Goal: Task Accomplishment & Management: Use online tool/utility

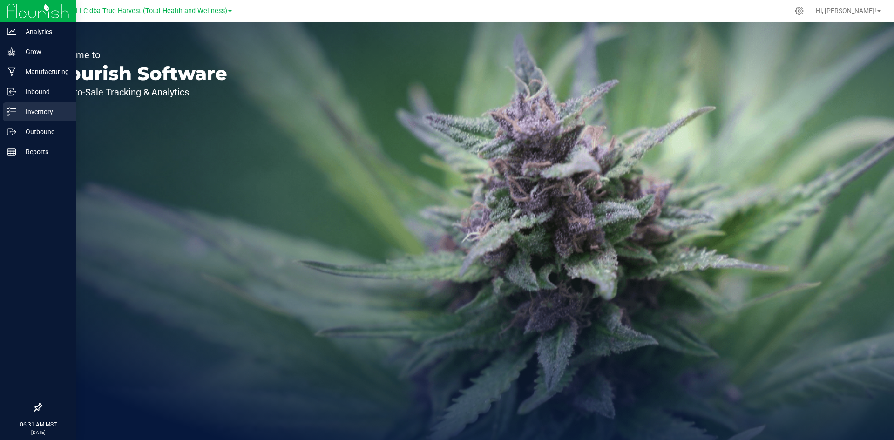
click at [11, 114] on icon at bounding box center [11, 111] width 9 height 9
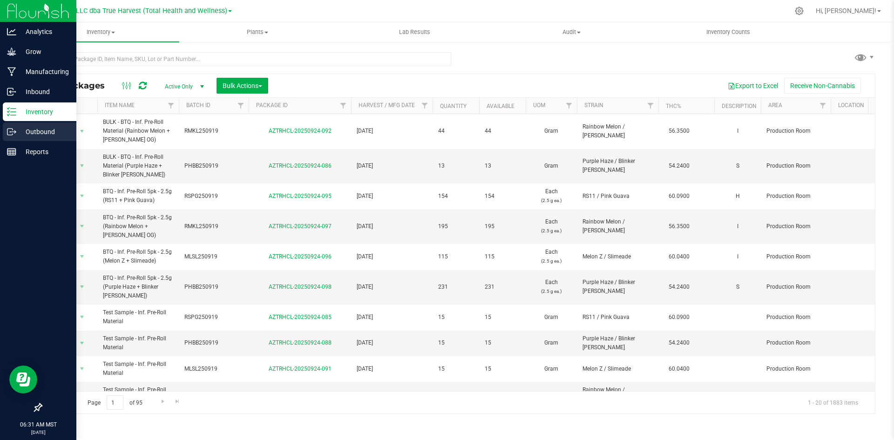
click at [43, 130] on p "Outbound" at bounding box center [44, 131] width 56 height 11
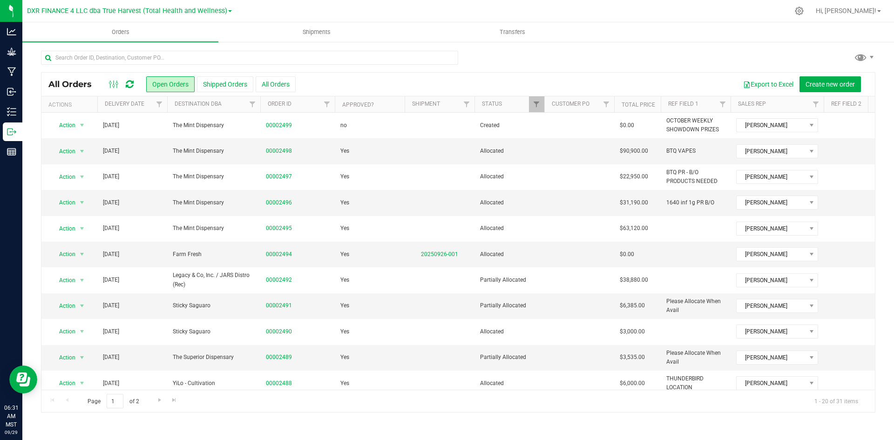
click at [165, 108] on div at bounding box center [167, 104] width 4 height 16
click at [160, 103] on span "Filter" at bounding box center [158, 104] width 7 height 7
click at [248, 162] on span "select" at bounding box center [245, 160] width 7 height 7
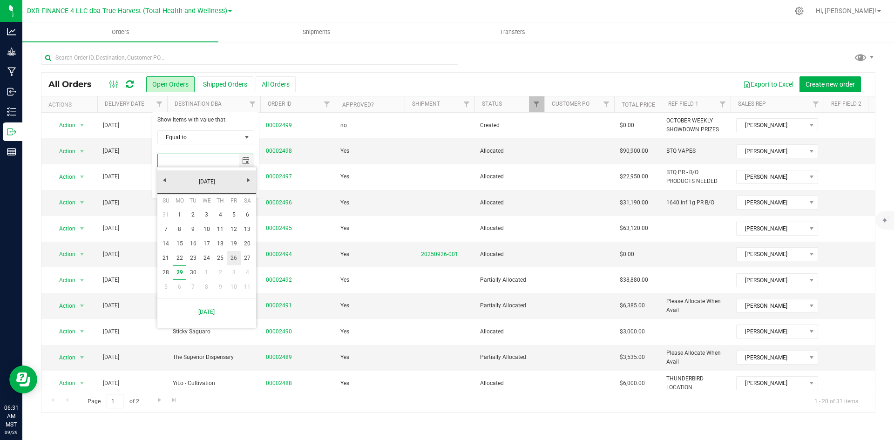
drag, startPoint x: 235, startPoint y: 259, endPoint x: 234, endPoint y: 279, distance: 20.5
click at [234, 259] on link "26" at bounding box center [234, 258] width 14 height 14
type input "9/26/2025"
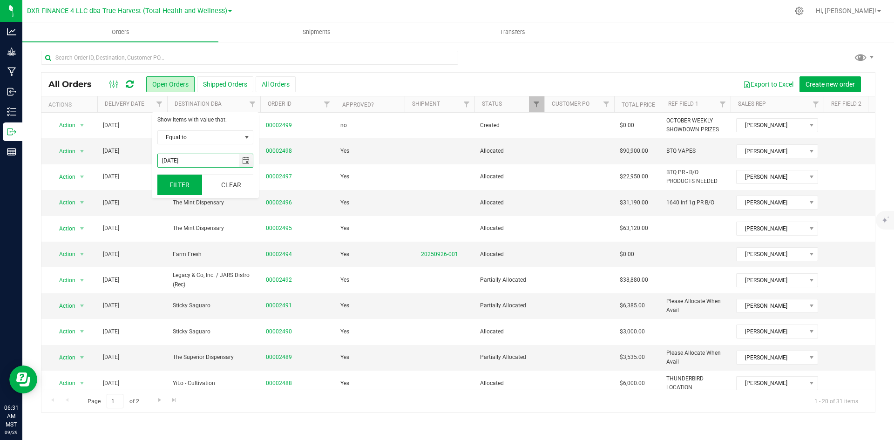
click at [176, 189] on button "Filter" at bounding box center [179, 185] width 45 height 20
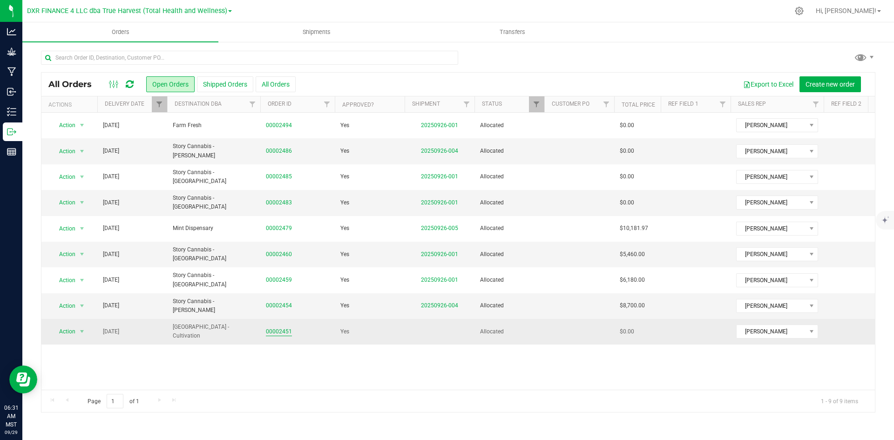
click at [281, 332] on link "00002451" at bounding box center [279, 331] width 26 height 9
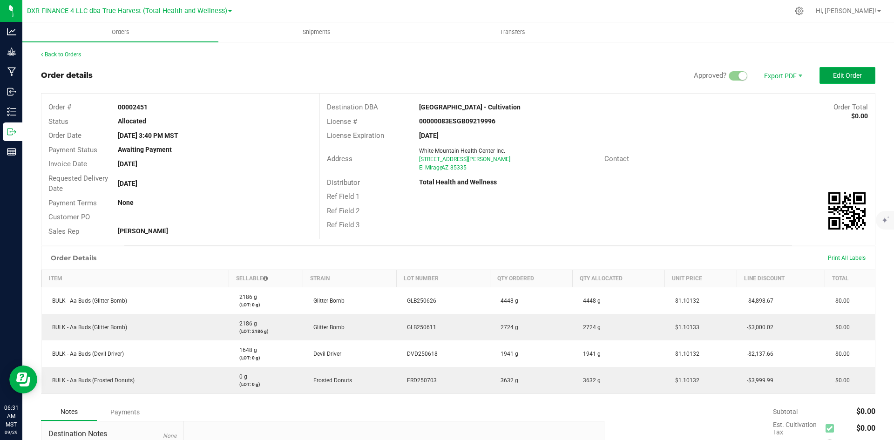
click at [840, 79] on span "Edit Order" at bounding box center [847, 75] width 29 height 7
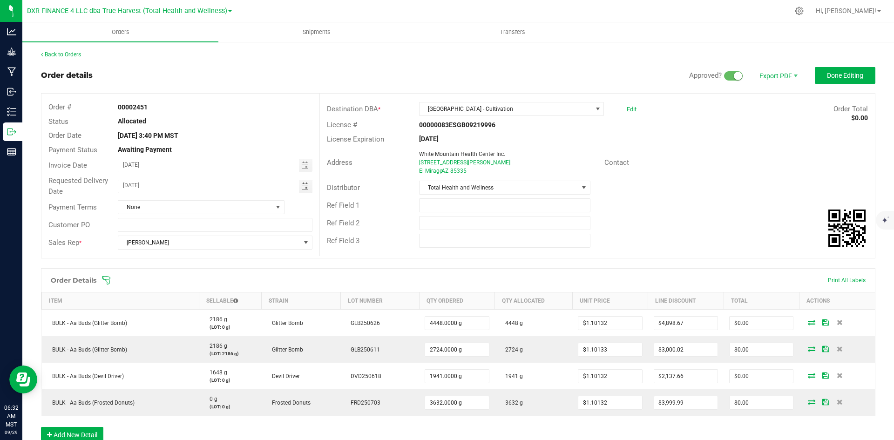
drag, startPoint x: 213, startPoint y: 188, endPoint x: -2, endPoint y: 196, distance: 214.8
click at [0, 196] on html "Analytics Grow Manufacturing Inbound Inventory Outbound Reports 06:32 AM MST 09…" at bounding box center [447, 220] width 894 height 440
type input "month/day/year"
click at [830, 81] on button "Done Editing" at bounding box center [845, 75] width 61 height 17
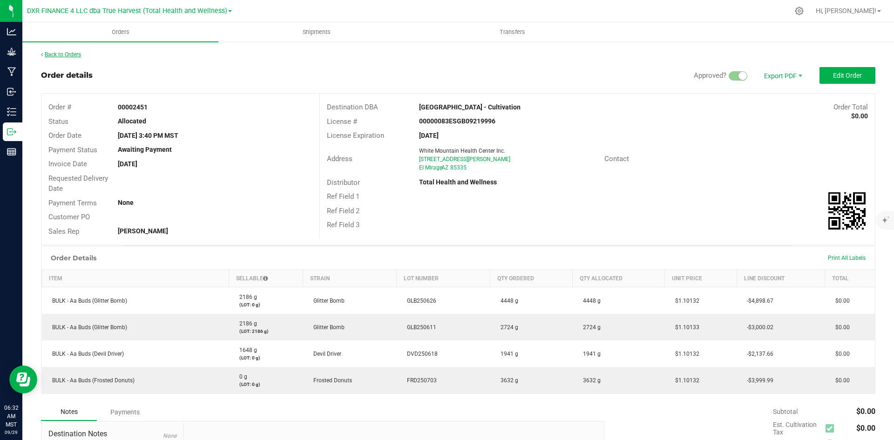
click at [72, 54] on link "Back to Orders" at bounding box center [61, 54] width 40 height 7
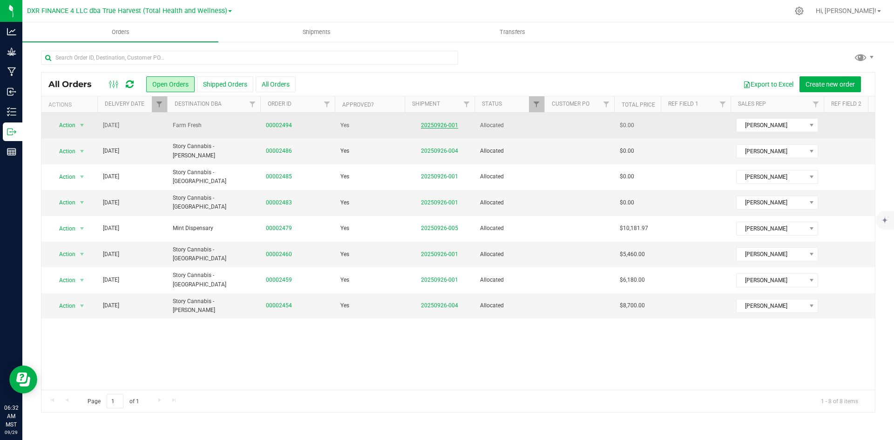
click at [448, 122] on link "20250926-001" at bounding box center [439, 125] width 37 height 7
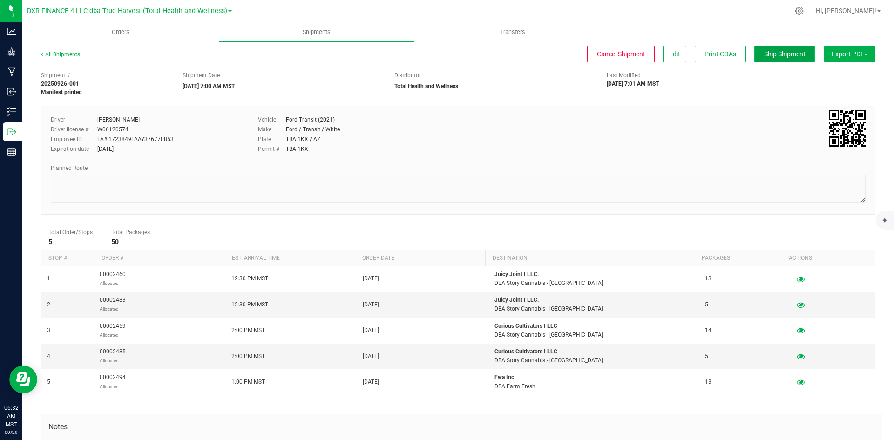
click at [784, 52] on span "Ship Shipment" at bounding box center [784, 53] width 41 height 7
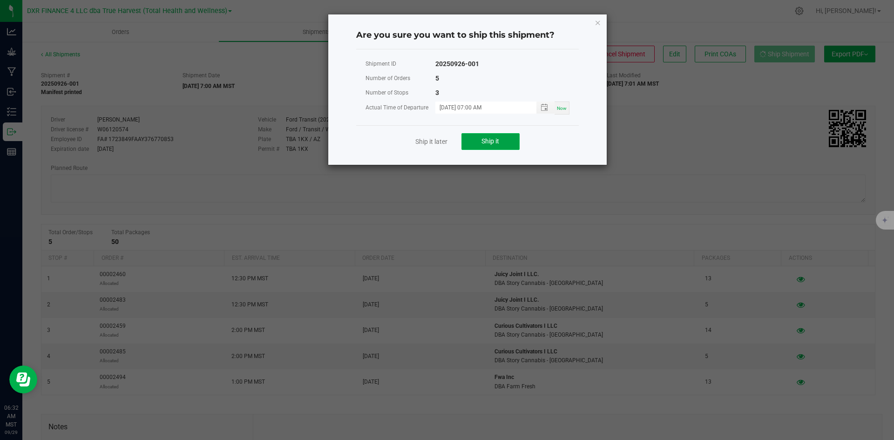
click at [496, 148] on button "Ship it" at bounding box center [490, 141] width 58 height 17
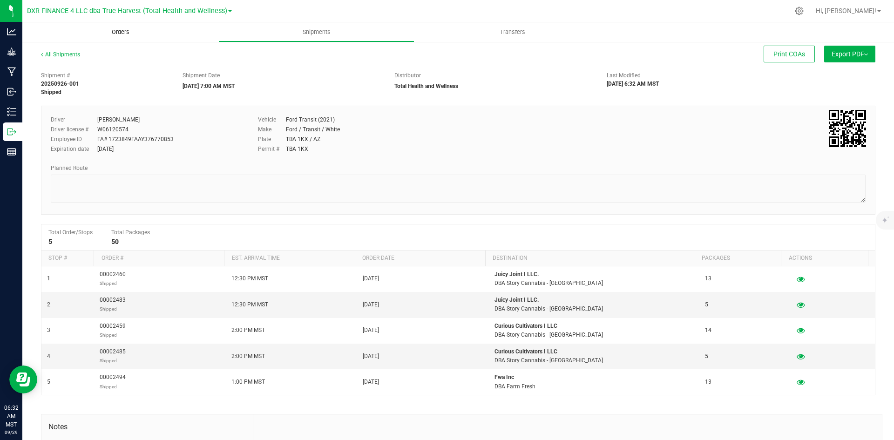
click at [115, 27] on uib-tab-heading "Orders" at bounding box center [120, 32] width 196 height 20
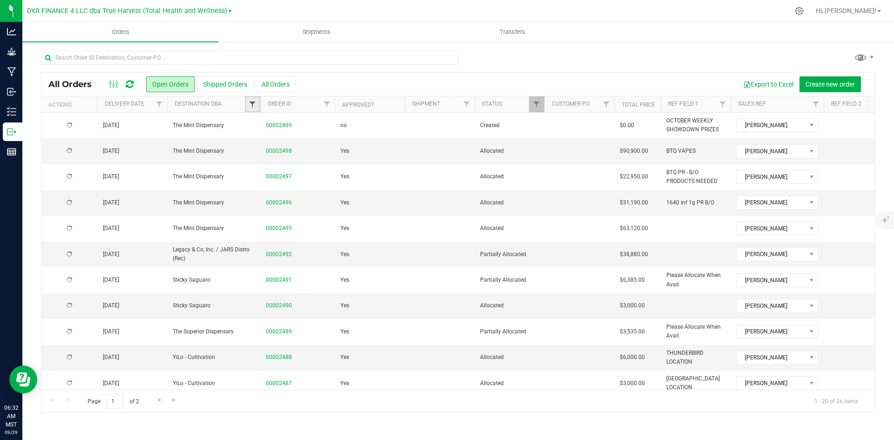
click at [250, 105] on span "Filter" at bounding box center [252, 104] width 7 height 7
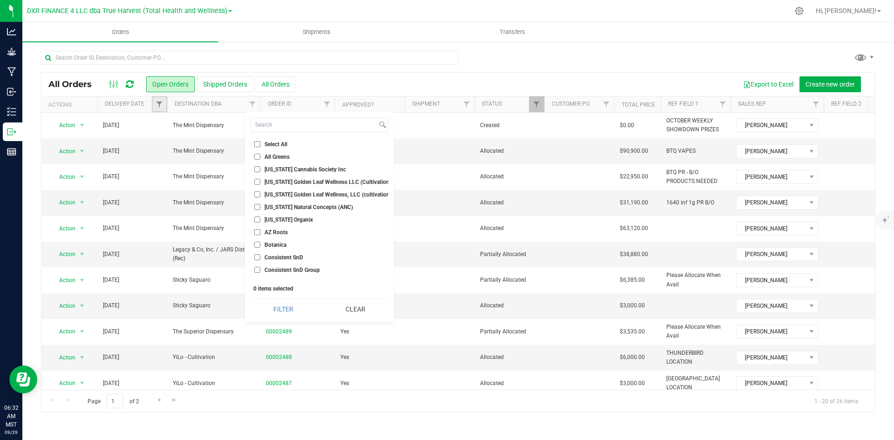
click at [155, 103] on link "Filter" at bounding box center [159, 104] width 15 height 16
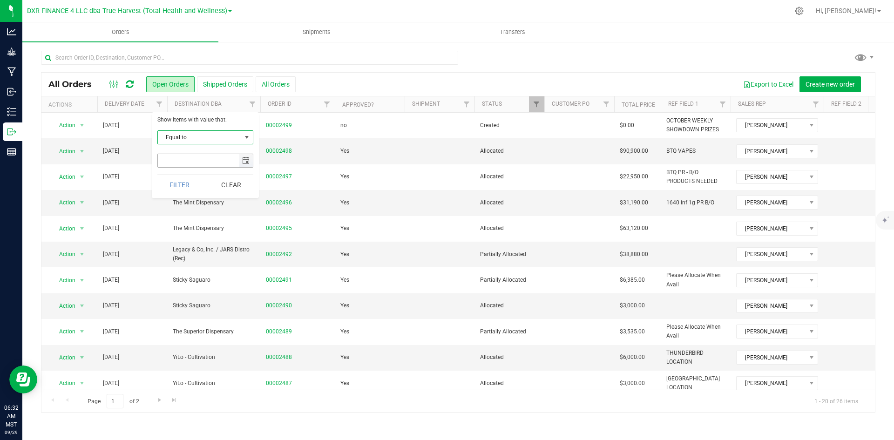
click at [244, 155] on span "select" at bounding box center [246, 160] width 14 height 13
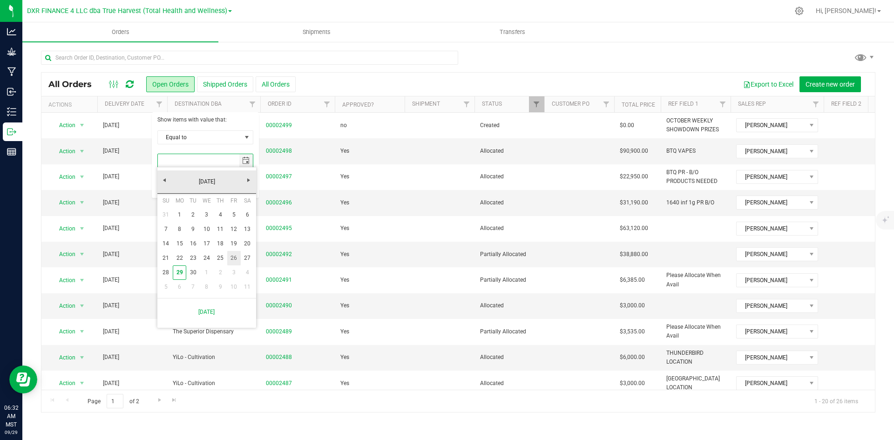
click at [236, 259] on link "26" at bounding box center [234, 258] width 14 height 14
type input "9/26/2025"
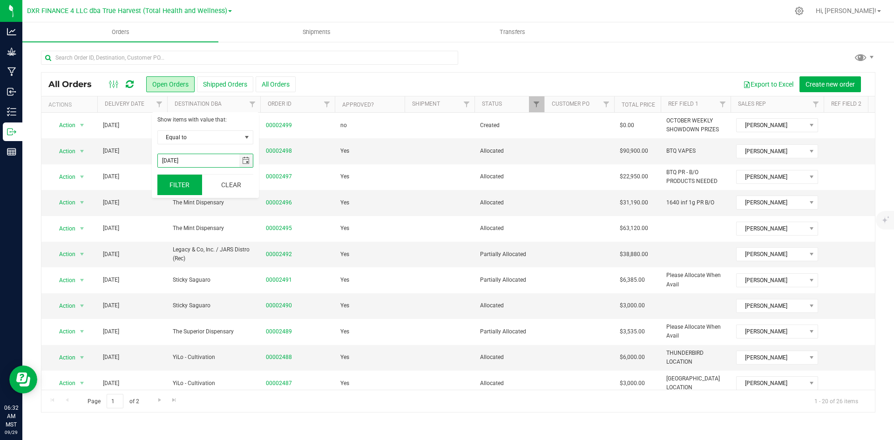
click at [186, 194] on button "Filter" at bounding box center [179, 185] width 45 height 20
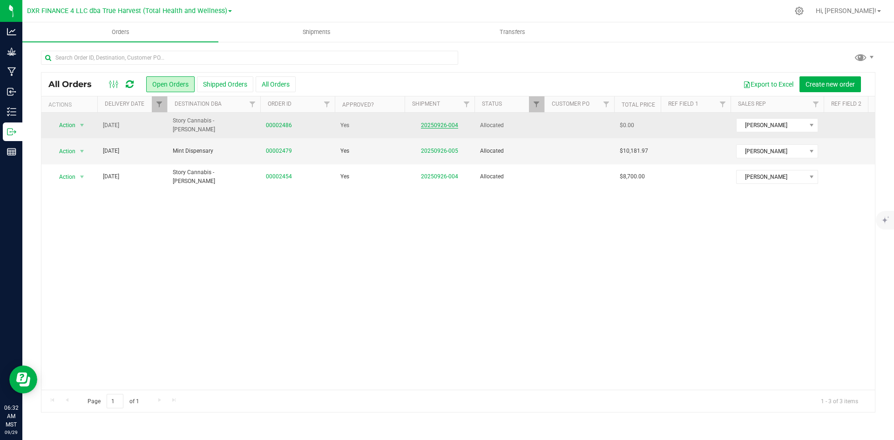
click at [430, 126] on link "20250926-004" at bounding box center [439, 125] width 37 height 7
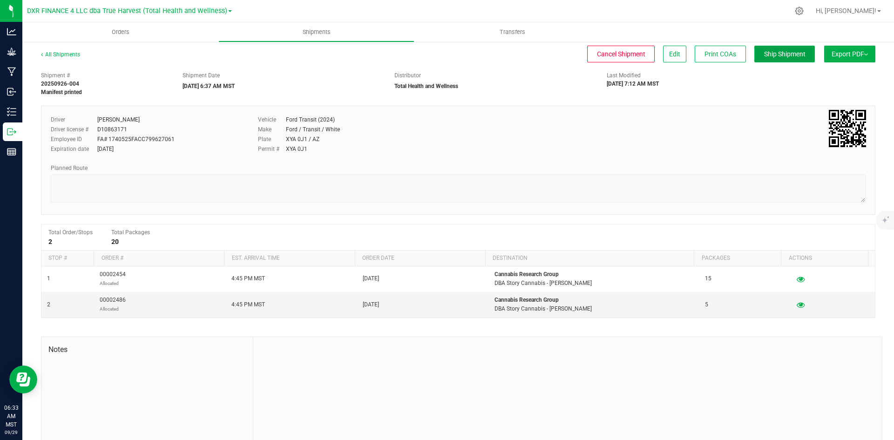
click at [764, 57] on span "Ship Shipment" at bounding box center [784, 53] width 41 height 7
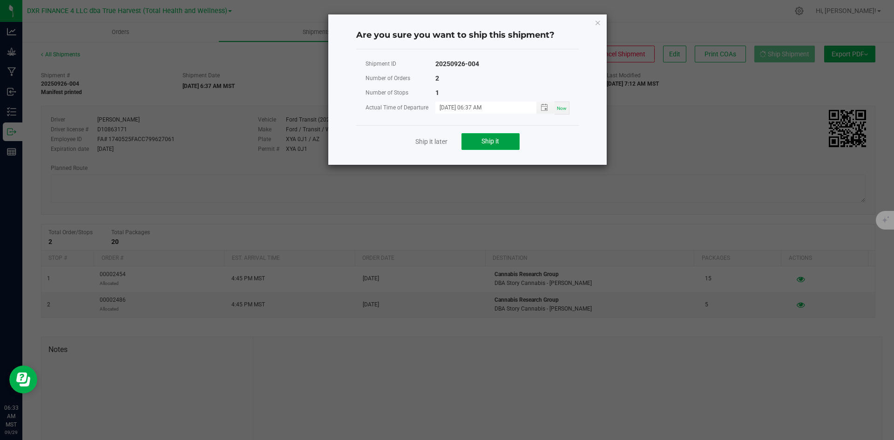
click at [493, 134] on button "Ship it" at bounding box center [490, 141] width 58 height 17
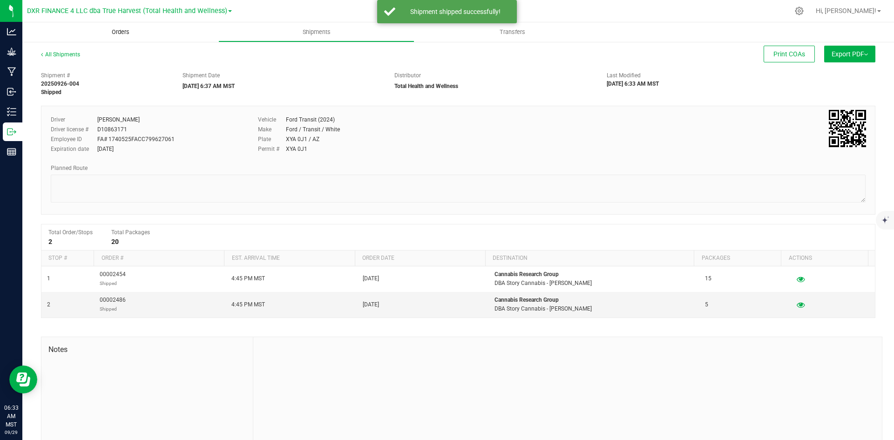
click at [114, 36] on span "Orders" at bounding box center [120, 32] width 43 height 8
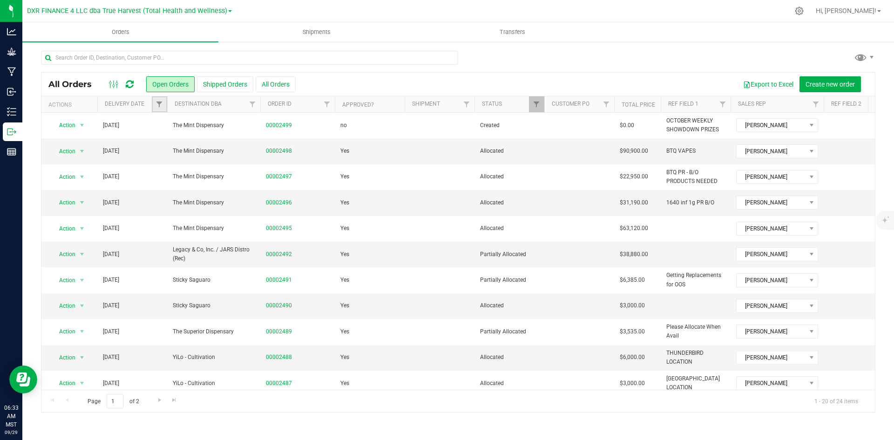
click at [164, 103] on link "Filter" at bounding box center [159, 104] width 15 height 16
click at [245, 161] on span "select" at bounding box center [245, 160] width 7 height 7
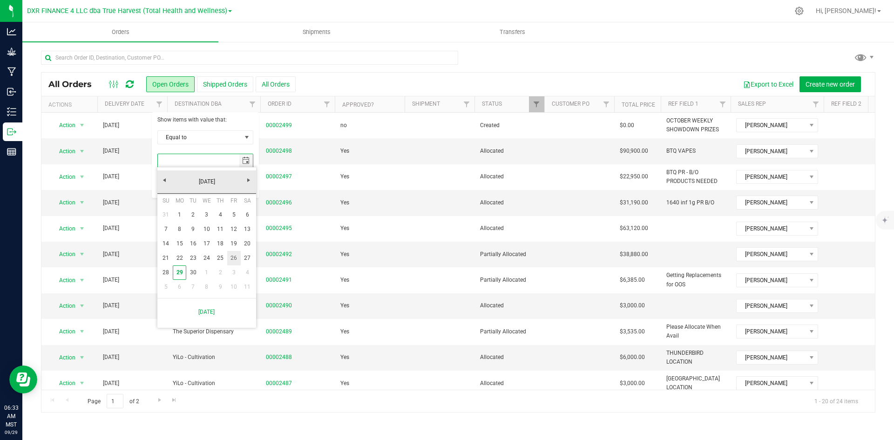
click at [233, 257] on link "26" at bounding box center [234, 258] width 14 height 14
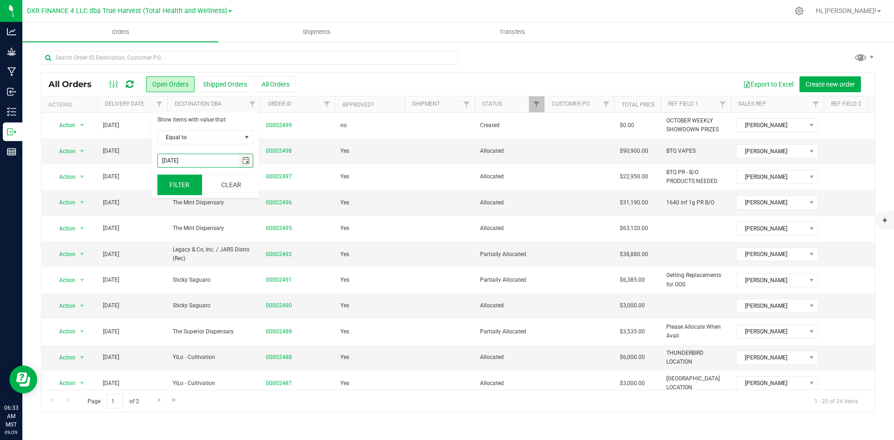
click at [179, 193] on button "Filter" at bounding box center [179, 185] width 45 height 20
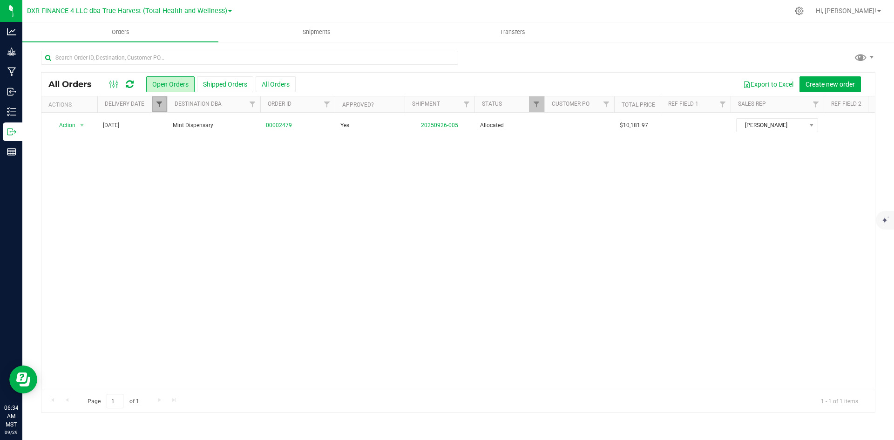
click at [161, 105] on span "Filter" at bounding box center [158, 104] width 7 height 7
click at [249, 159] on span "select" at bounding box center [245, 160] width 7 height 7
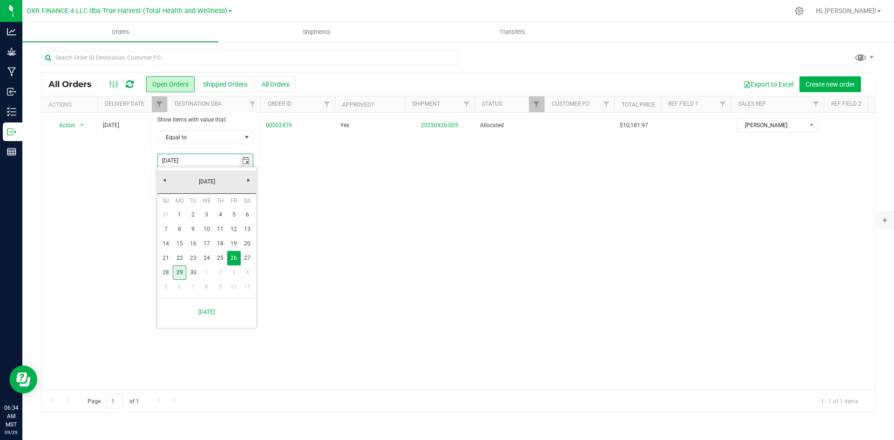
click at [180, 273] on link "29" at bounding box center [180, 272] width 14 height 14
type input "9/29/2025"
click at [194, 189] on button "Filter" at bounding box center [179, 185] width 45 height 20
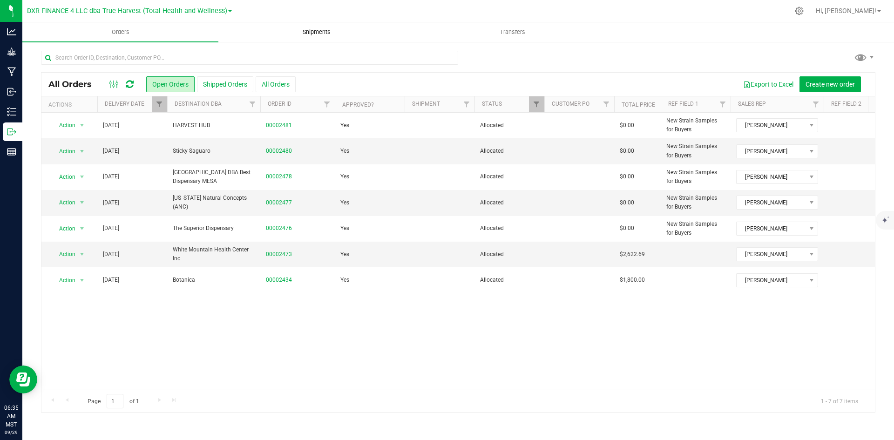
click at [309, 27] on uib-tab-heading "Shipments" at bounding box center [316, 32] width 195 height 19
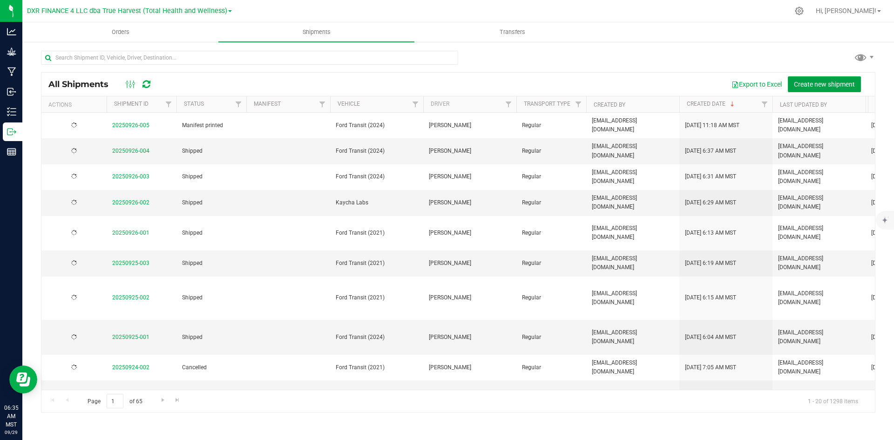
click at [832, 81] on span "Create new shipment" at bounding box center [824, 84] width 61 height 7
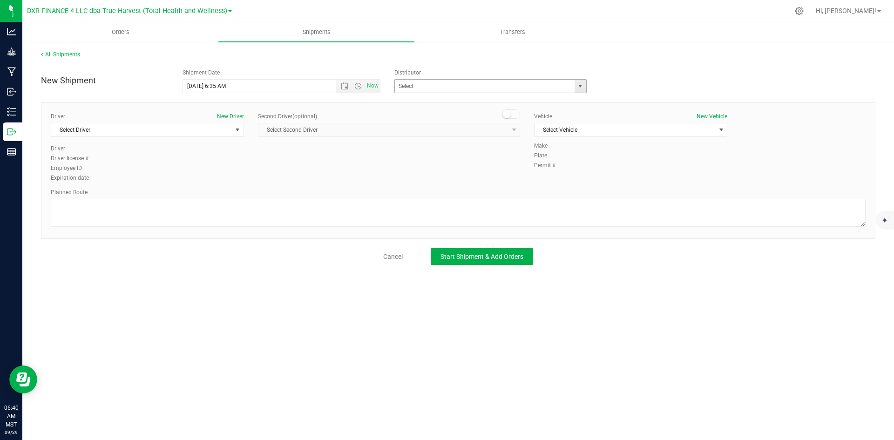
click at [577, 88] on span "select" at bounding box center [579, 85] width 7 height 7
click at [513, 155] on li "Total Health and Wellness" at bounding box center [490, 154] width 191 height 14
type input "Total Health and Wellness"
click at [202, 130] on span "Select Driver" at bounding box center [141, 129] width 181 height 13
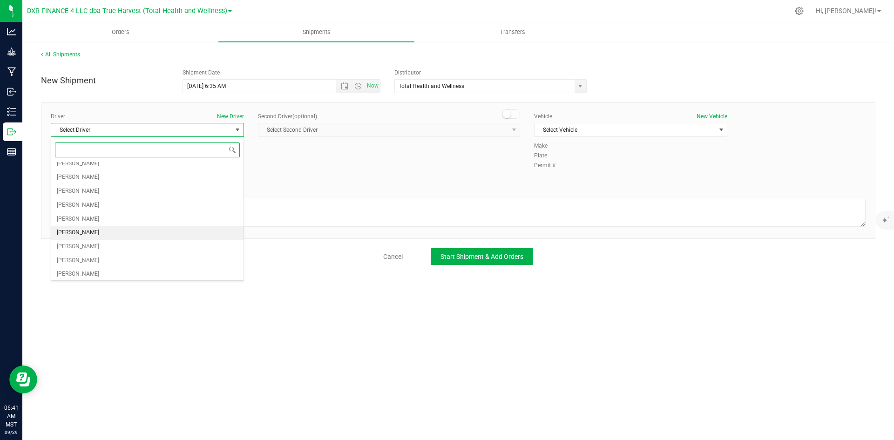
scroll to position [77, 0]
click at [119, 217] on li "Philip Mashek" at bounding box center [147, 217] width 192 height 14
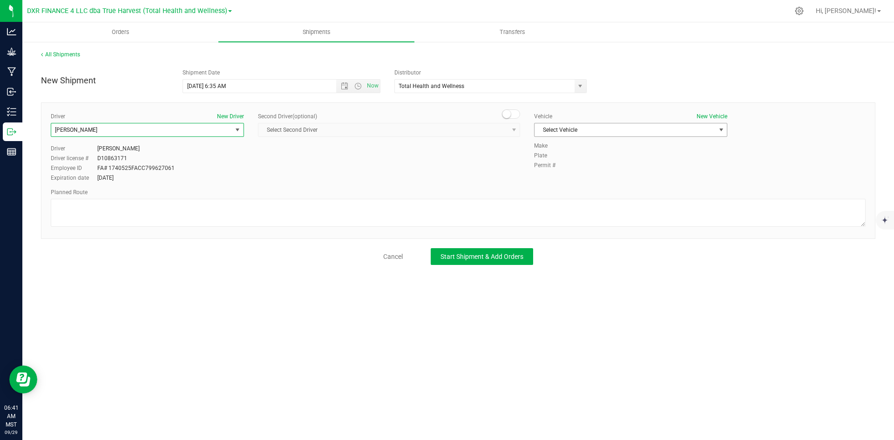
click at [617, 131] on span "Select Vehicle" at bounding box center [624, 129] width 181 height 13
click at [590, 174] on li "Ford Transit (2024)" at bounding box center [630, 174] width 192 height 14
click at [446, 264] on button "Start Shipment & Add Orders" at bounding box center [482, 256] width 102 height 17
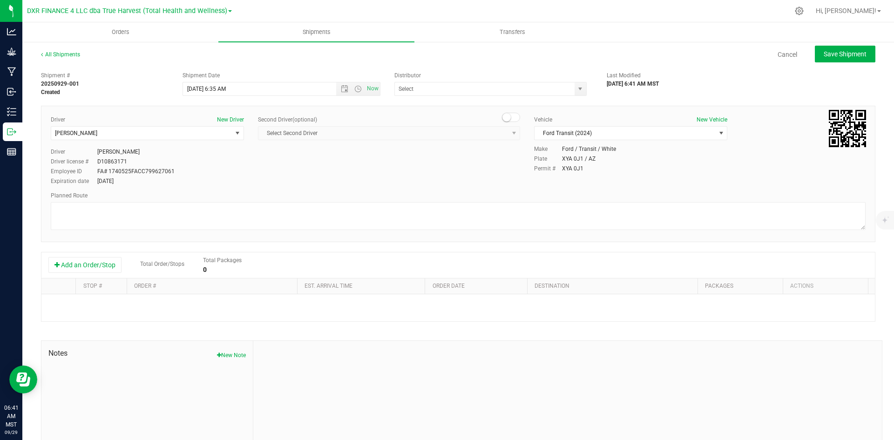
type input "Total Health and Wellness"
click at [75, 266] on button "Add an Order/Stop" at bounding box center [84, 265] width 73 height 16
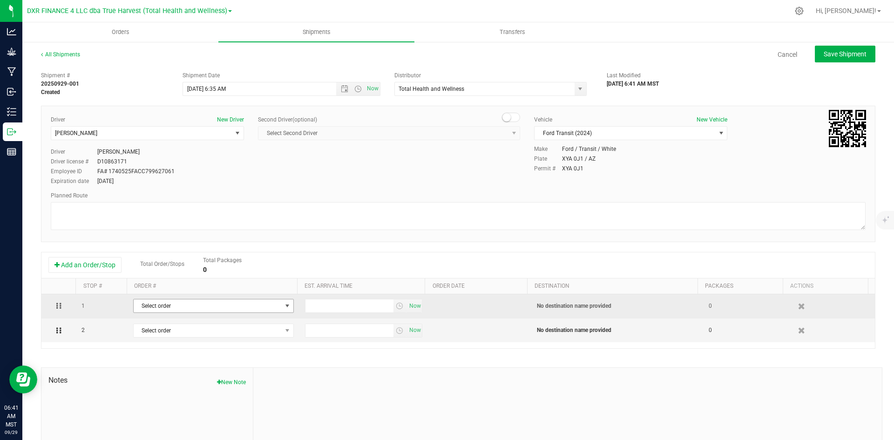
click at [142, 309] on span "Select order" at bounding box center [208, 305] width 148 height 13
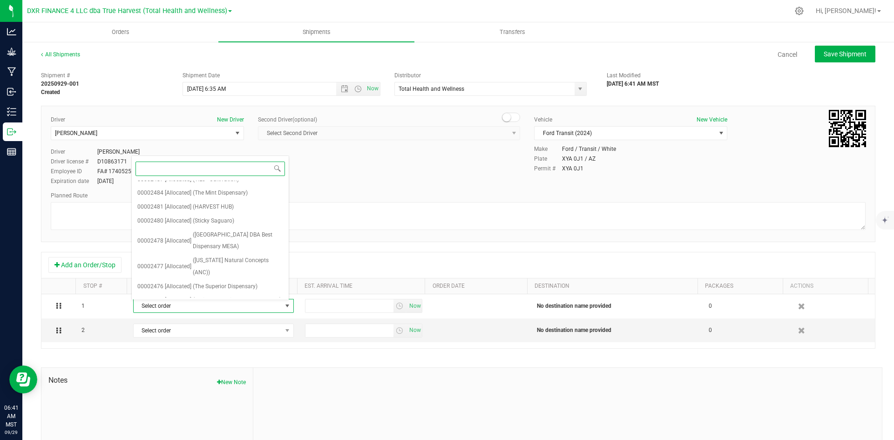
scroll to position [261, 0]
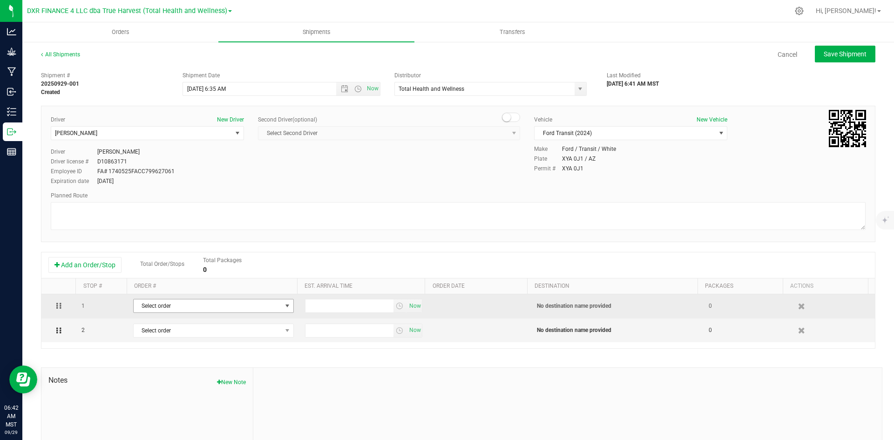
click at [201, 311] on span "Select order" at bounding box center [208, 305] width 148 height 13
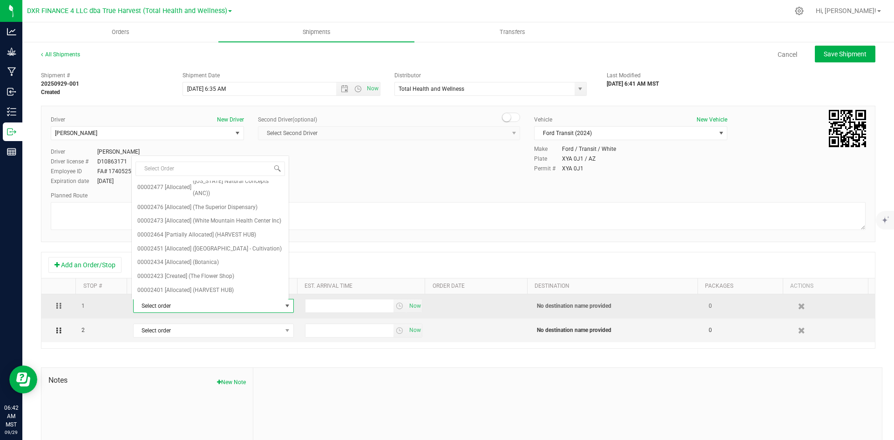
scroll to position [0, 0]
type input "2434"
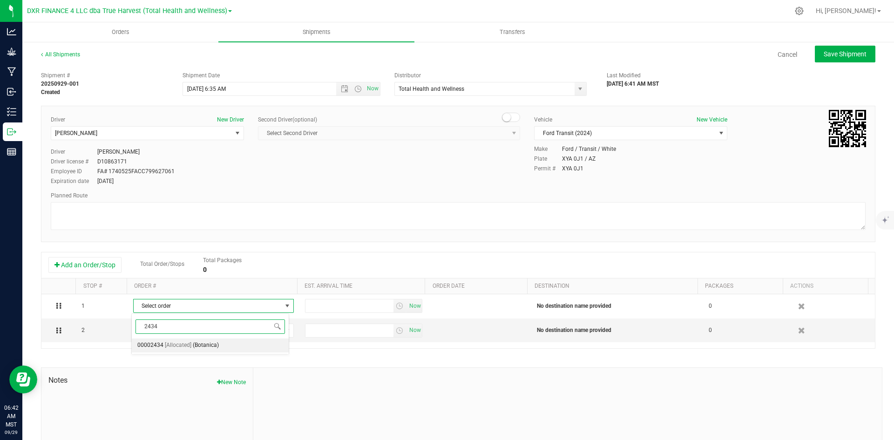
click at [207, 349] on span "(Botanica)" at bounding box center [206, 345] width 26 height 12
click at [798, 328] on icon "button" at bounding box center [802, 330] width 8 height 7
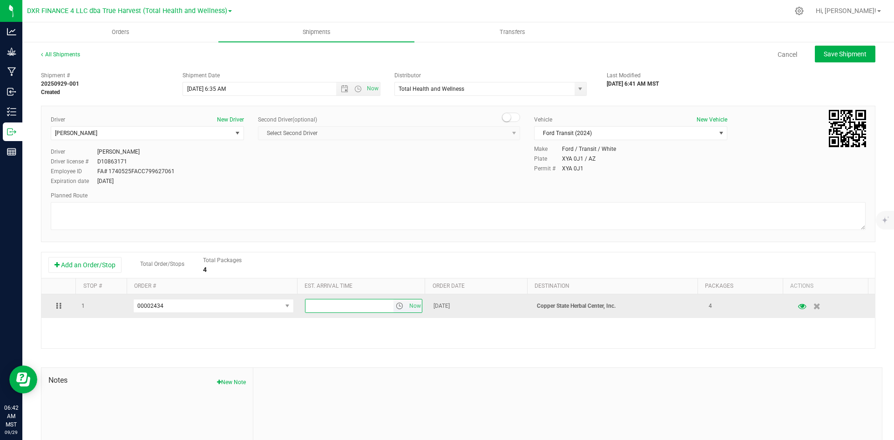
click at [324, 311] on input "text" at bounding box center [349, 305] width 88 height 13
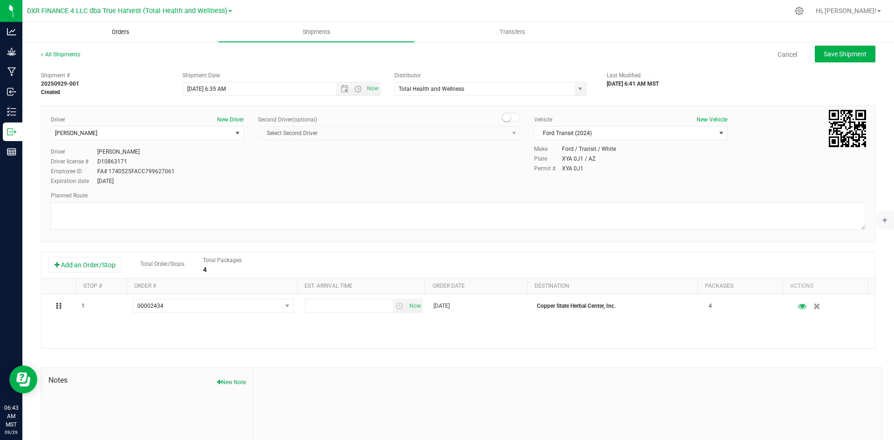
click at [107, 37] on uib-tab-heading "Orders" at bounding box center [120, 32] width 195 height 19
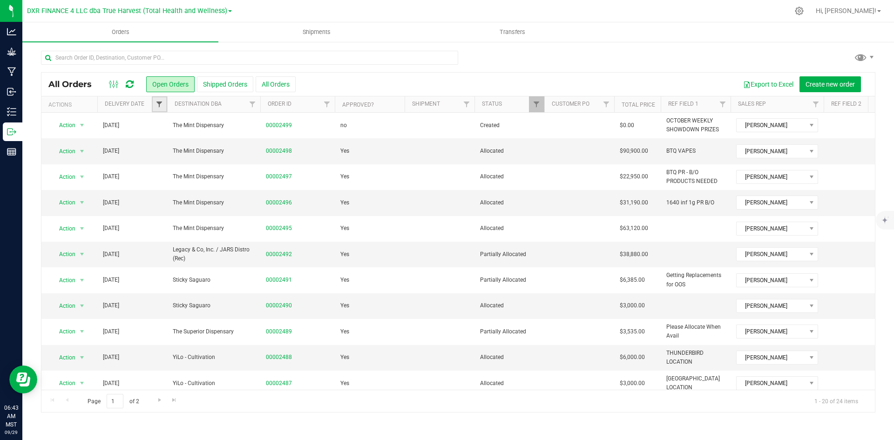
click at [159, 101] on link "Filter" at bounding box center [159, 104] width 15 height 16
click at [248, 162] on span "select" at bounding box center [245, 160] width 7 height 7
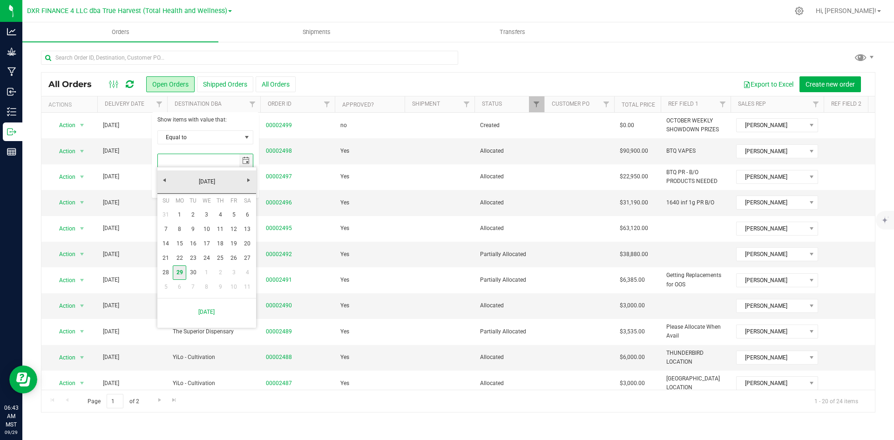
click at [182, 273] on link "29" at bounding box center [180, 272] width 14 height 14
type input "9/29/2025"
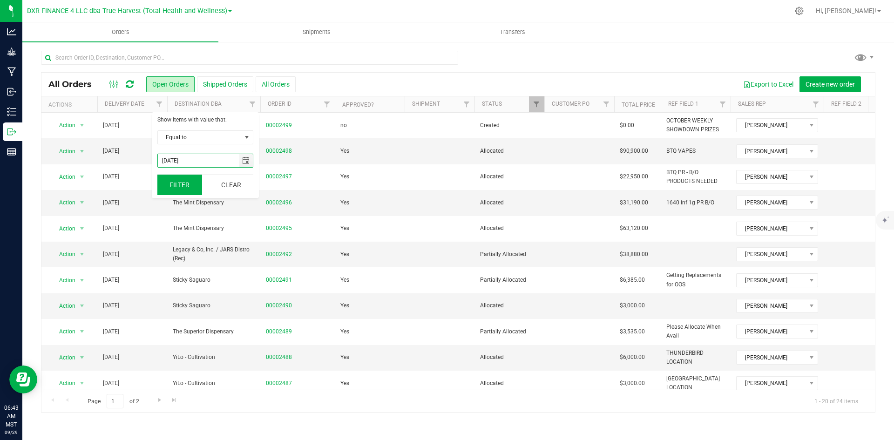
click at [168, 189] on button "Filter" at bounding box center [179, 185] width 45 height 20
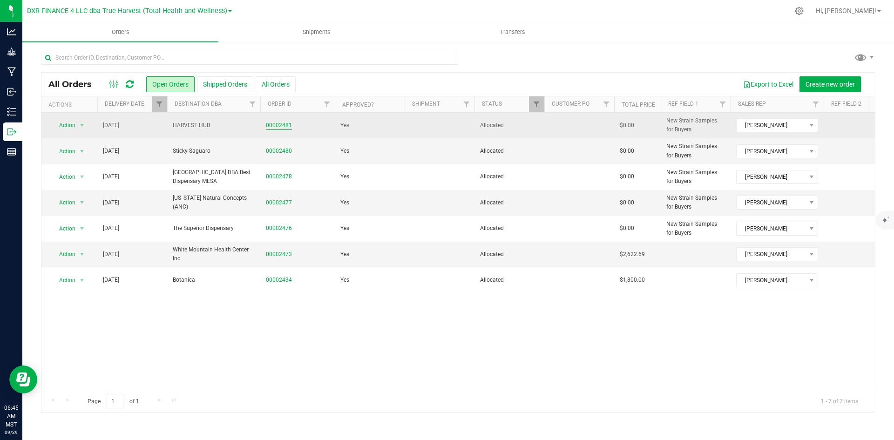
click at [279, 122] on link "00002481" at bounding box center [279, 125] width 26 height 9
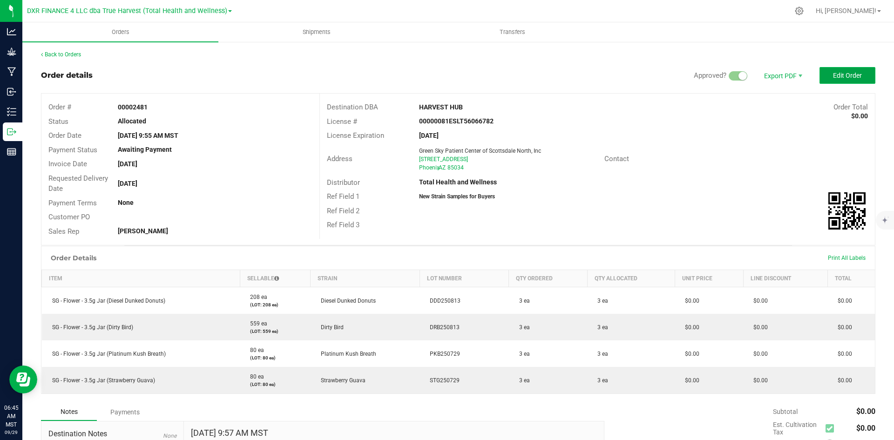
click at [833, 73] on span "Edit Order" at bounding box center [847, 75] width 29 height 7
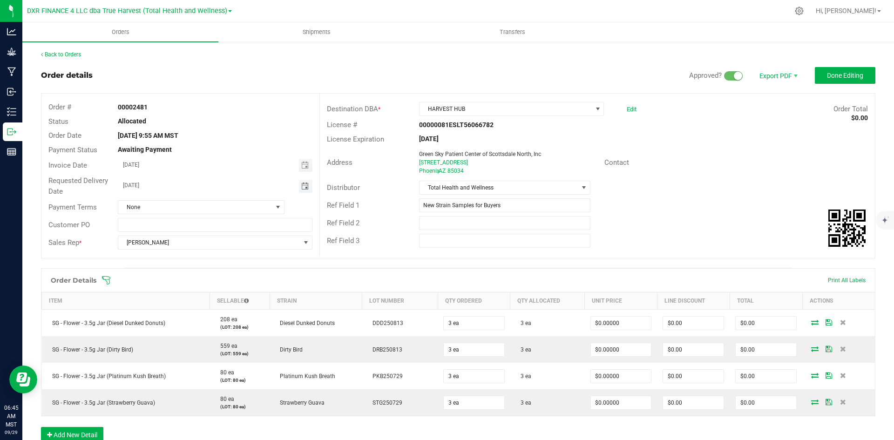
click at [304, 185] on span "Toggle calendar" at bounding box center [304, 185] width 7 height 7
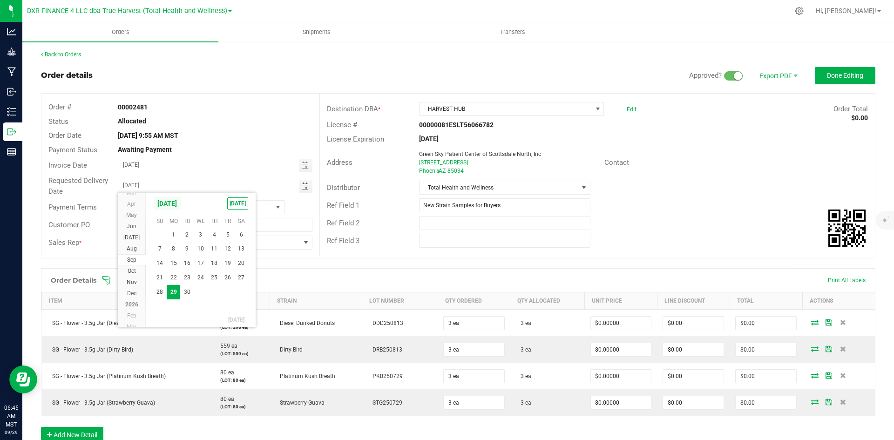
click at [181, 204] on span "September 2025" at bounding box center [167, 203] width 28 height 14
click at [232, 244] on span "Oct" at bounding box center [238, 242] width 19 height 19
click at [204, 240] on span "1" at bounding box center [201, 235] width 14 height 14
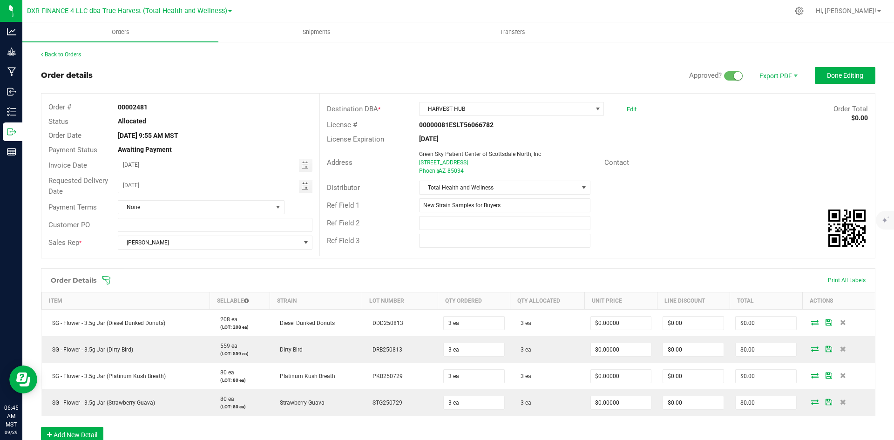
type input "10/01/2025"
click at [819, 73] on button "Done Editing" at bounding box center [845, 75] width 61 height 17
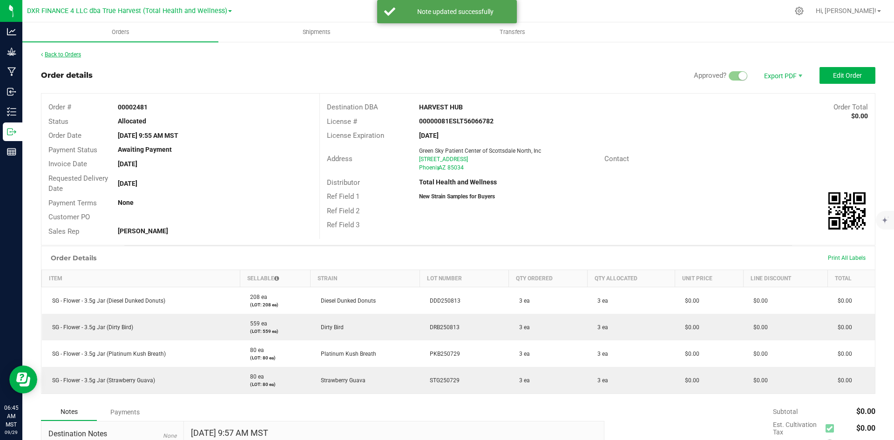
click at [81, 53] on link "Back to Orders" at bounding box center [61, 54] width 40 height 7
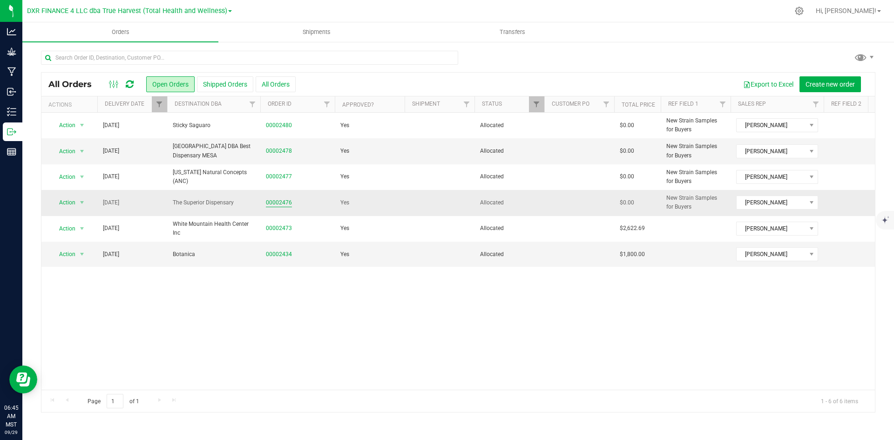
click at [283, 200] on link "00002476" at bounding box center [279, 202] width 26 height 9
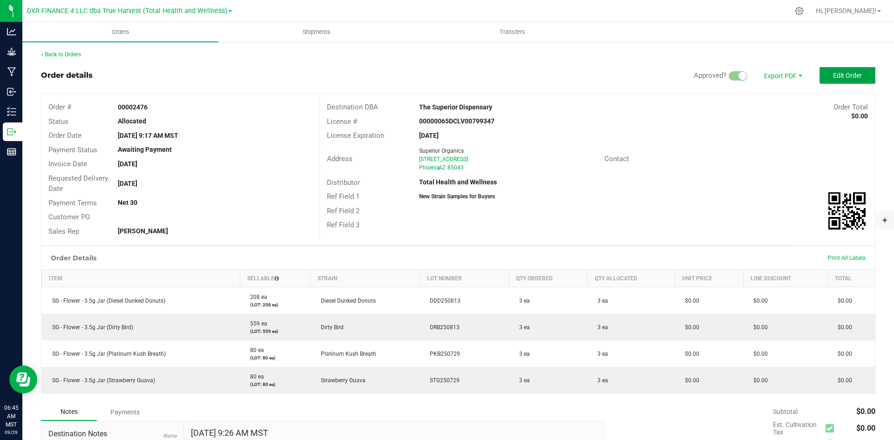
click at [823, 78] on button "Edit Order" at bounding box center [847, 75] width 56 height 17
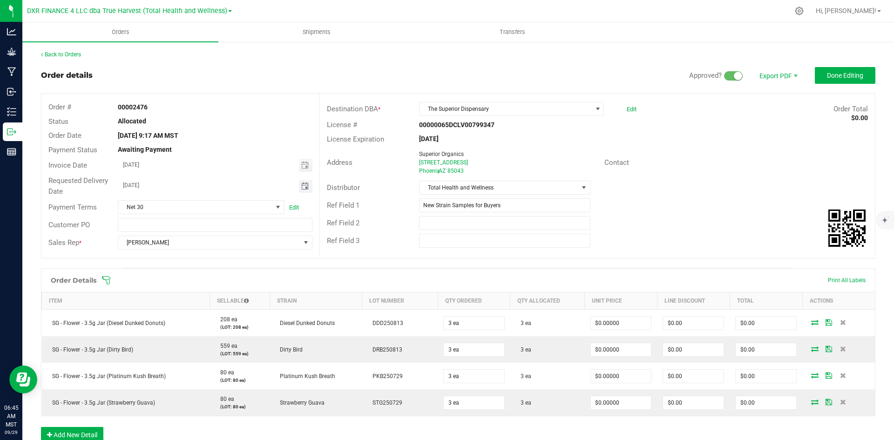
click at [302, 188] on span "Toggle calendar" at bounding box center [304, 185] width 7 height 7
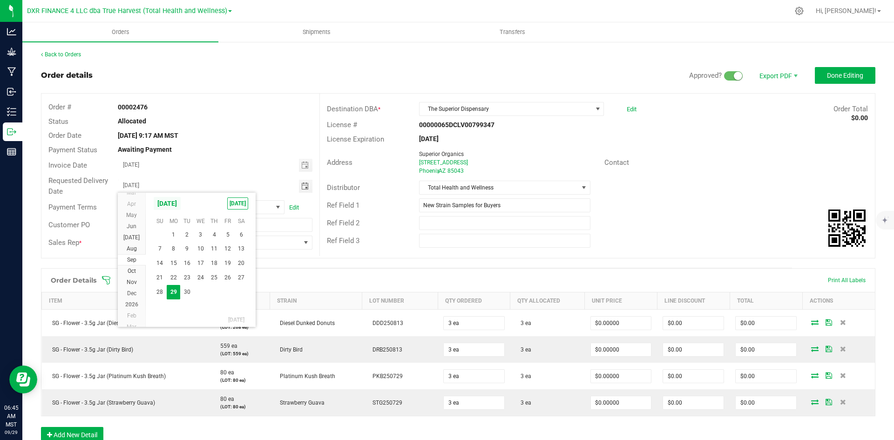
click at [177, 206] on span "September 2025" at bounding box center [167, 203] width 28 height 14
click at [236, 247] on span "Oct" at bounding box center [238, 242] width 19 height 19
drag, startPoint x: 201, startPoint y: 235, endPoint x: 210, endPoint y: 233, distance: 9.1
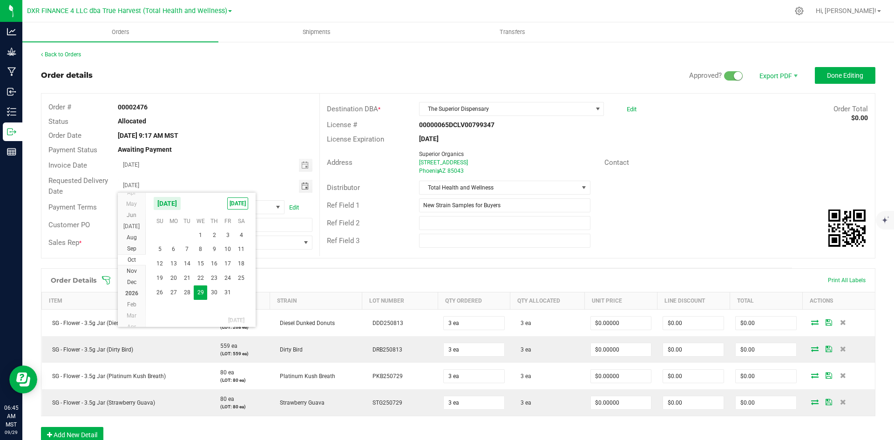
click at [201, 235] on span "1" at bounding box center [201, 235] width 14 height 14
type input "10/01/2025"
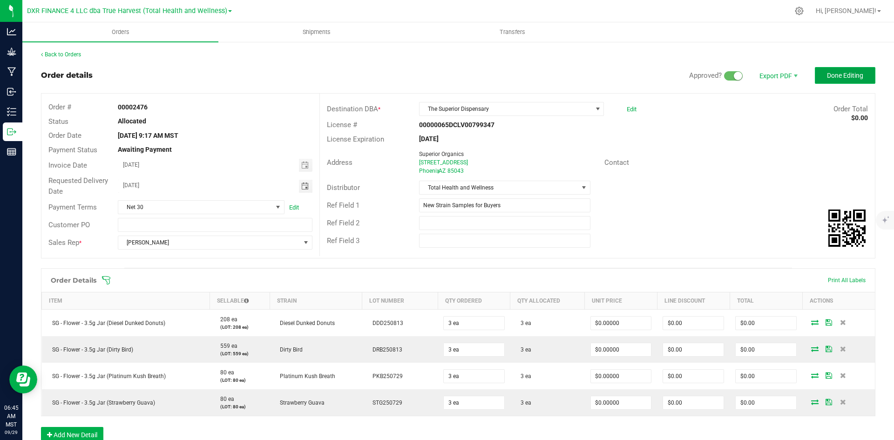
click at [824, 81] on button "Done Editing" at bounding box center [845, 75] width 61 height 17
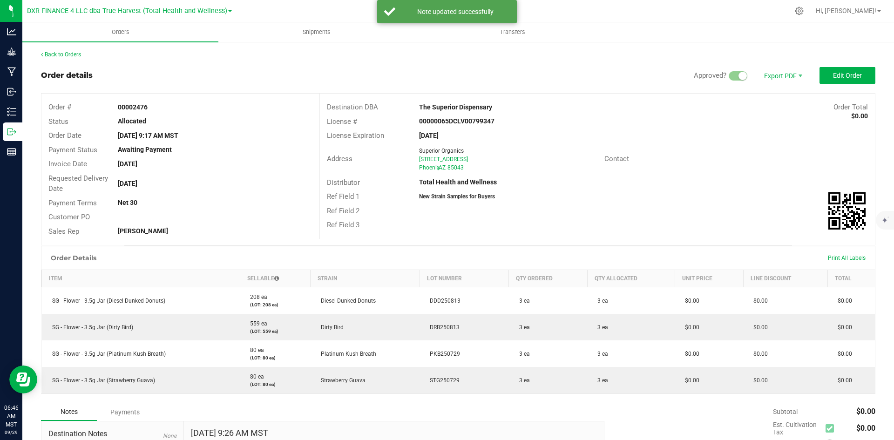
click at [61, 61] on div "Back to Orders Order details Approved? Export PDF Edit Order Order # 00002476 S…" at bounding box center [458, 298] width 834 height 496
click at [60, 50] on div "Back to Orders Order details Approved? Export PDF Edit Order Order # 00002476 S…" at bounding box center [458, 298] width 872 height 515
click at [65, 55] on link "Back to Orders" at bounding box center [61, 54] width 40 height 7
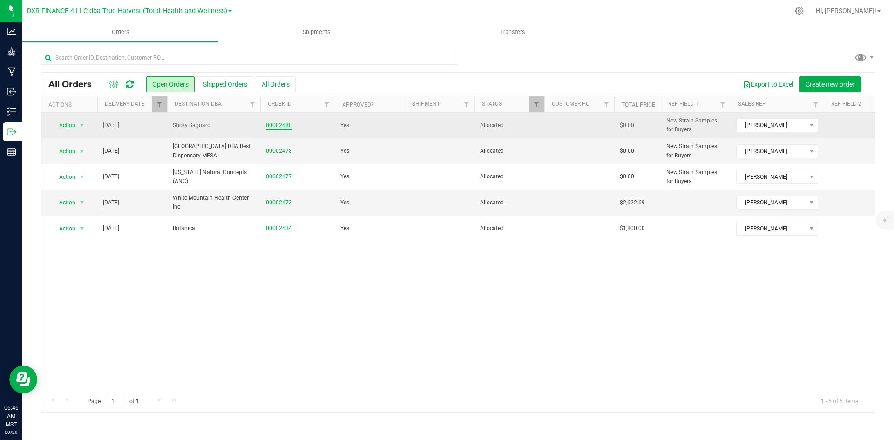
click at [275, 124] on link "00002480" at bounding box center [279, 125] width 26 height 9
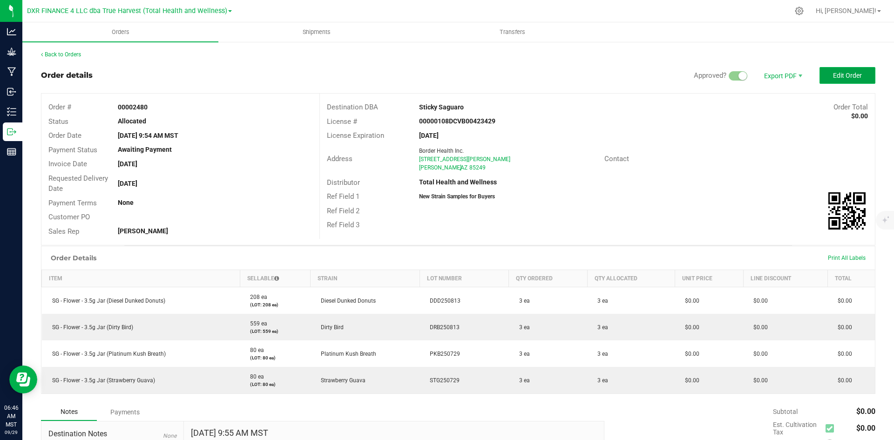
click at [837, 72] on span "Edit Order" at bounding box center [847, 75] width 29 height 7
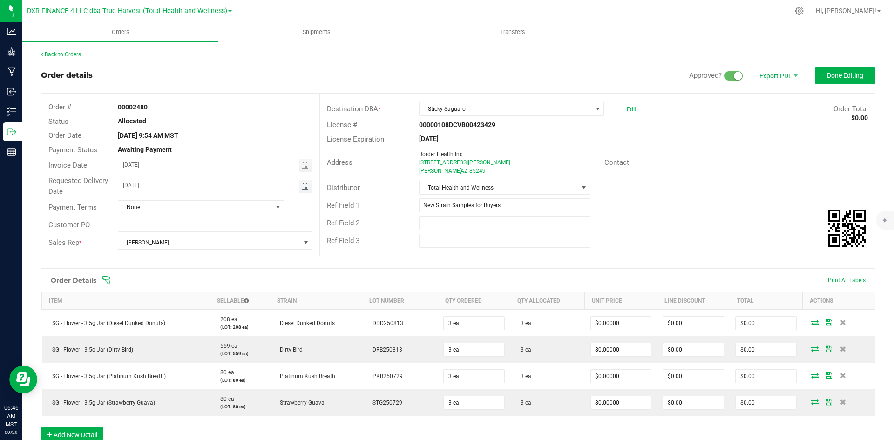
click at [302, 181] on span "Toggle calendar" at bounding box center [306, 186] width 14 height 13
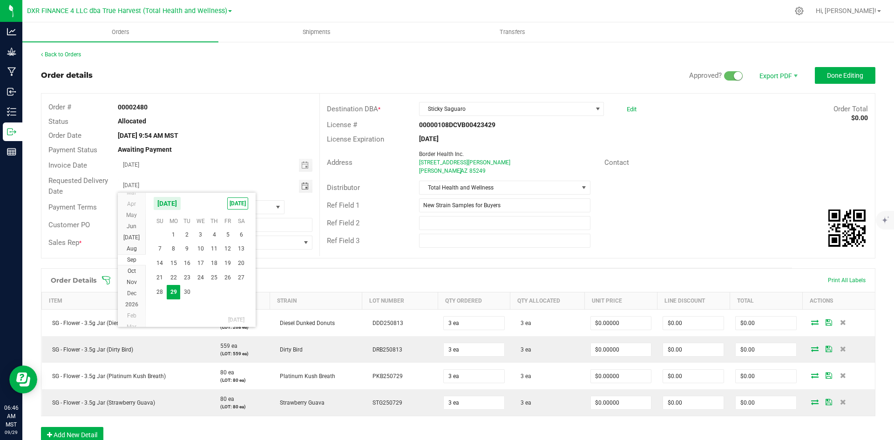
click at [182, 291] on span "30" at bounding box center [187, 292] width 14 height 14
type input "09/30/2025"
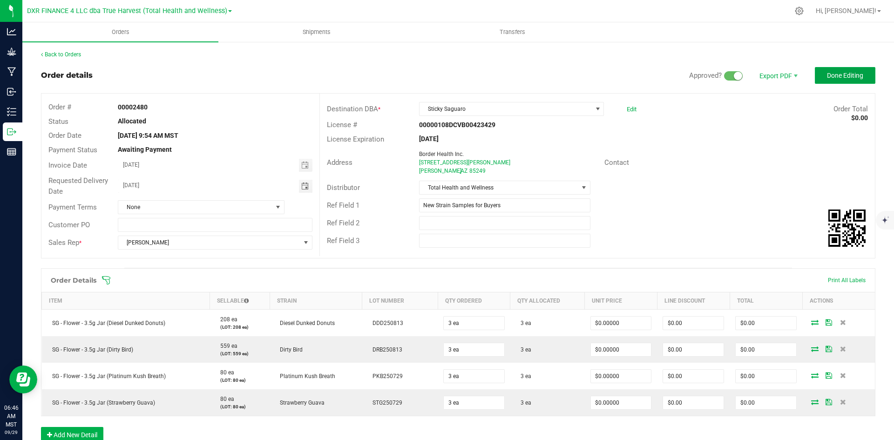
drag, startPoint x: 864, startPoint y: 75, endPoint x: 851, endPoint y: 89, distance: 19.4
click at [863, 75] on button "Done Editing" at bounding box center [845, 75] width 61 height 17
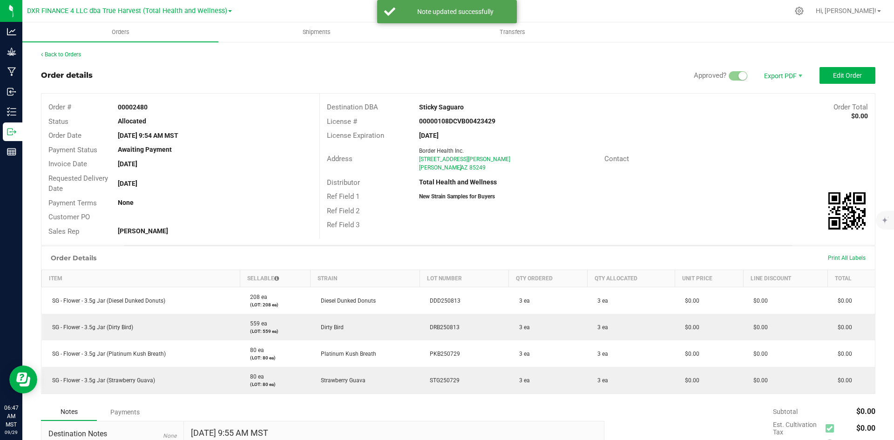
click at [67, 58] on div "Back to Orders" at bounding box center [458, 54] width 834 height 8
click at [73, 54] on link "Back to Orders" at bounding box center [61, 54] width 40 height 7
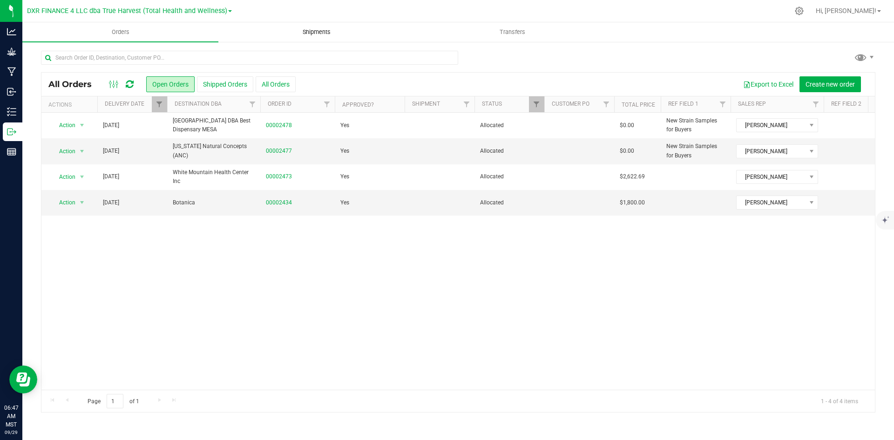
click at [328, 30] on span "Shipments" at bounding box center [316, 32] width 53 height 8
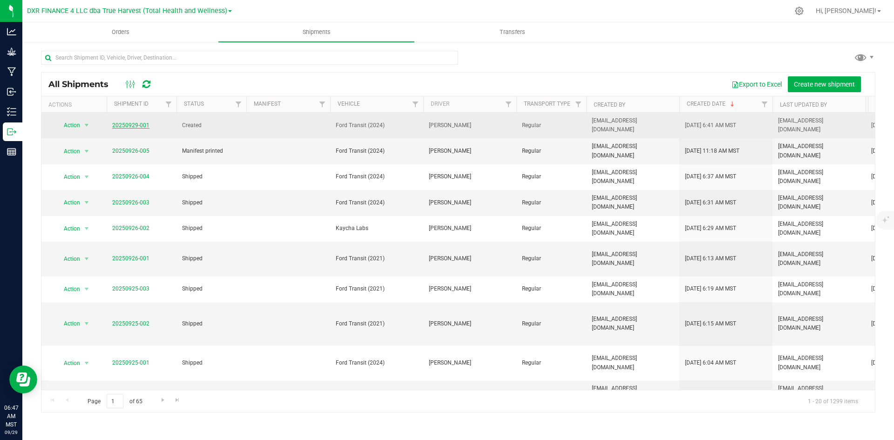
click at [125, 122] on link "20250929-001" at bounding box center [130, 125] width 37 height 7
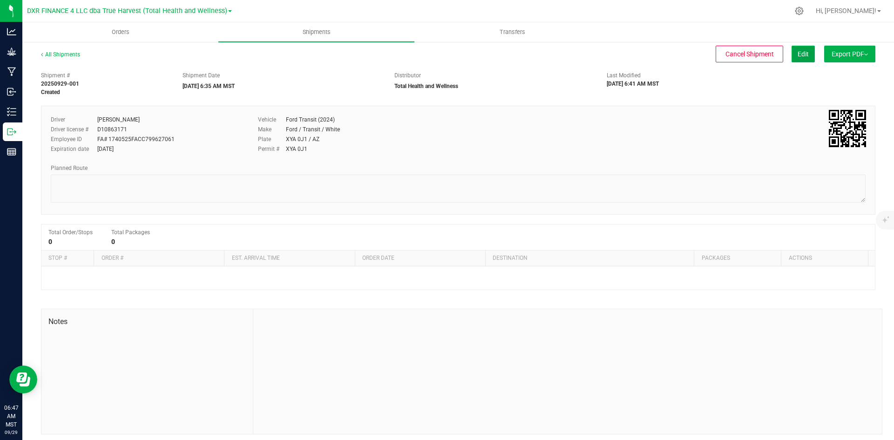
click at [800, 52] on span "Edit" at bounding box center [803, 53] width 11 height 7
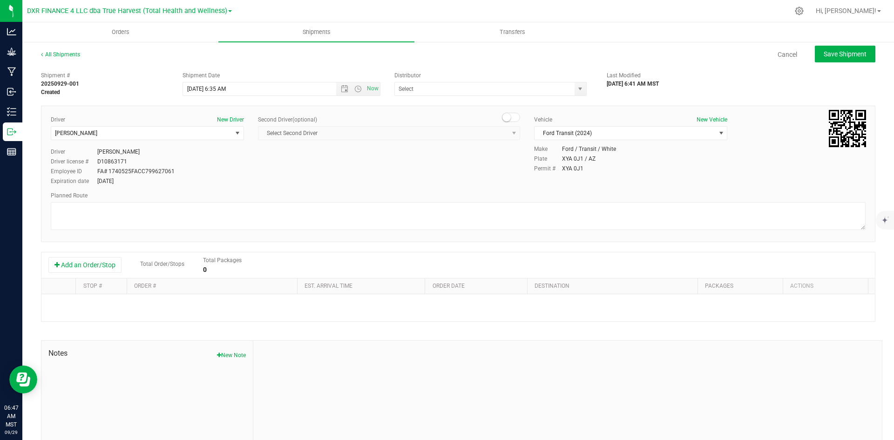
type input "Total Health and Wellness"
click at [72, 259] on button "Add an Order/Stop" at bounding box center [84, 265] width 73 height 16
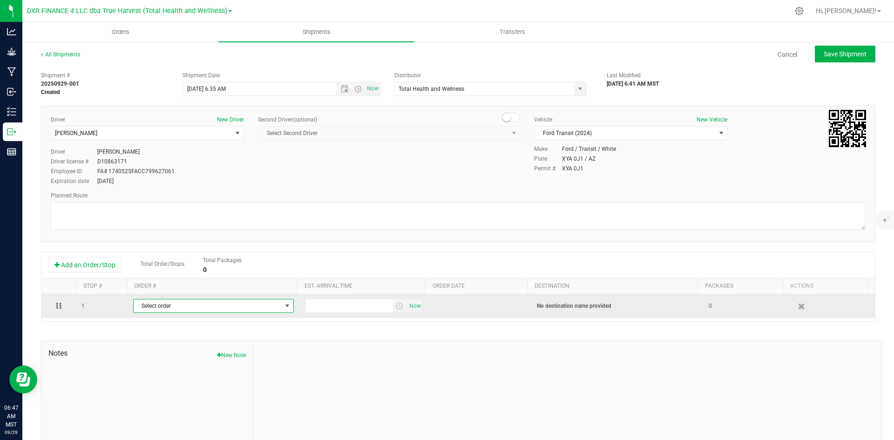
click at [137, 305] on span "Select order" at bounding box center [208, 305] width 148 height 13
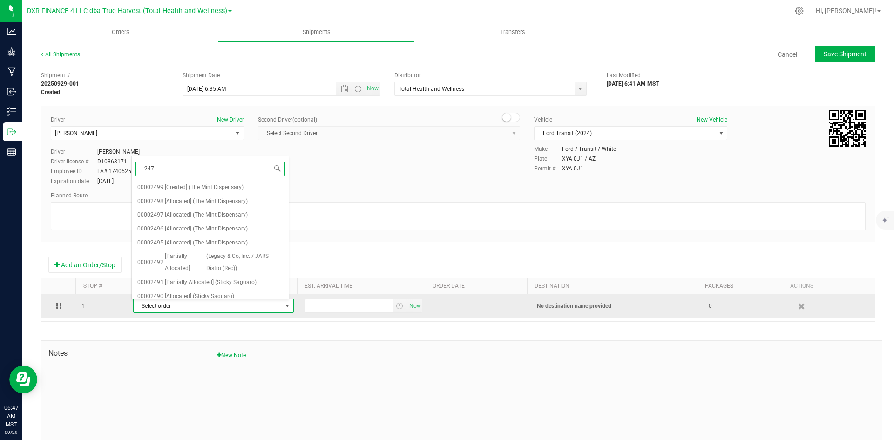
type input "2478"
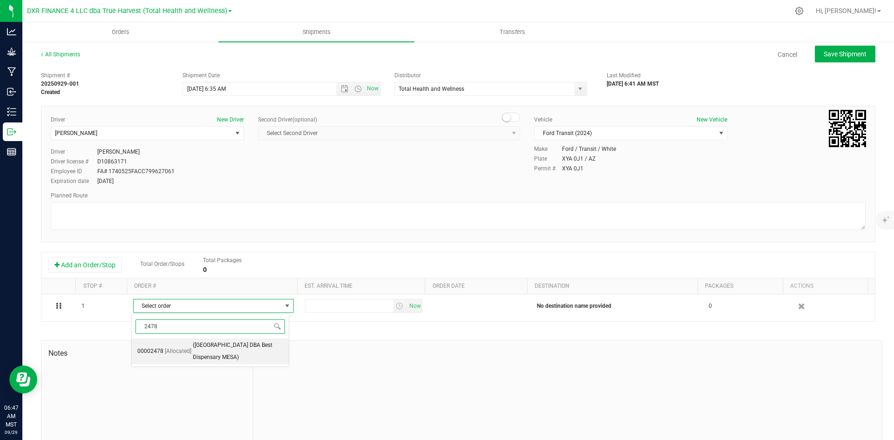
click at [158, 344] on li "00002478 [Allocated] (Jamestown Center DBA Best Dispensary MESA)" at bounding box center [210, 351] width 157 height 26
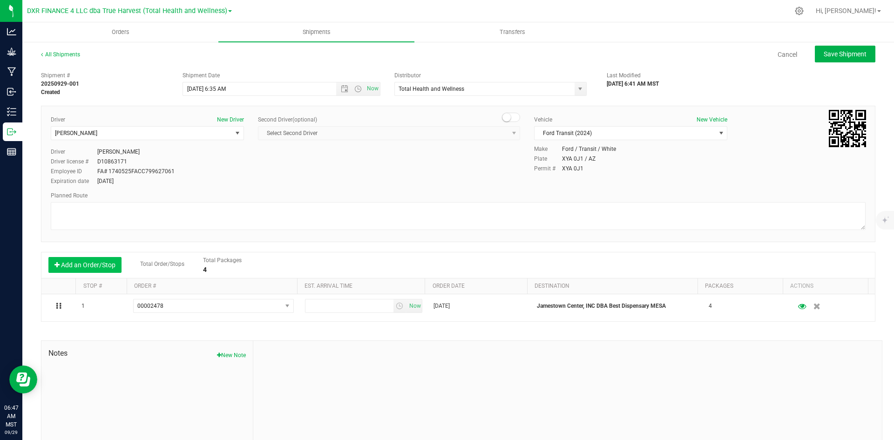
click at [103, 263] on button "Add an Order/Stop" at bounding box center [84, 265] width 73 height 16
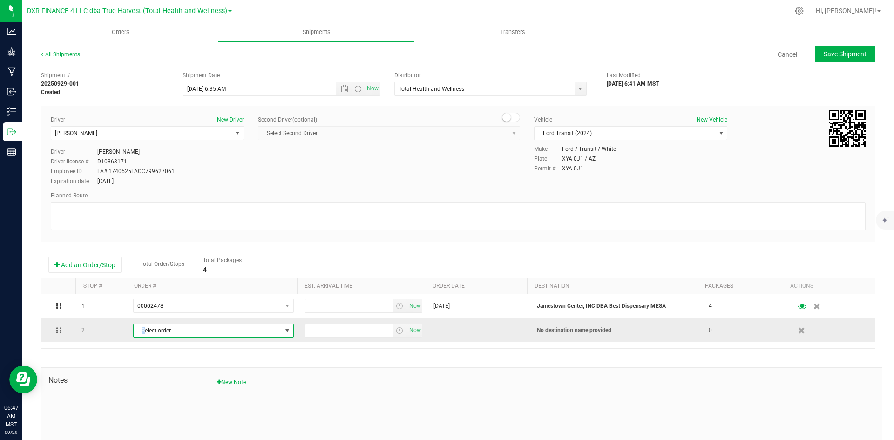
click at [141, 329] on span "Select order" at bounding box center [208, 330] width 148 height 13
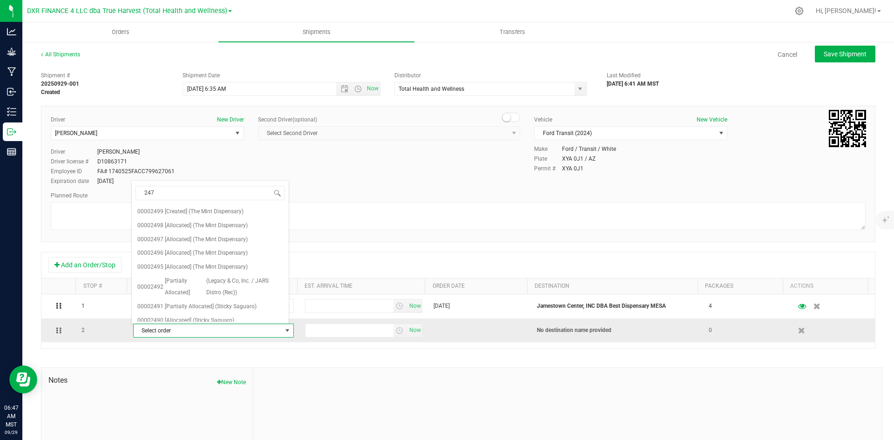
type input "2477"
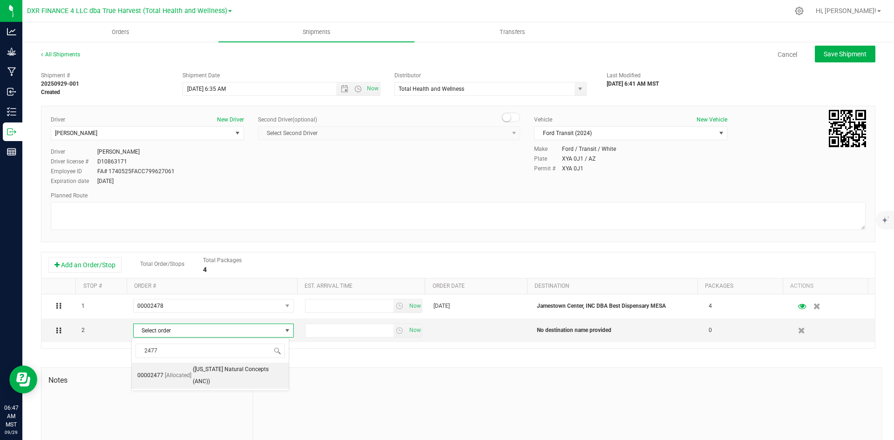
click at [160, 370] on span "00002477" at bounding box center [150, 376] width 26 height 12
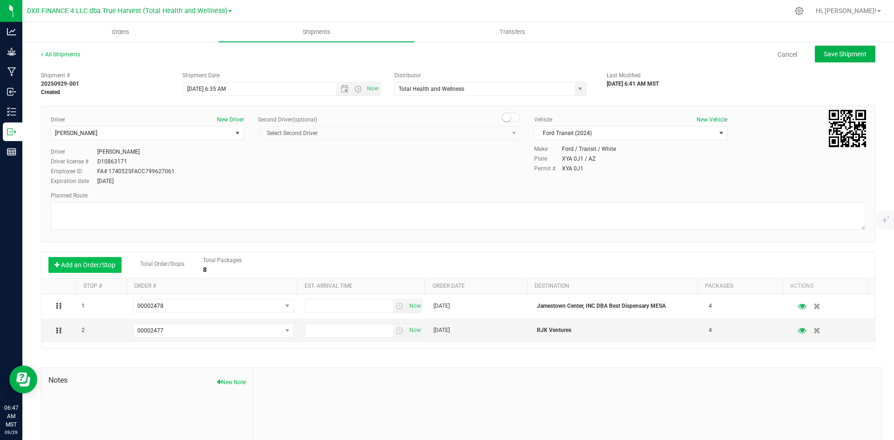
click at [77, 264] on button "Add an Order/Stop" at bounding box center [84, 265] width 73 height 16
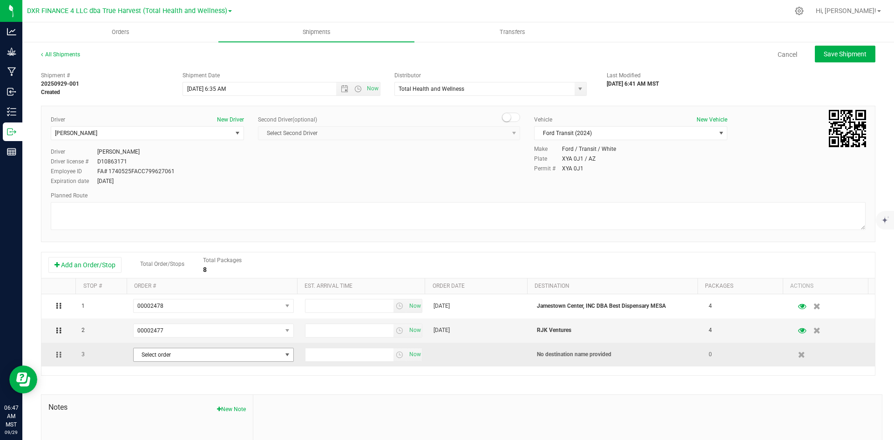
click at [146, 355] on span "Select order" at bounding box center [208, 354] width 148 height 13
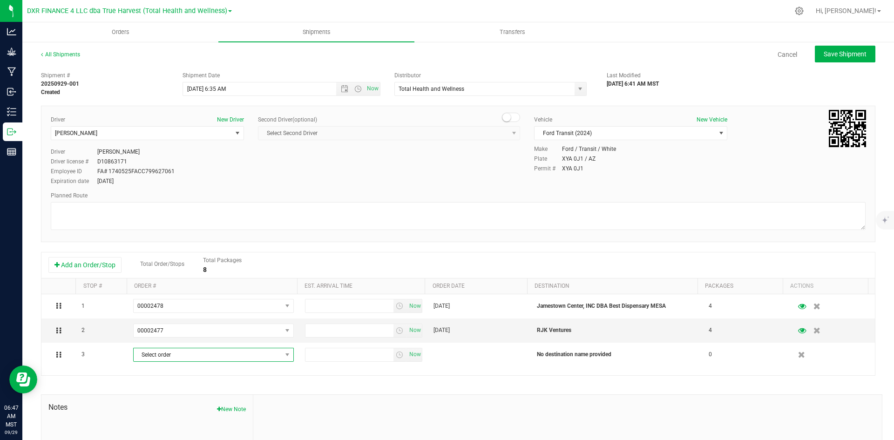
click at [798, 352] on icon "button" at bounding box center [801, 354] width 7 height 7
click at [230, 129] on span "Philip Mashek" at bounding box center [141, 133] width 181 height 13
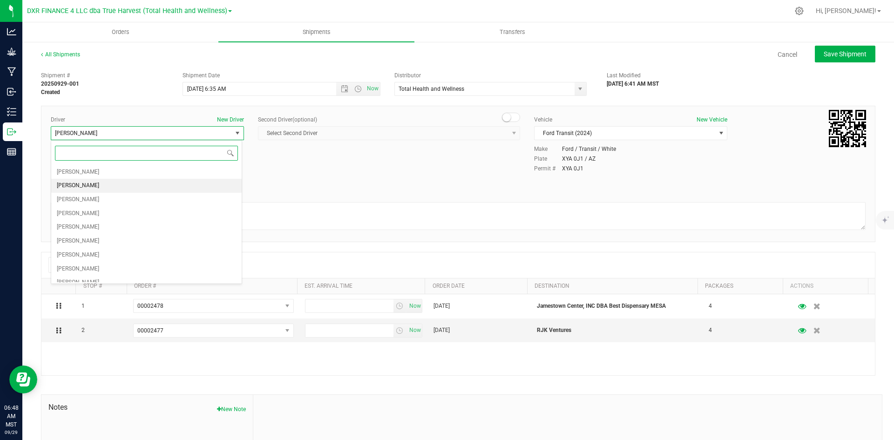
click at [182, 189] on li "Michael Baska" at bounding box center [146, 186] width 190 height 14
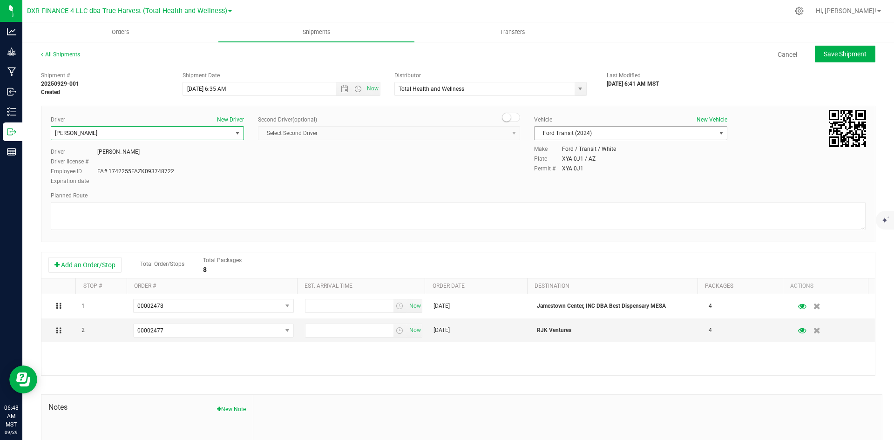
click at [633, 133] on span "Ford Transit (2024)" at bounding box center [624, 133] width 181 height 13
click at [621, 149] on li "00" at bounding box center [626, 149] width 190 height 14
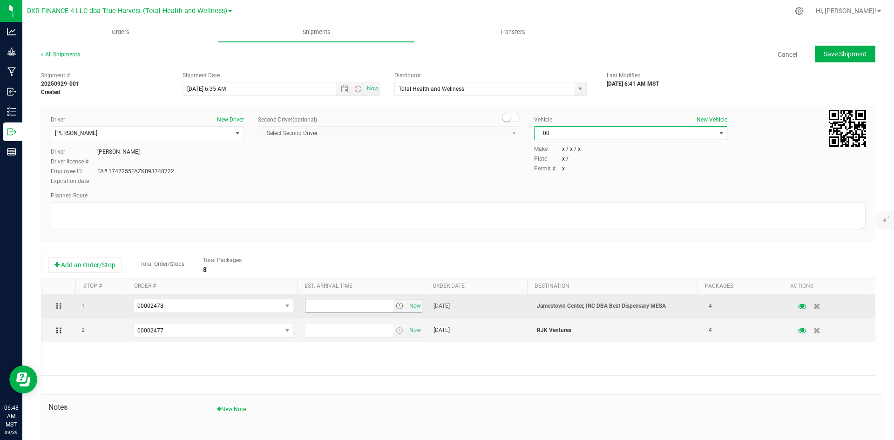
click at [307, 311] on input "text" at bounding box center [349, 305] width 88 height 13
type input "10:00 am"
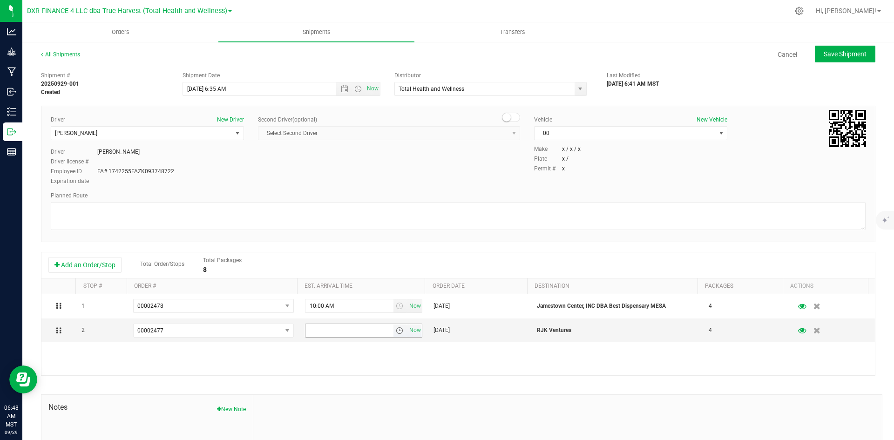
click at [313, 331] on input "text" at bounding box center [349, 330] width 88 height 13
type input "11:00 am"
click at [340, 363] on div "1 00002478 00002499 00002498 00002497 00002496 00002495 00002492 00002491 00002…" at bounding box center [457, 334] width 833 height 81
click at [824, 56] on span "Save Shipment" at bounding box center [845, 53] width 43 height 7
type input "9/29/2025 1:35 PM"
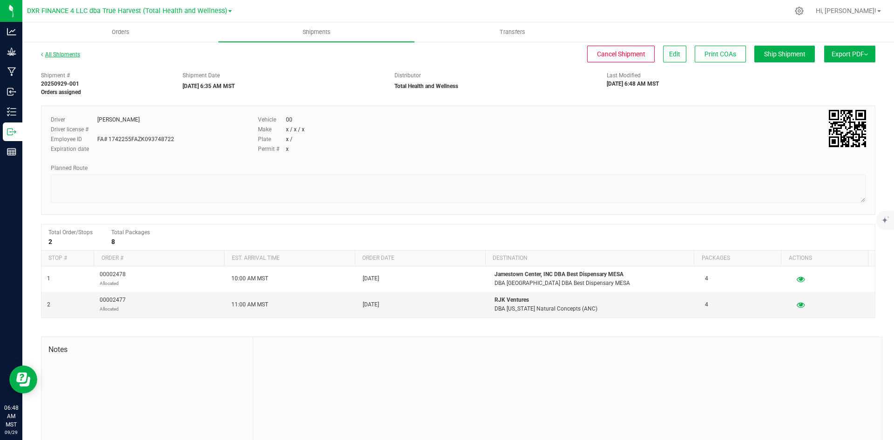
click at [71, 53] on link "All Shipments" at bounding box center [60, 54] width 39 height 7
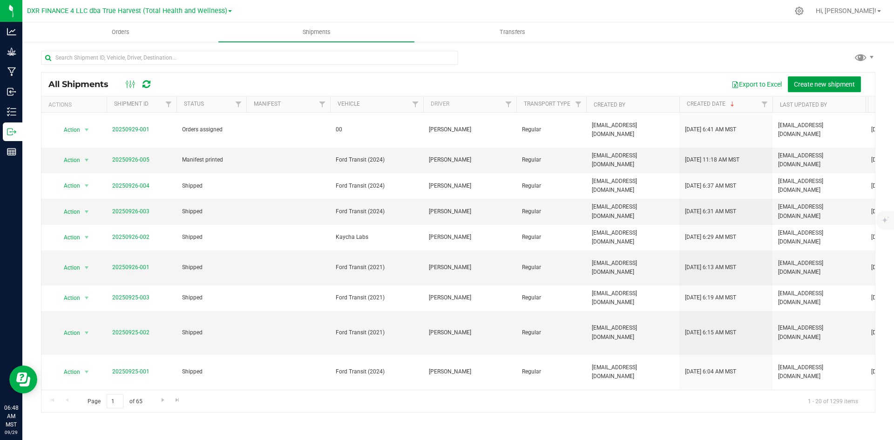
click at [810, 86] on span "Create new shipment" at bounding box center [824, 84] width 61 height 7
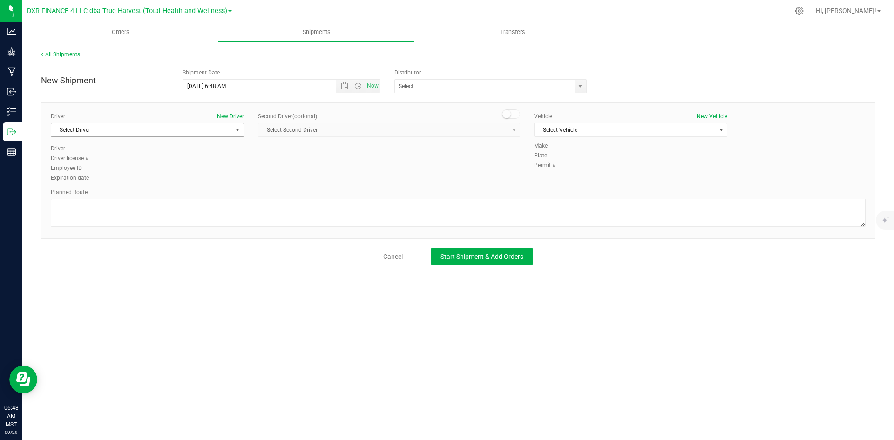
click at [182, 134] on span "Select Driver" at bounding box center [141, 129] width 181 height 13
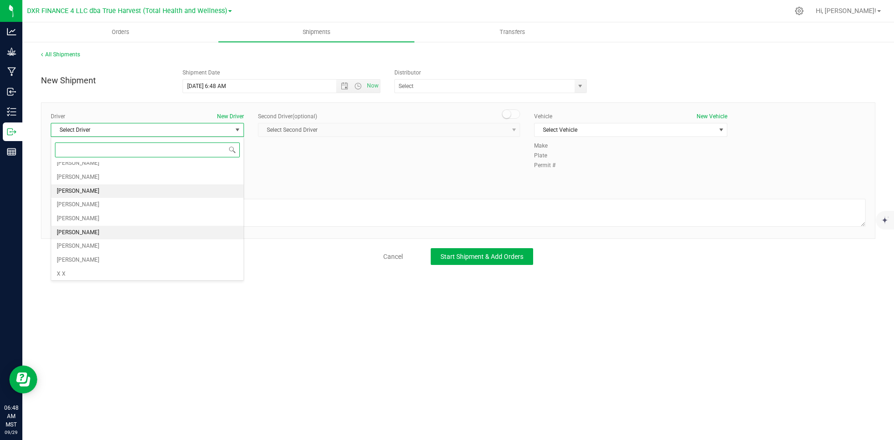
scroll to position [77, 0]
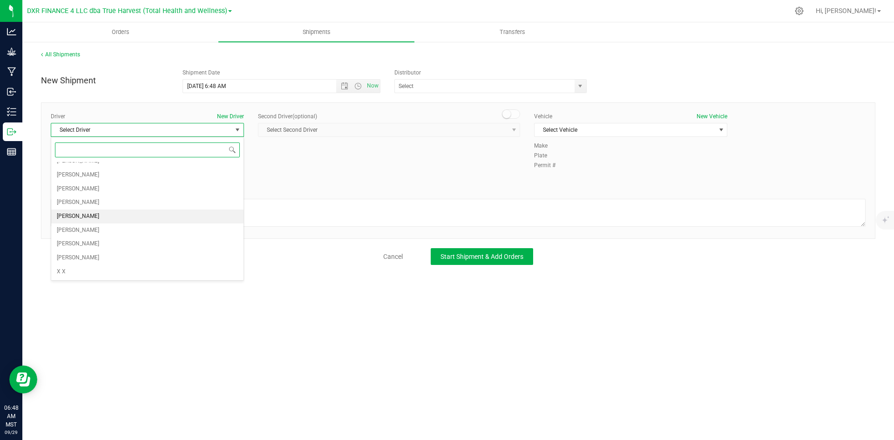
click at [177, 220] on li "Philip Mashek" at bounding box center [147, 217] width 192 height 14
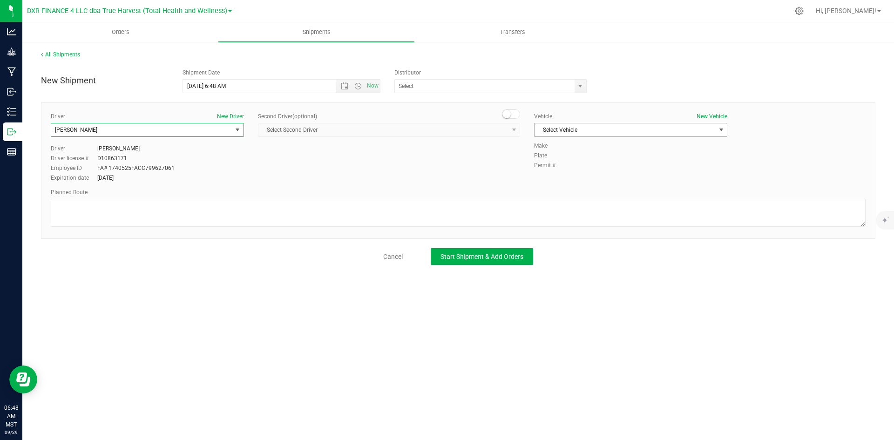
click at [575, 136] on span "Select Vehicle" at bounding box center [630, 130] width 193 height 14
click at [595, 175] on li "Ford Transit (2024)" at bounding box center [630, 174] width 192 height 14
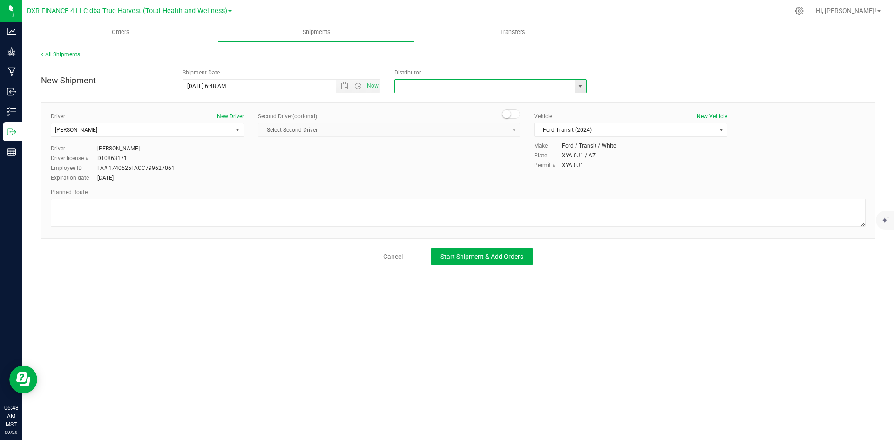
click at [558, 88] on input "text" at bounding box center [482, 86] width 174 height 13
click at [578, 86] on span "select" at bounding box center [579, 85] width 7 height 7
click at [557, 159] on li "Total Health and Wellness" at bounding box center [490, 154] width 191 height 14
type input "Total Health and Wellness"
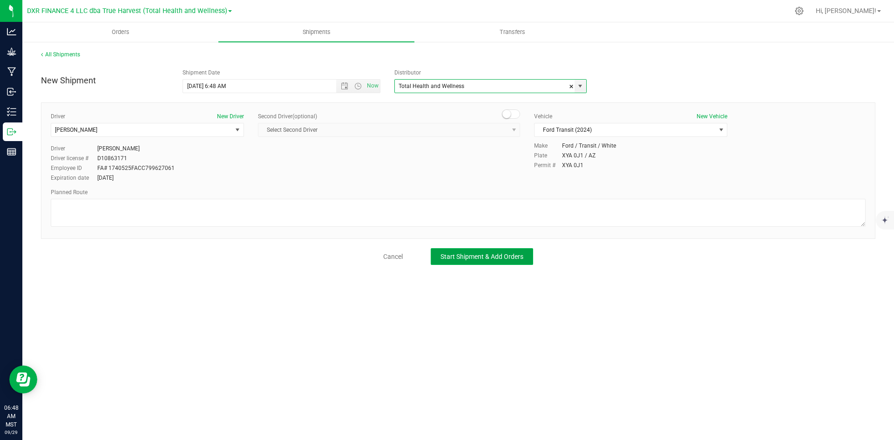
click at [484, 255] on span "Start Shipment & Add Orders" at bounding box center [481, 256] width 83 height 7
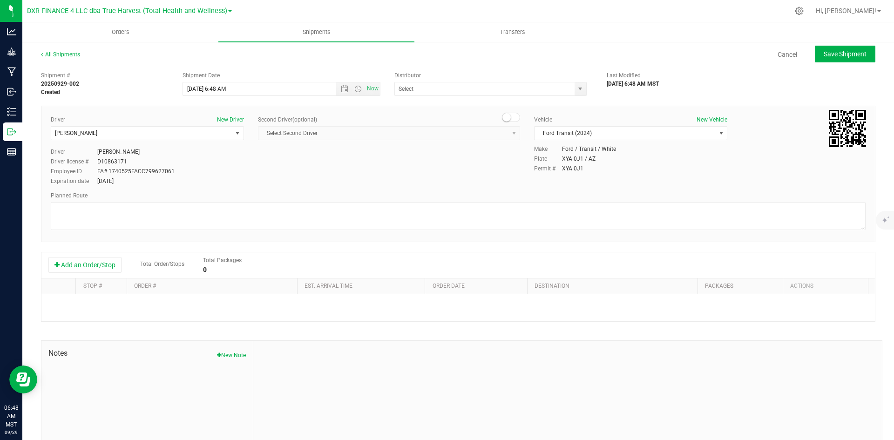
type input "Total Health and Wellness"
click at [91, 258] on button "Add an Order/Stop" at bounding box center [84, 265] width 73 height 16
click at [99, 268] on button "Add an Order/Stop" at bounding box center [84, 265] width 73 height 16
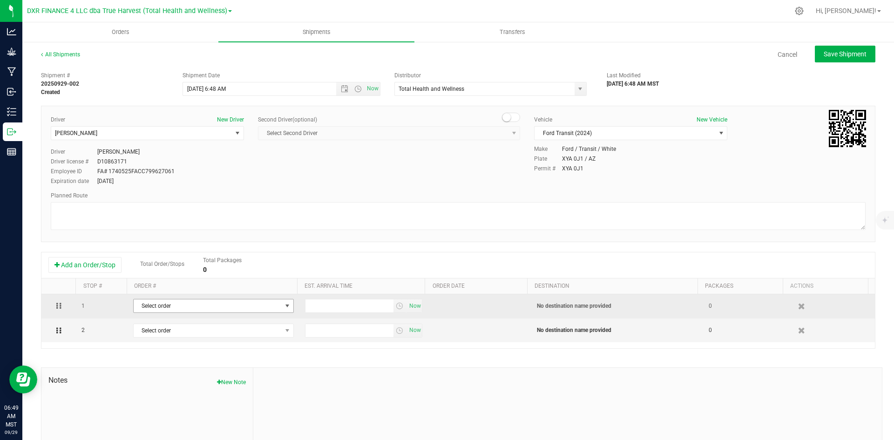
click at [178, 310] on span "Select order" at bounding box center [208, 305] width 148 height 13
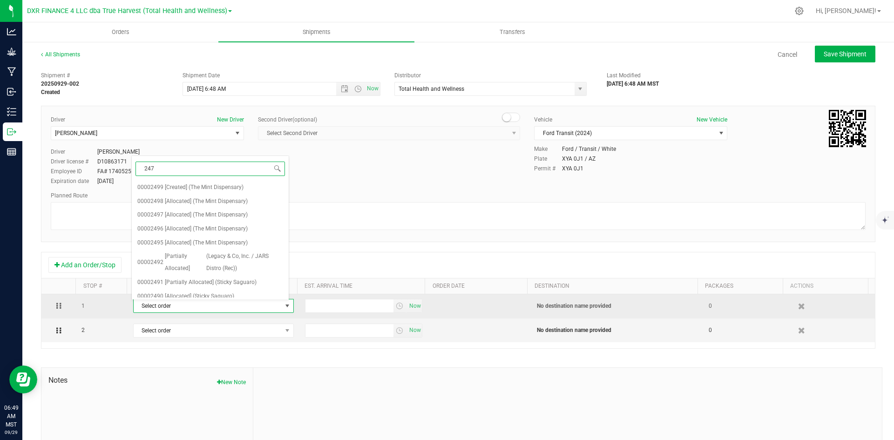
type input "2473"
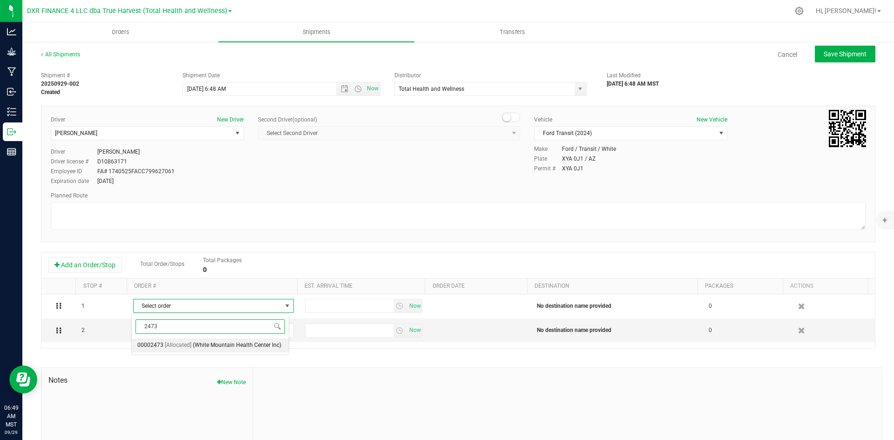
click at [198, 347] on span "(White Mountain Health Center Inc)" at bounding box center [237, 345] width 88 height 12
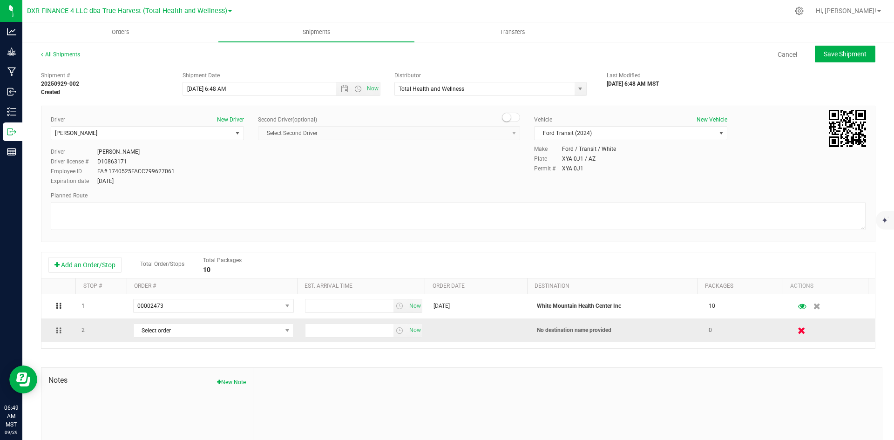
click at [794, 324] on button "button" at bounding box center [802, 330] width 16 height 18
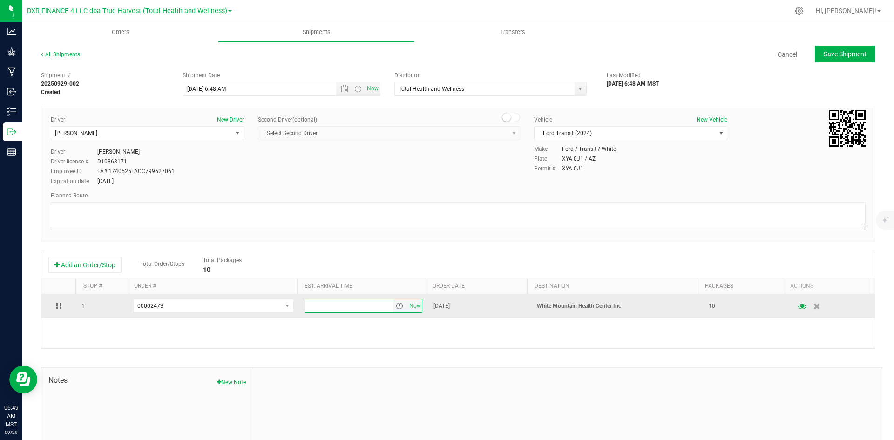
click at [322, 304] on input "text" at bounding box center [349, 305] width 88 height 13
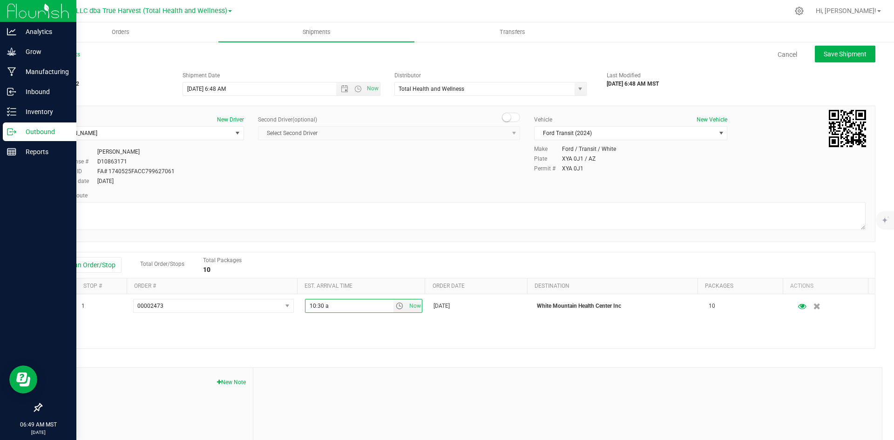
type input "10:30 am"
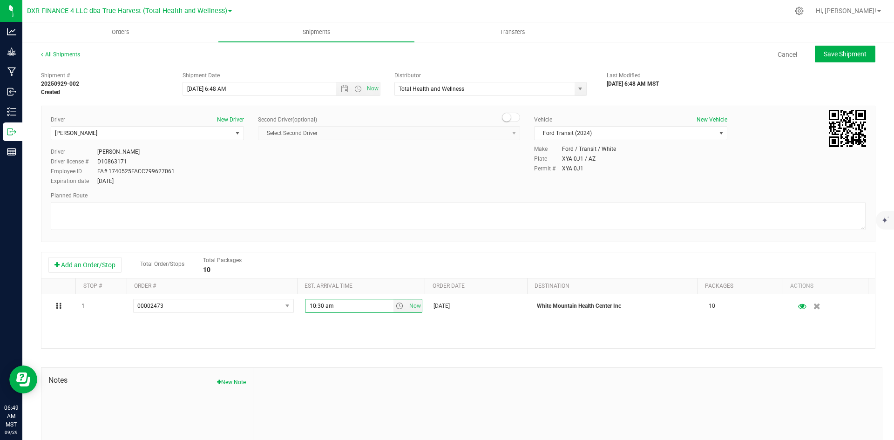
click at [278, 346] on div "1 00002473 00002499 00002498 00002497 00002496 00002495 00002492 00002491 00002…" at bounding box center [457, 321] width 833 height 54
drag, startPoint x: 226, startPoint y: 90, endPoint x: 215, endPoint y: 91, distance: 11.2
click at [215, 91] on input "9/29/2025 6:48 AM" at bounding box center [267, 88] width 169 height 13
click at [207, 133] on span "Philip Mashek" at bounding box center [141, 133] width 181 height 13
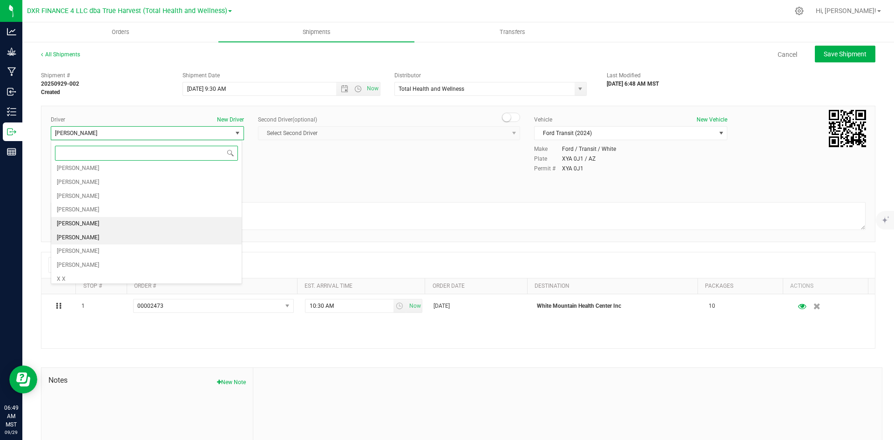
scroll to position [77, 0]
click at [167, 260] on li "Jerry Thronson" at bounding box center [146, 261] width 190 height 14
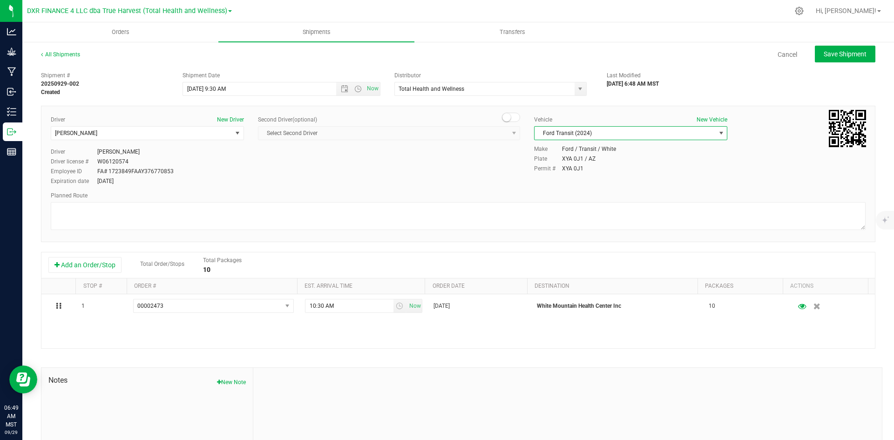
click at [639, 132] on span "Ford Transit (2024)" at bounding box center [624, 133] width 181 height 13
click at [620, 164] on li "Ford Transit (2021)" at bounding box center [626, 163] width 190 height 14
click at [824, 56] on span "Save Shipment" at bounding box center [845, 53] width 43 height 7
type input "9/29/2025 4:30 PM"
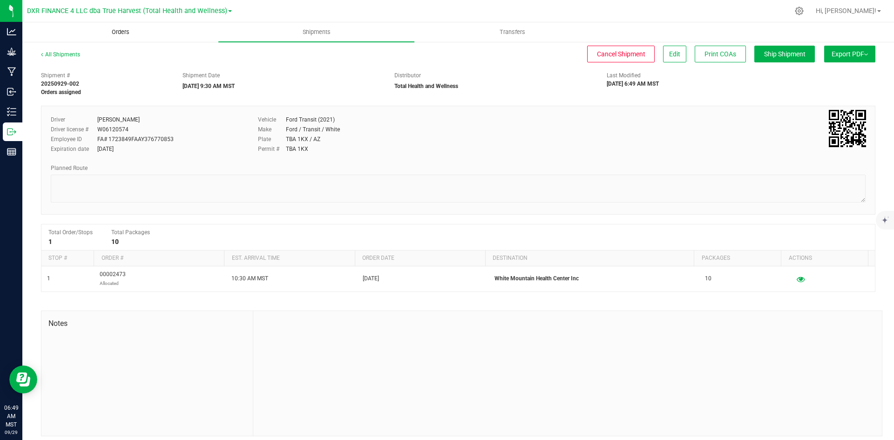
click at [122, 34] on span "Orders" at bounding box center [120, 32] width 43 height 8
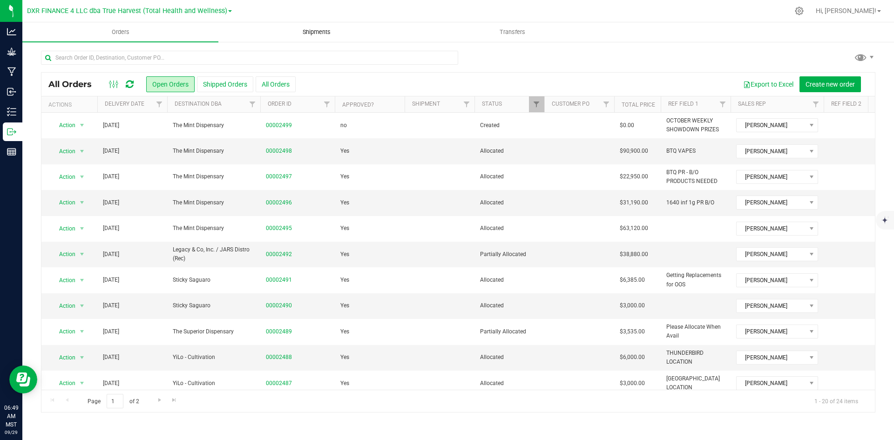
click at [327, 27] on uib-tab-heading "Shipments" at bounding box center [316, 32] width 195 height 19
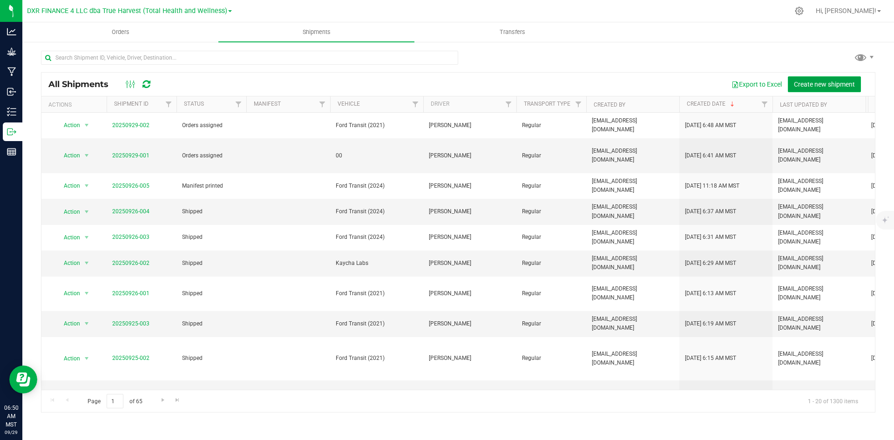
click at [820, 82] on span "Create new shipment" at bounding box center [824, 84] width 61 height 7
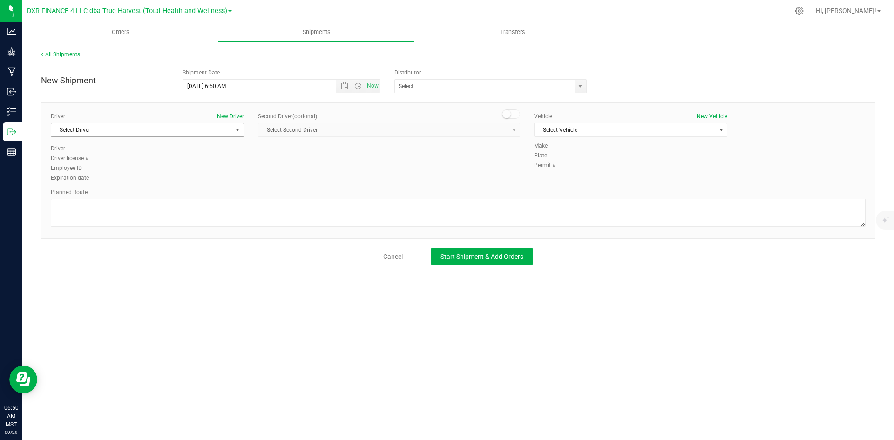
click at [193, 122] on div "Driver New Driver Select Driver Select Driver Shane Barnes Michael Baska Gabrie…" at bounding box center [147, 128] width 193 height 32
click at [191, 130] on span "Select Driver" at bounding box center [141, 129] width 181 height 13
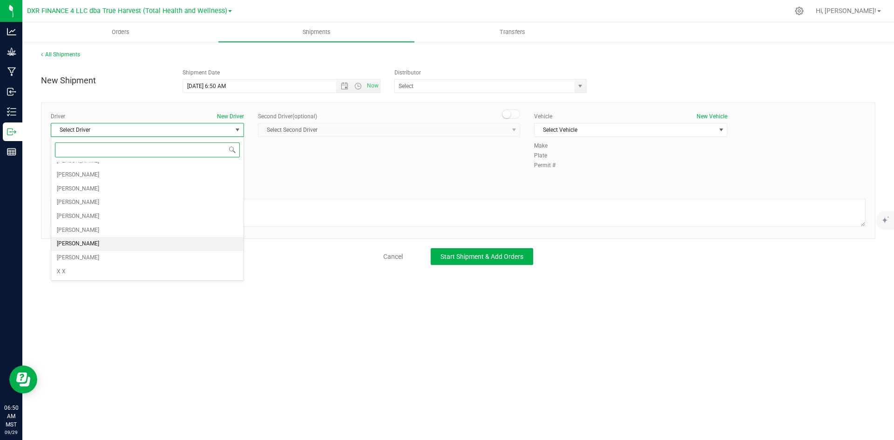
scroll to position [30, 0]
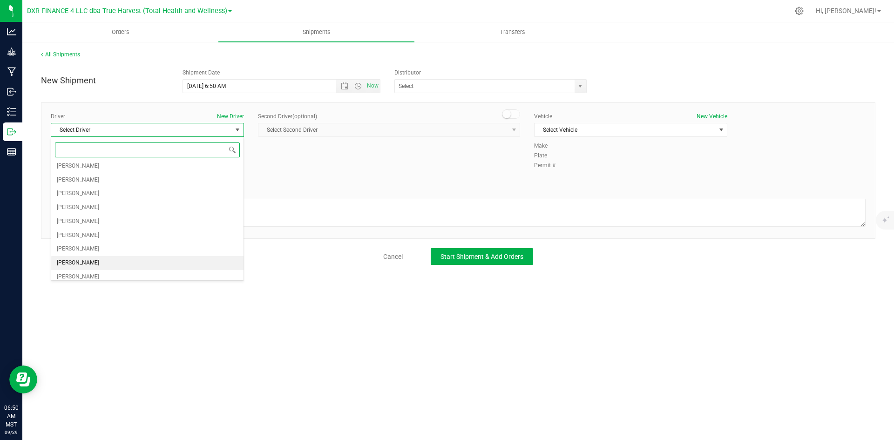
click at [176, 262] on li "Philip Mashek" at bounding box center [147, 263] width 192 height 14
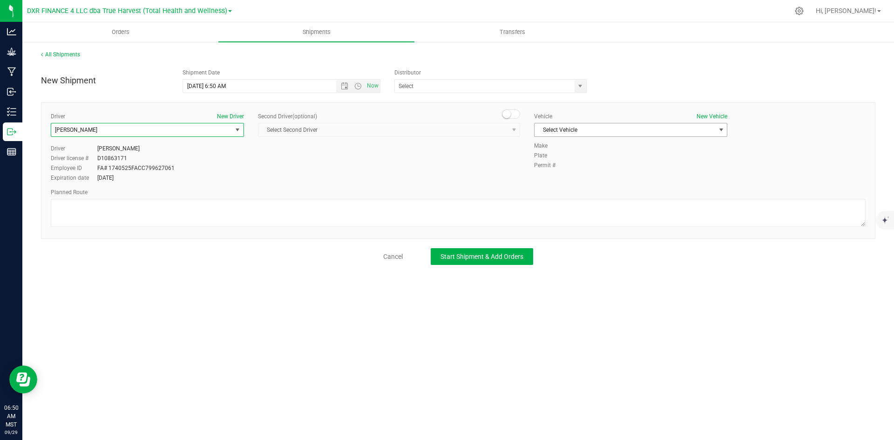
click at [554, 130] on span "Select Vehicle" at bounding box center [624, 129] width 181 height 13
click at [603, 159] on li "Ford Transit (2021)" at bounding box center [630, 160] width 192 height 14
click at [595, 127] on span "Ford Transit (2021)" at bounding box center [624, 129] width 181 height 13
click at [605, 173] on li "Ford Transit (2024)" at bounding box center [630, 174] width 192 height 14
click at [576, 87] on span "select" at bounding box center [580, 86] width 12 height 13
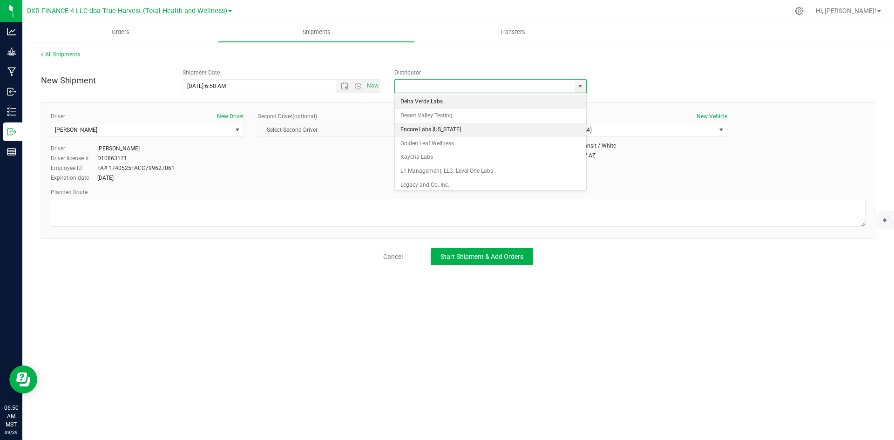
scroll to position [87, 0]
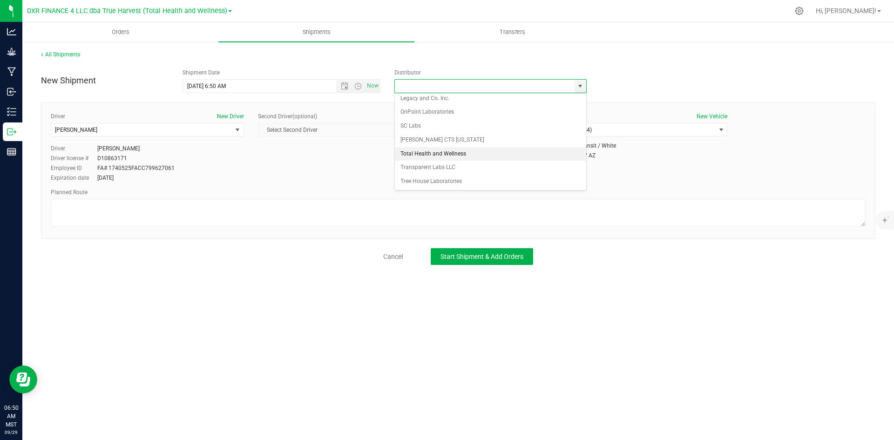
click at [500, 149] on li "Total Health and Wellness" at bounding box center [490, 154] width 191 height 14
type input "Total Health and Wellness"
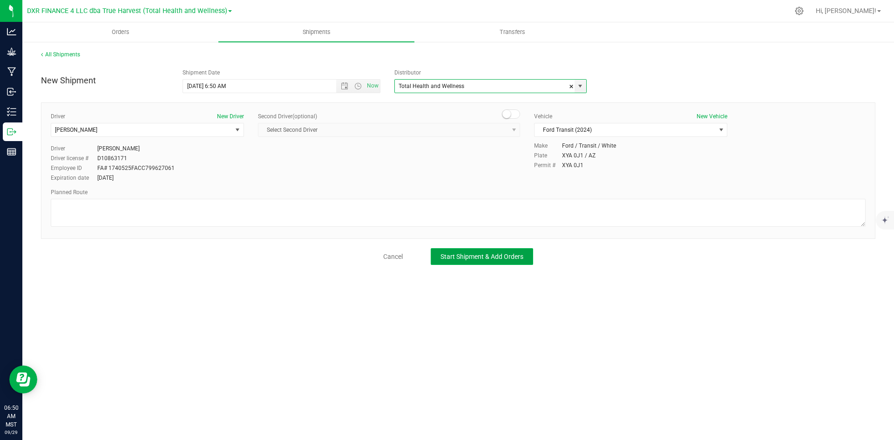
click at [500, 257] on span "Start Shipment & Add Orders" at bounding box center [481, 256] width 83 height 7
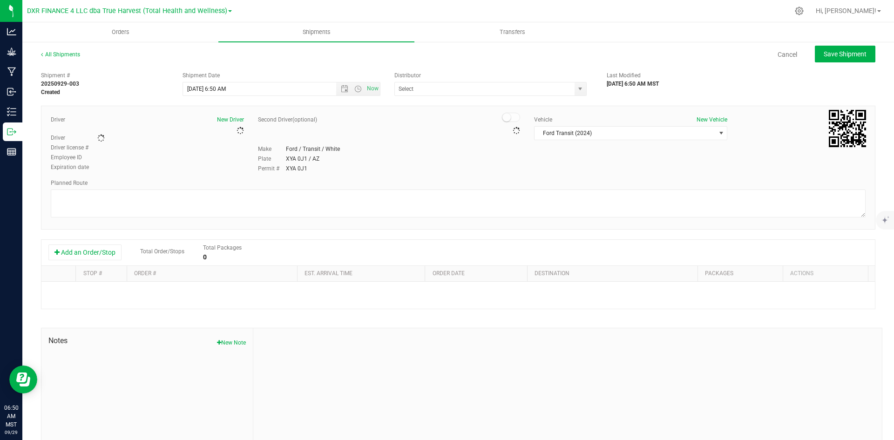
type input "Total Health and Wellness"
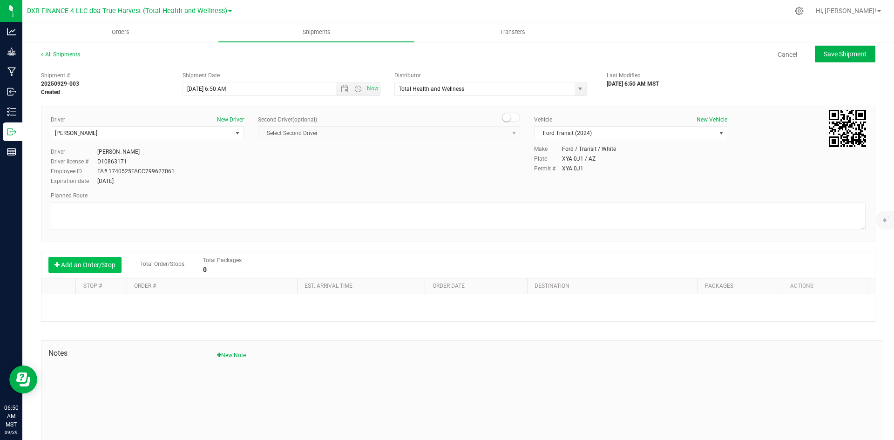
click at [103, 263] on button "Add an Order/Stop" at bounding box center [84, 265] width 73 height 16
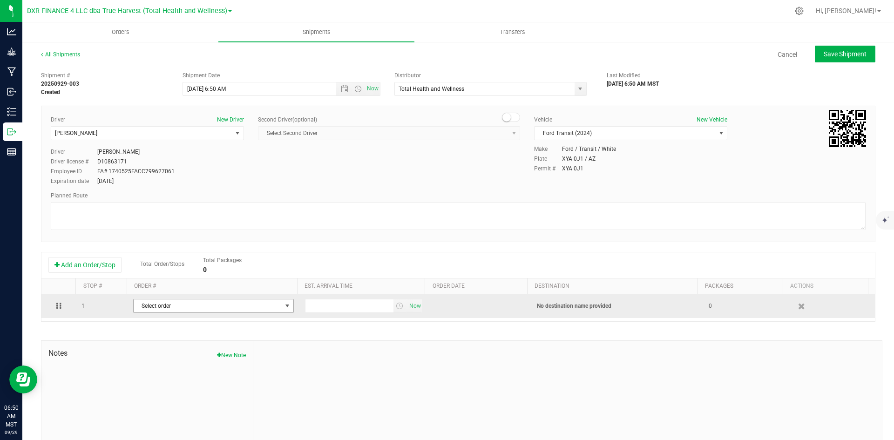
click at [164, 309] on span "Select order" at bounding box center [208, 305] width 148 height 13
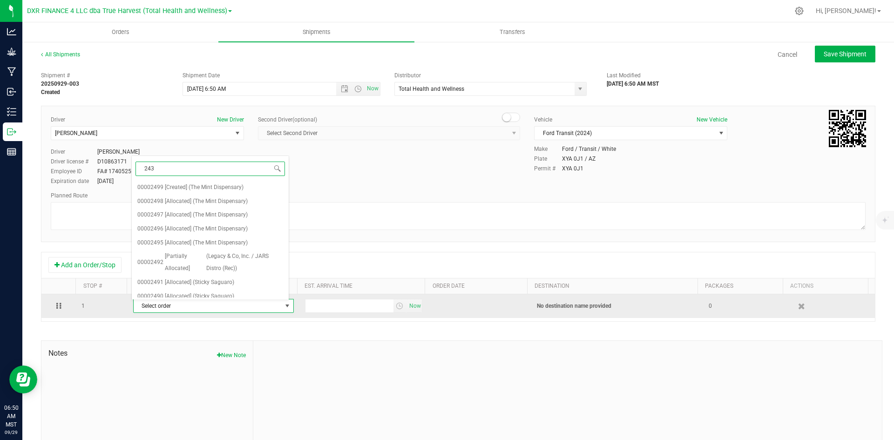
type input "2434"
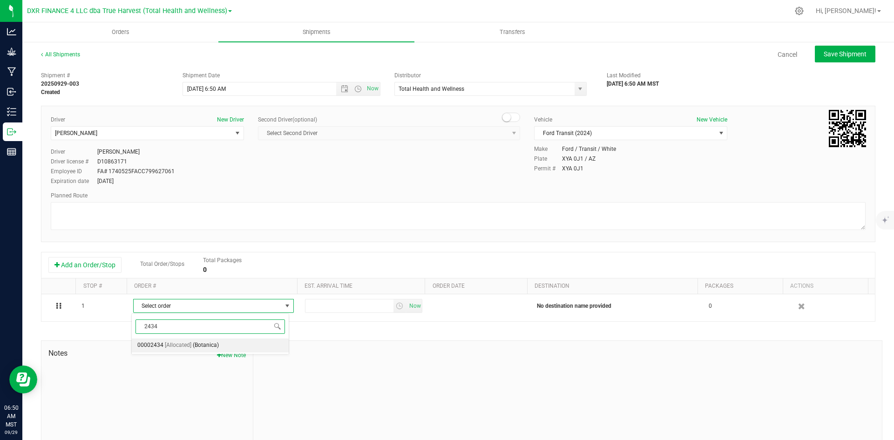
click at [189, 347] on span "[Allocated]" at bounding box center [178, 345] width 27 height 12
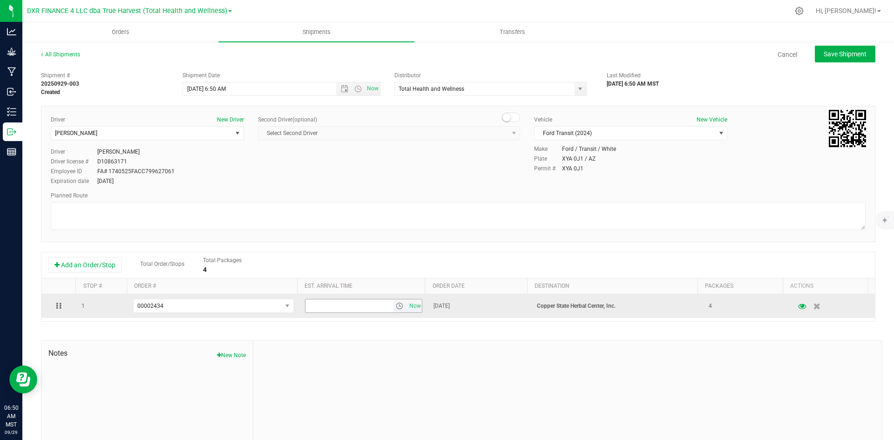
click at [324, 308] on input "text" at bounding box center [349, 305] width 88 height 13
type input "12:00 pm"
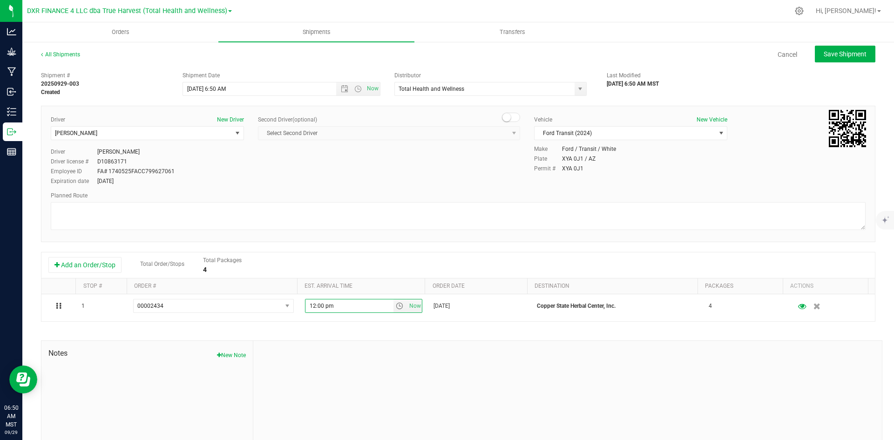
click at [354, 330] on div "Shipment # 20250929-003 Created Shipment Date 9/29/2025 6:50 AM Now Distributor…" at bounding box center [458, 266] width 834 height 399
drag, startPoint x: 214, startPoint y: 89, endPoint x: 226, endPoint y: 89, distance: 12.6
click at [226, 89] on input "9/29/2025 6:50 AM" at bounding box center [267, 88] width 169 height 13
drag, startPoint x: 391, startPoint y: 195, endPoint x: 230, endPoint y: 88, distance: 193.3
click at [230, 88] on input "9/29/2025 10:.00AM" at bounding box center [267, 88] width 169 height 13
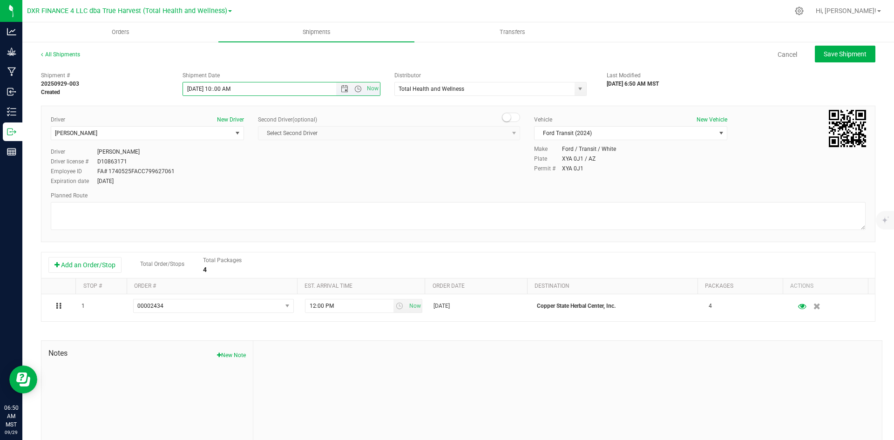
click at [296, 86] on input "9/29/2025 10:.00 AM" at bounding box center [267, 88] width 169 height 13
click at [847, 54] on span "Save Shipment" at bounding box center [845, 53] width 43 height 7
type input "9/29/2025 1:50 PM"
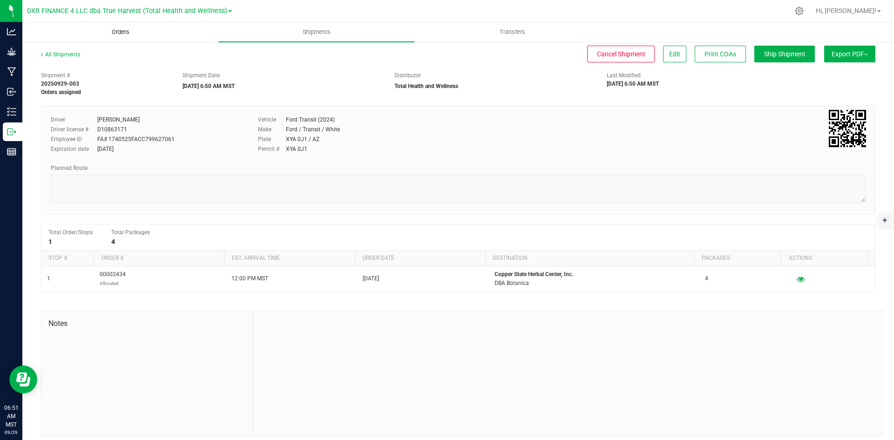
click at [104, 34] on span "Orders" at bounding box center [120, 32] width 43 height 8
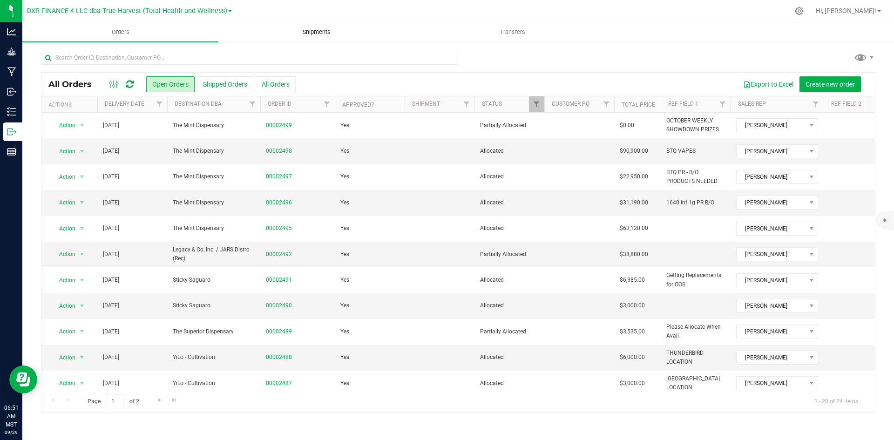
click at [322, 34] on span "Shipments" at bounding box center [316, 32] width 53 height 8
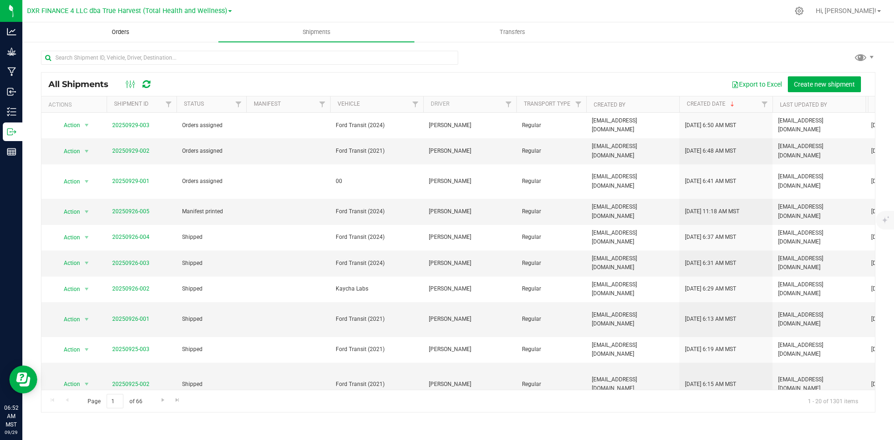
click at [104, 33] on span "Orders" at bounding box center [120, 32] width 43 height 8
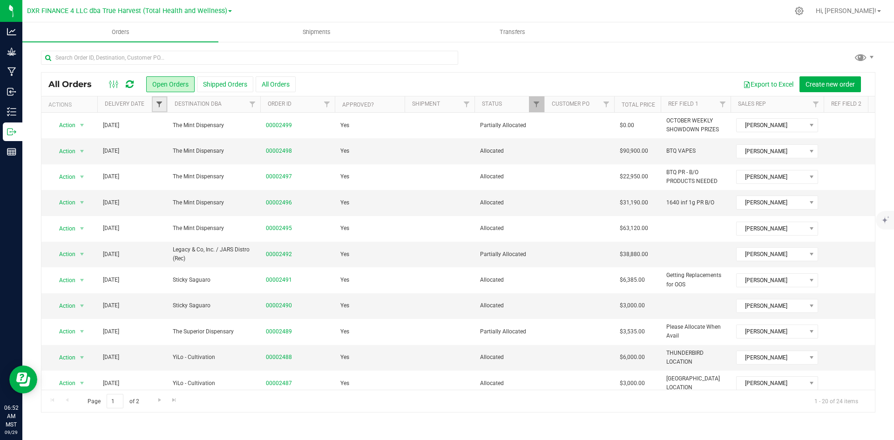
click at [157, 101] on span "Filter" at bounding box center [158, 104] width 7 height 7
click at [247, 160] on span "select" at bounding box center [245, 160] width 7 height 7
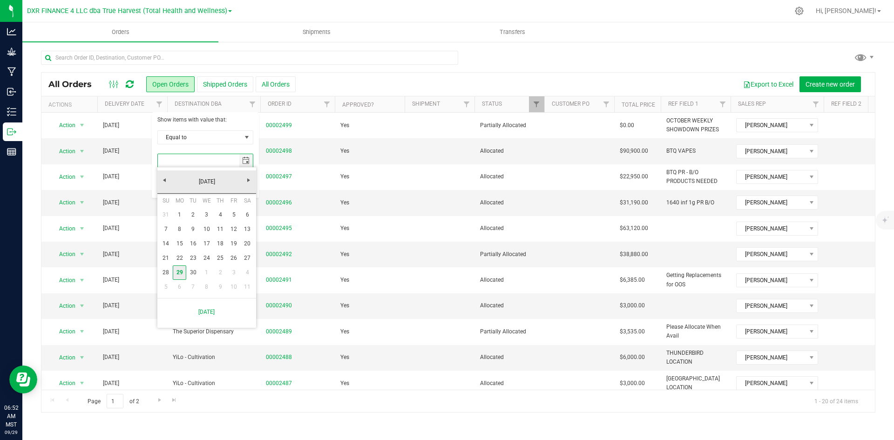
click at [183, 269] on link "29" at bounding box center [180, 272] width 14 height 14
type input "9/29/2025"
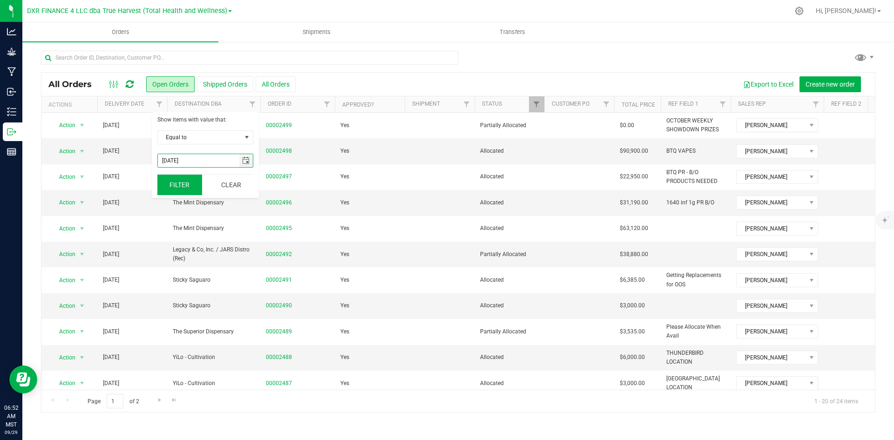
click at [184, 191] on button "Filter" at bounding box center [179, 185] width 45 height 20
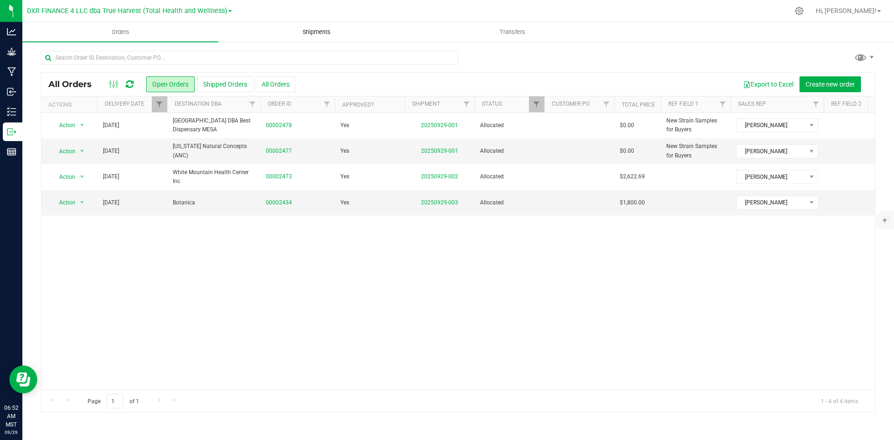
click at [317, 30] on span "Shipments" at bounding box center [316, 32] width 53 height 8
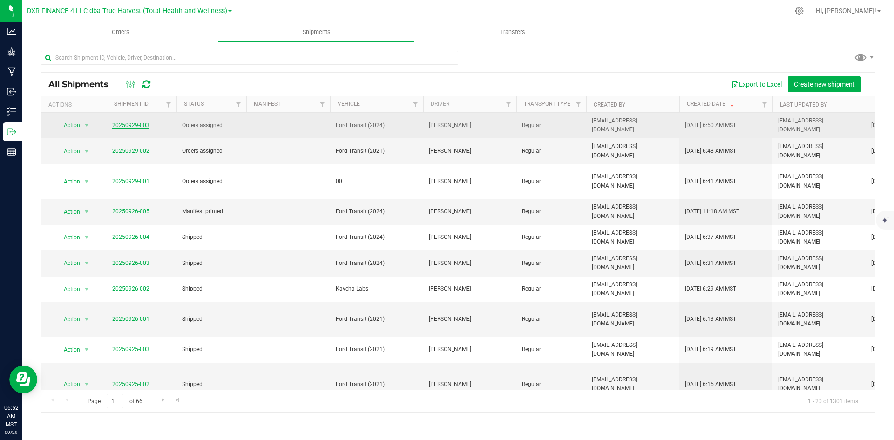
click at [132, 122] on link "20250929-003" at bounding box center [130, 125] width 37 height 7
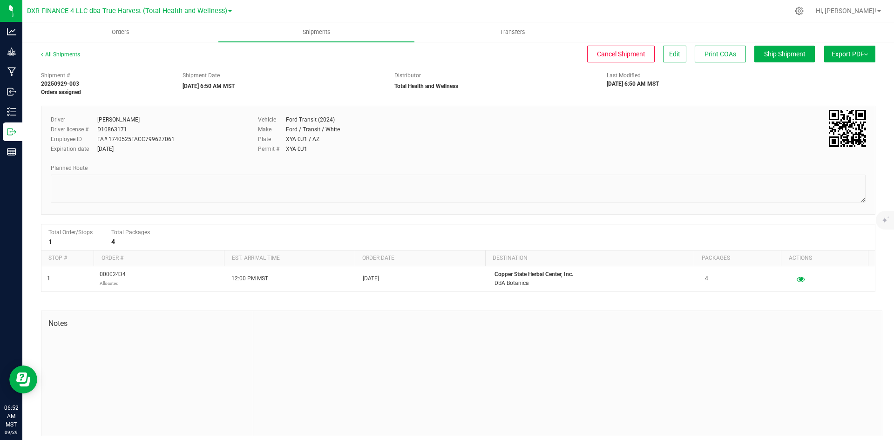
click at [832, 60] on button "Export PDF" at bounding box center [849, 54] width 51 height 17
click at [834, 81] on li "Manifest by Package ID" at bounding box center [847, 75] width 94 height 14
click at [109, 34] on span "Orders" at bounding box center [120, 32] width 43 height 8
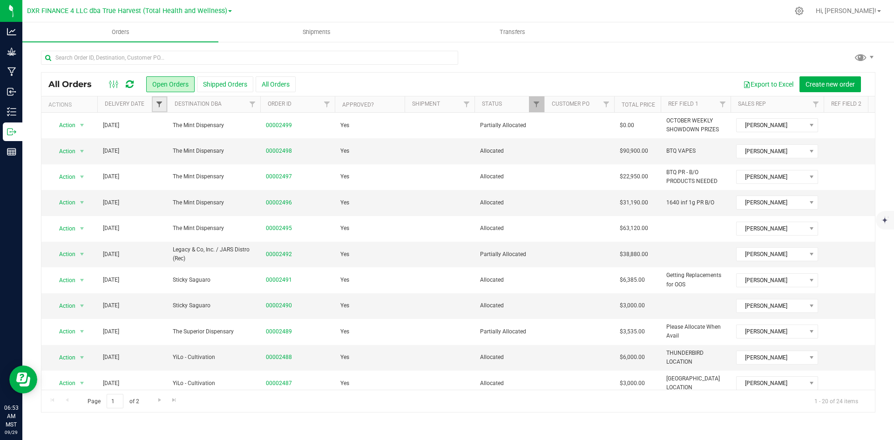
click at [162, 102] on span "Filter" at bounding box center [158, 104] width 7 height 7
click at [320, 40] on uib-tab-heading "Shipments" at bounding box center [316, 32] width 195 height 19
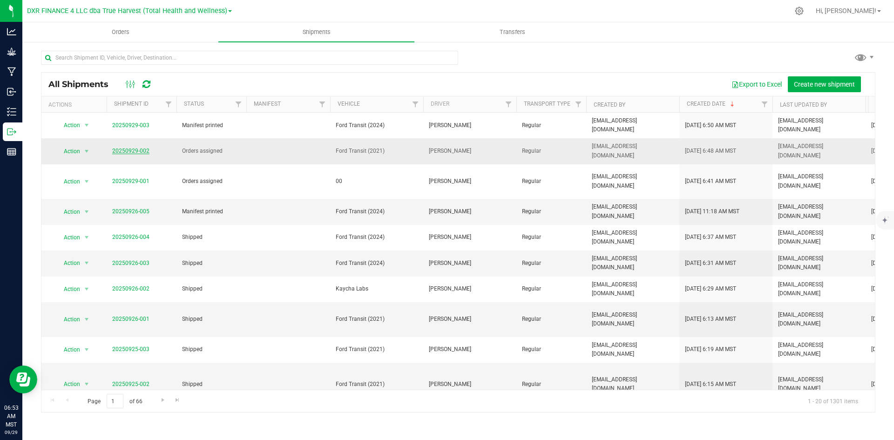
click at [142, 148] on link "20250929-002" at bounding box center [130, 151] width 37 height 7
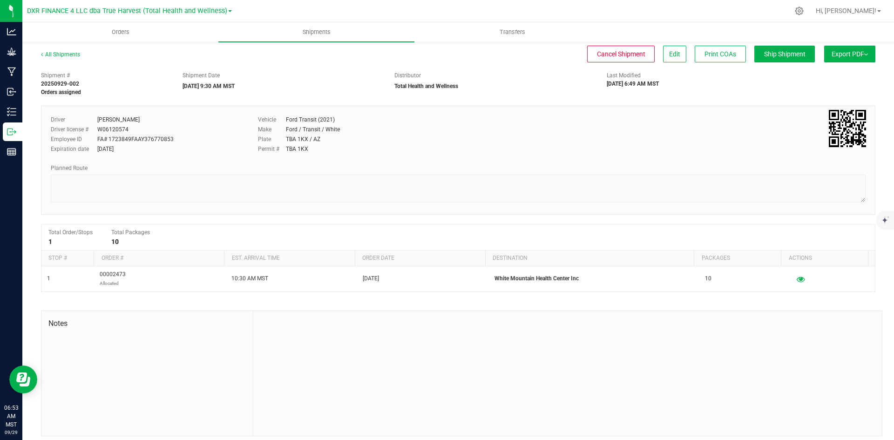
click at [832, 56] on span "Export PDF" at bounding box center [849, 53] width 36 height 7
click at [836, 75] on span "Manifest by Package ID" at bounding box center [835, 74] width 59 height 7
click at [115, 38] on uib-tab-heading "Orders" at bounding box center [120, 32] width 196 height 20
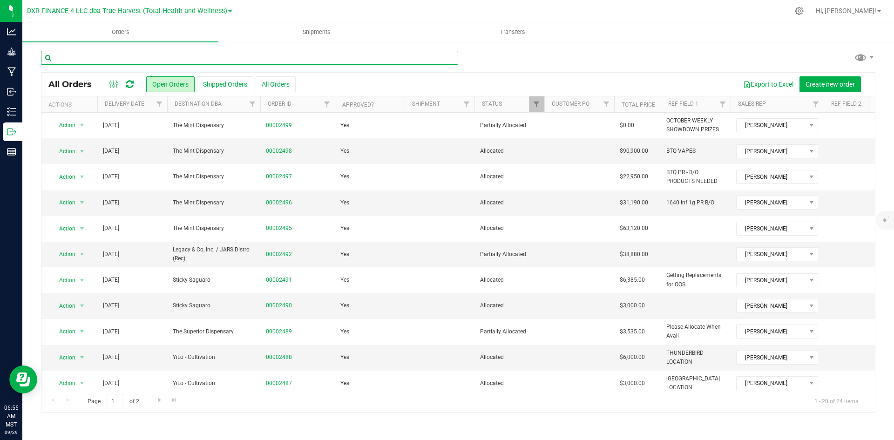
click at [149, 56] on input "text" at bounding box center [249, 58] width 417 height 14
type input "2473"
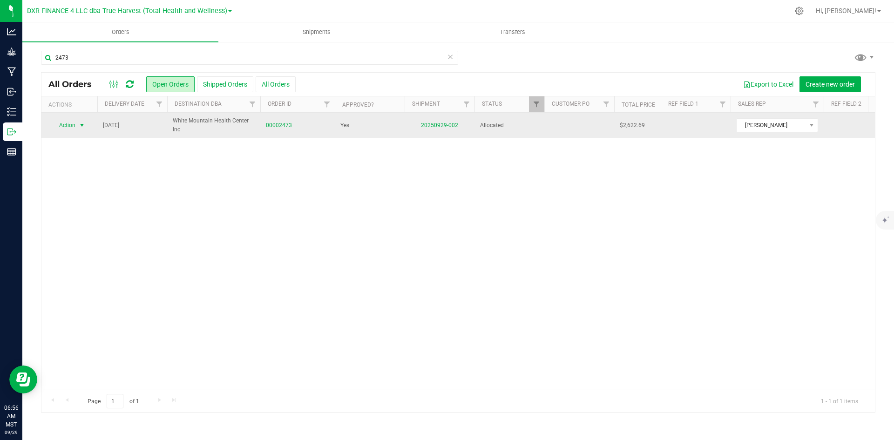
click at [68, 125] on span "Action" at bounding box center [63, 125] width 25 height 13
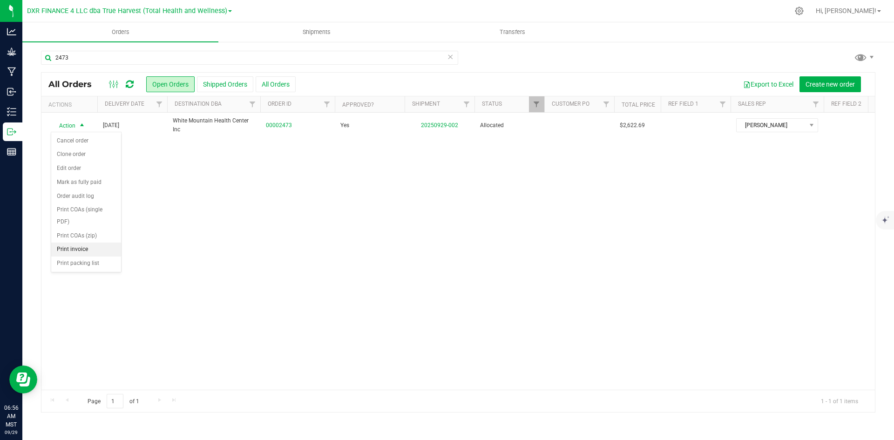
click at [76, 248] on li "Print invoice" at bounding box center [86, 250] width 70 height 14
click at [161, 104] on span "Filter" at bounding box center [158, 104] width 7 height 7
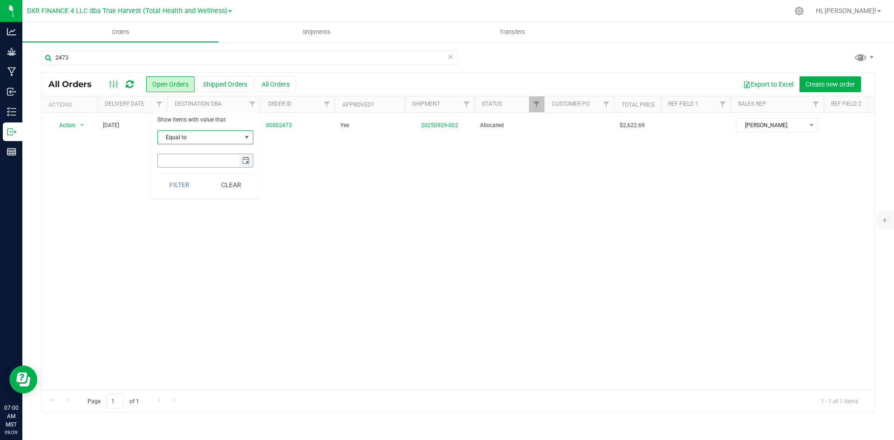
click at [249, 160] on span "select" at bounding box center [245, 160] width 7 height 7
click at [192, 272] on link "30" at bounding box center [193, 272] width 14 height 14
type input "9/30/2025"
click at [184, 183] on button "Filter" at bounding box center [179, 185] width 45 height 20
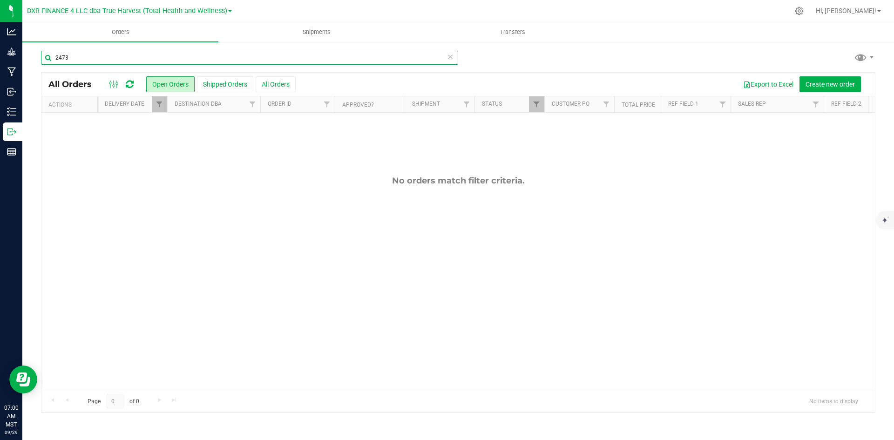
click at [126, 57] on input "2473" at bounding box center [249, 58] width 417 height 14
drag, startPoint x: 126, startPoint y: 57, endPoint x: 123, endPoint y: 50, distance: 8.1
click at [125, 56] on input "2473" at bounding box center [249, 58] width 417 height 14
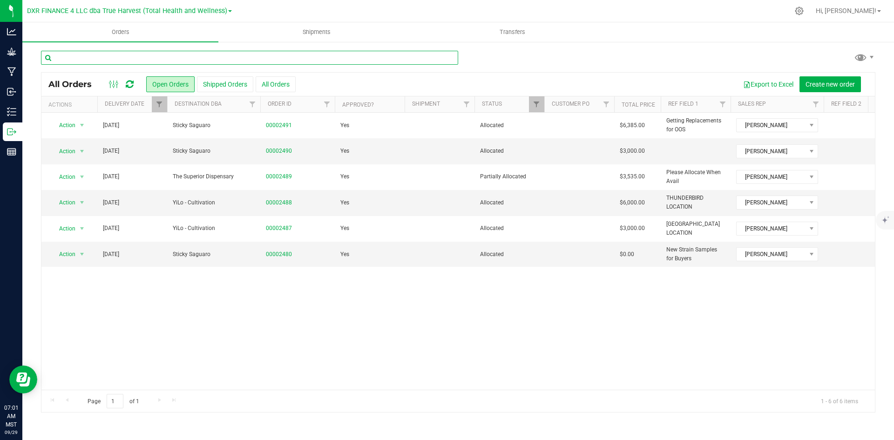
click at [142, 56] on input "text" at bounding box center [249, 58] width 417 height 14
type input "2476"
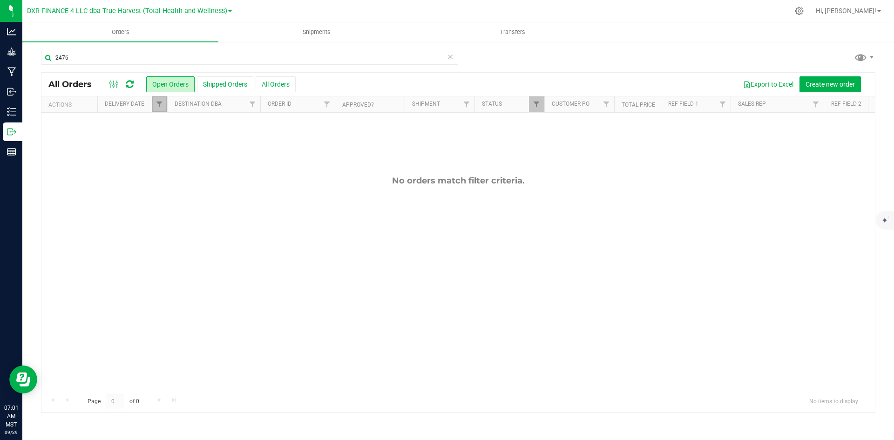
click at [164, 101] on link "Filter" at bounding box center [159, 104] width 15 height 16
click at [218, 192] on button "Clear" at bounding box center [231, 185] width 45 height 20
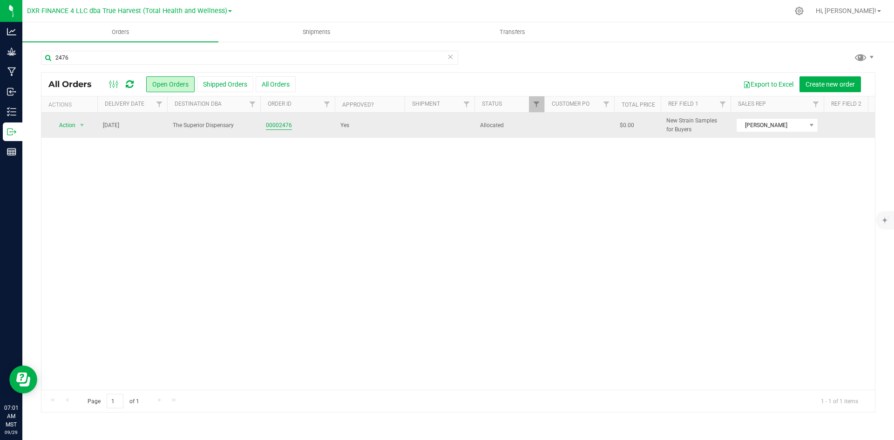
click at [270, 129] on link "00002476" at bounding box center [279, 125] width 26 height 9
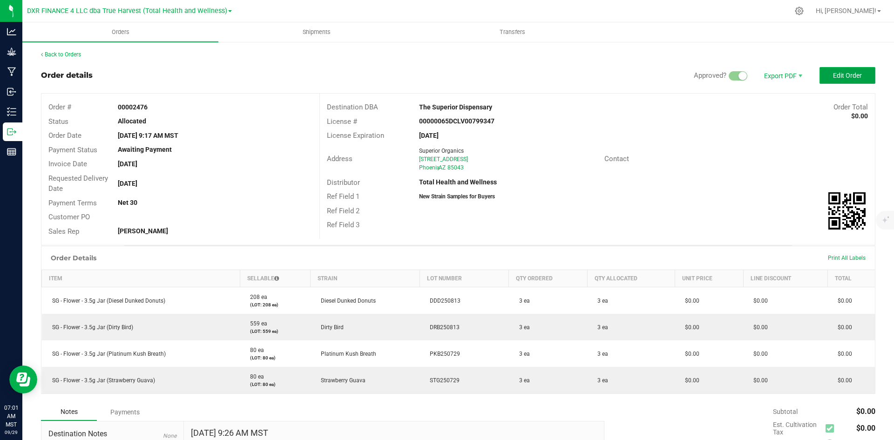
click at [821, 74] on button "Edit Order" at bounding box center [847, 75] width 56 height 17
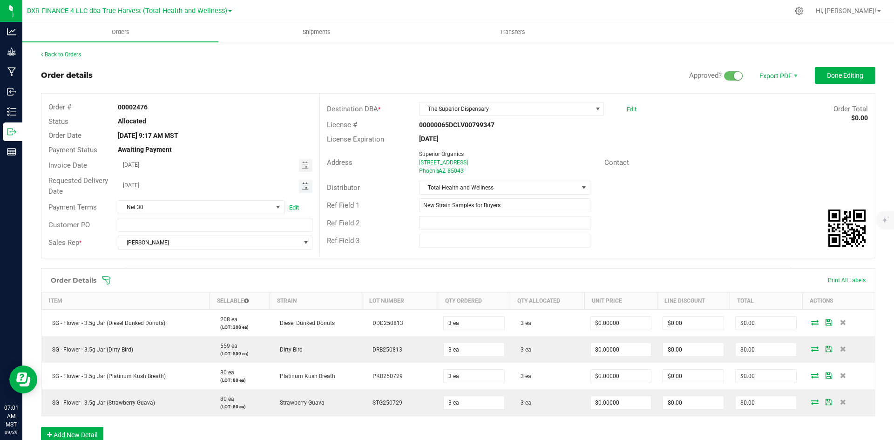
click at [304, 187] on span "Toggle calendar" at bounding box center [304, 185] width 7 height 7
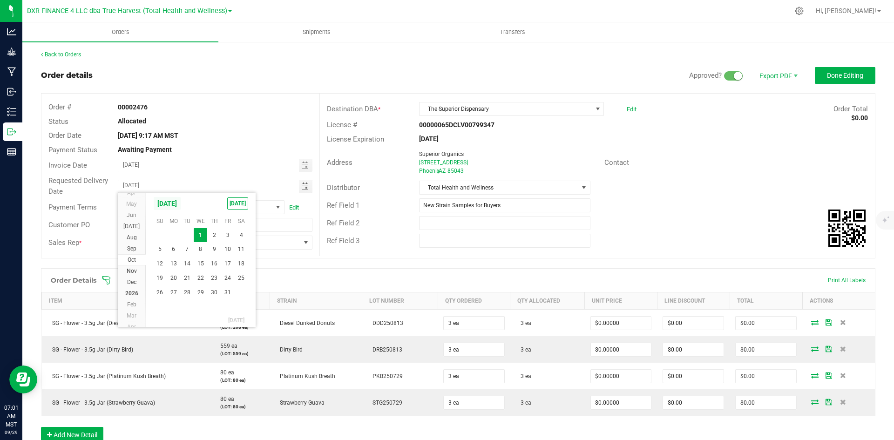
click at [181, 203] on span "October 2025" at bounding box center [167, 203] width 28 height 14
click at [217, 244] on span "Sep" at bounding box center [219, 242] width 19 height 19
click at [184, 290] on span "30" at bounding box center [187, 292] width 14 height 14
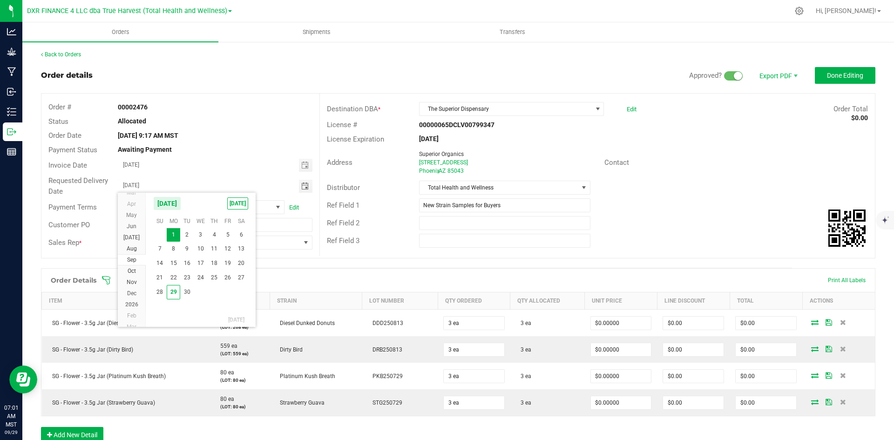
type input "09/30/2025"
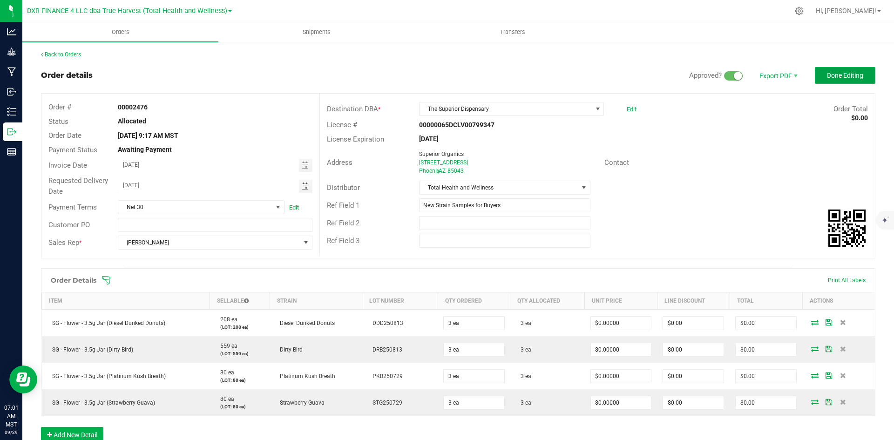
click at [866, 70] on button "Done Editing" at bounding box center [845, 75] width 61 height 17
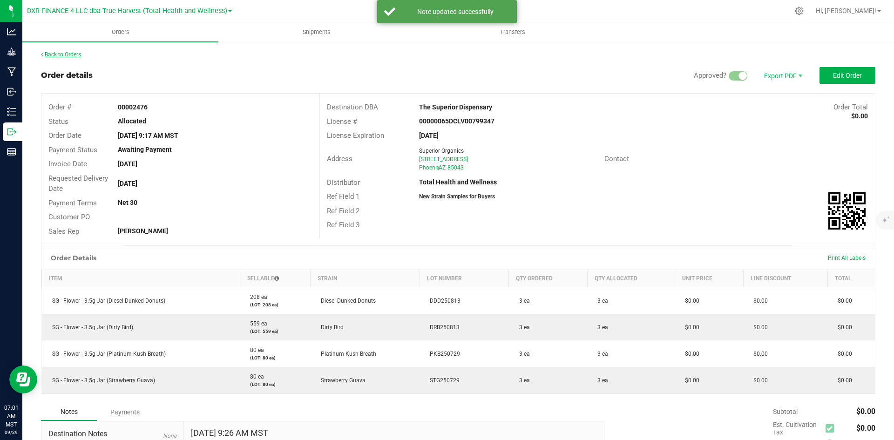
click at [55, 56] on link "Back to Orders" at bounding box center [61, 54] width 40 height 7
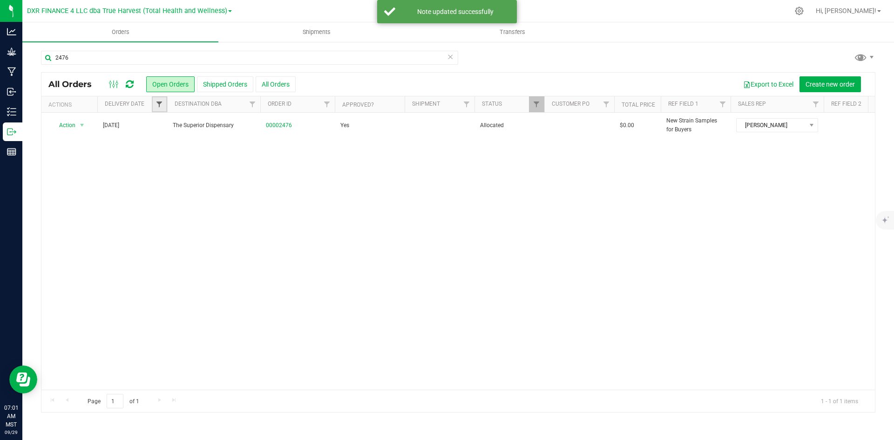
click at [160, 107] on span "Filter" at bounding box center [158, 104] width 7 height 7
click at [245, 166] on span "select" at bounding box center [246, 160] width 14 height 13
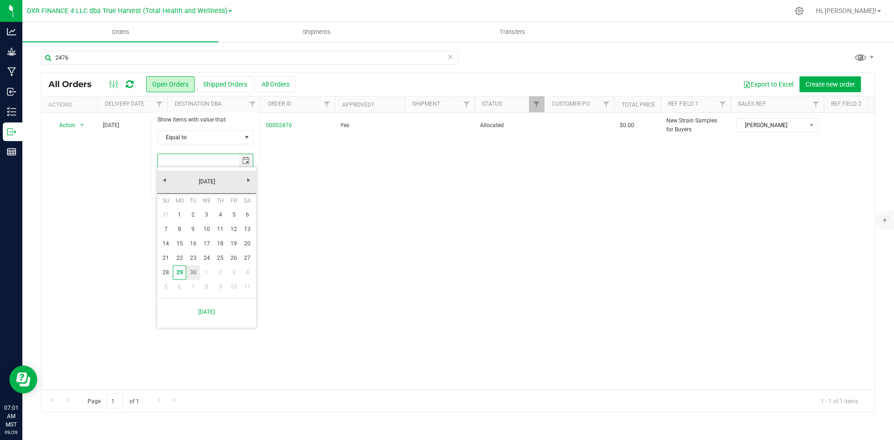
click at [193, 271] on link "30" at bounding box center [193, 272] width 14 height 14
type input "9/30/2025"
click at [189, 182] on button "Filter" at bounding box center [179, 185] width 45 height 20
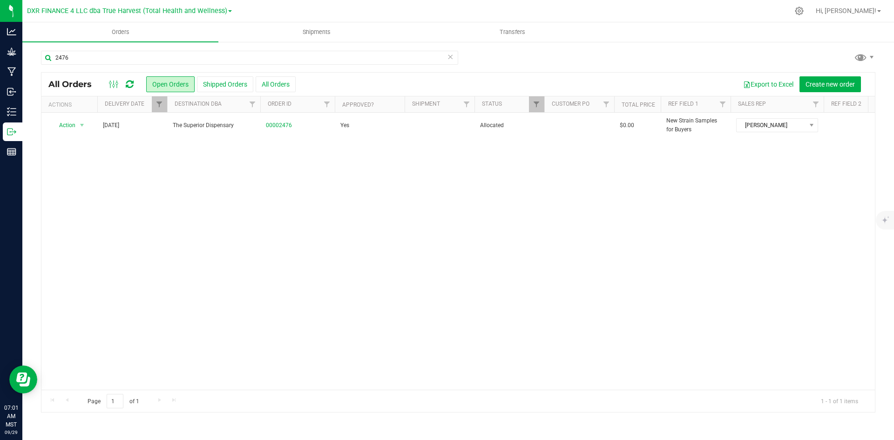
drag, startPoint x: 453, startPoint y: 58, endPoint x: 445, endPoint y: 66, distance: 11.5
click at [452, 58] on icon at bounding box center [450, 56] width 7 height 11
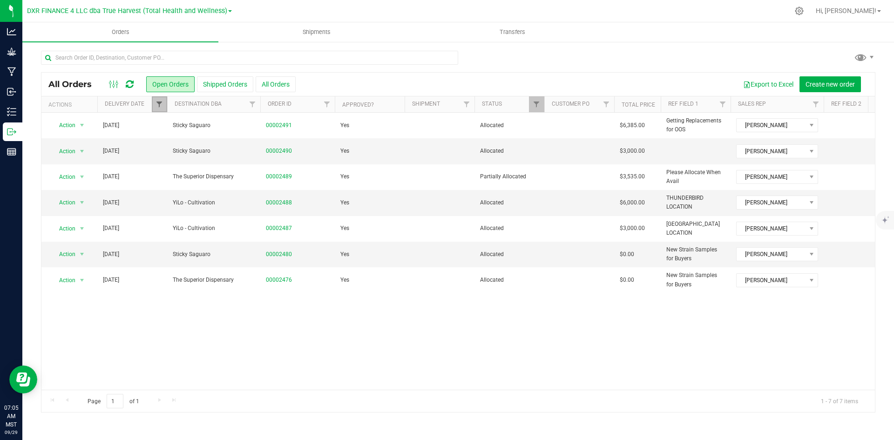
click at [157, 107] on span "Filter" at bounding box center [158, 104] width 7 height 7
click at [246, 162] on span "select" at bounding box center [245, 160] width 7 height 7
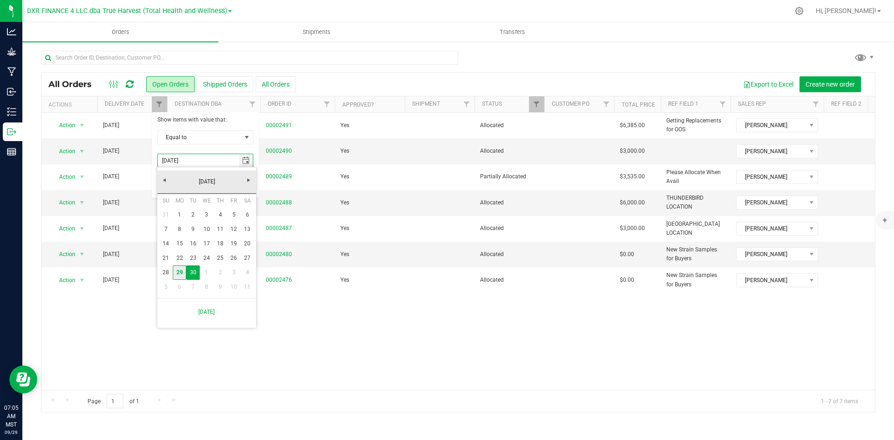
click at [179, 274] on link "29" at bounding box center [180, 272] width 14 height 14
type input "9/29/2025"
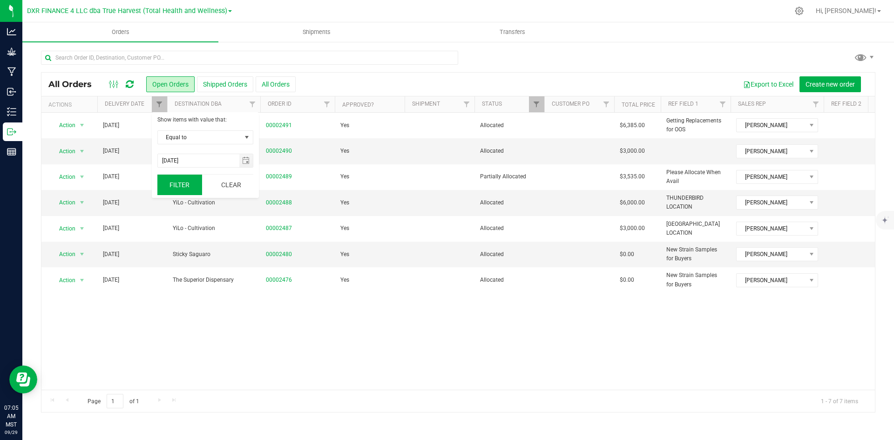
click at [183, 189] on button "Filter" at bounding box center [179, 185] width 45 height 20
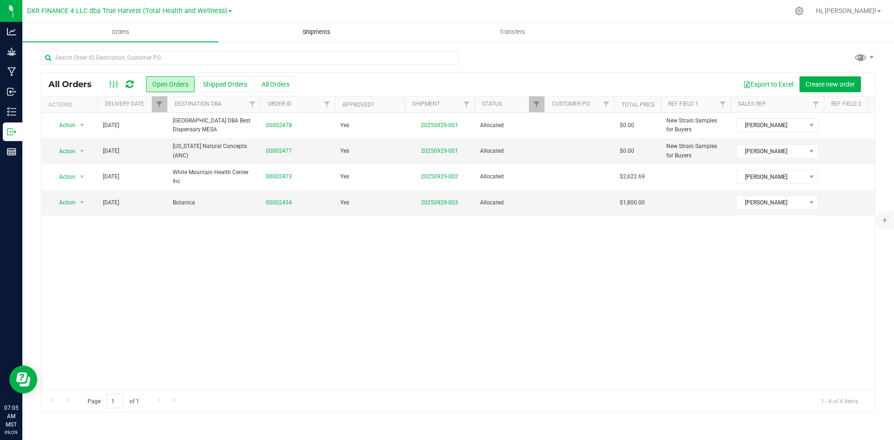
click at [324, 34] on span "Shipments" at bounding box center [316, 32] width 53 height 8
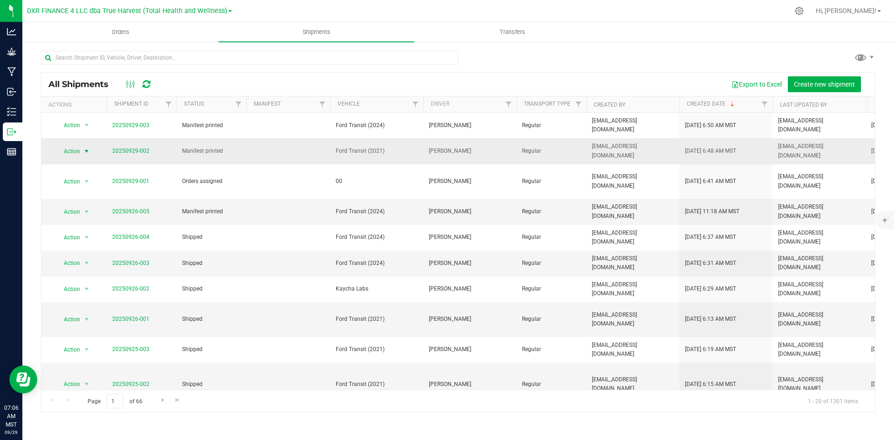
click at [80, 149] on span "Action" at bounding box center [67, 151] width 25 height 13
click at [96, 164] on li "Cancel shipment" at bounding box center [90, 162] width 69 height 14
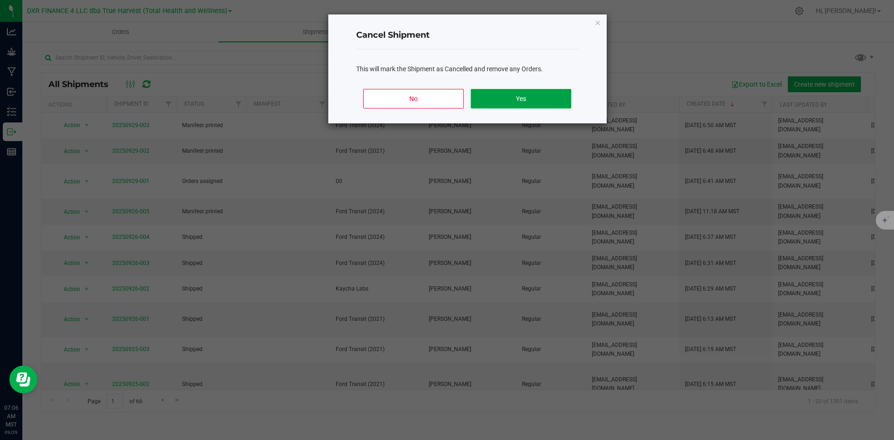
click at [480, 100] on button "Yes" at bounding box center [521, 99] width 100 height 20
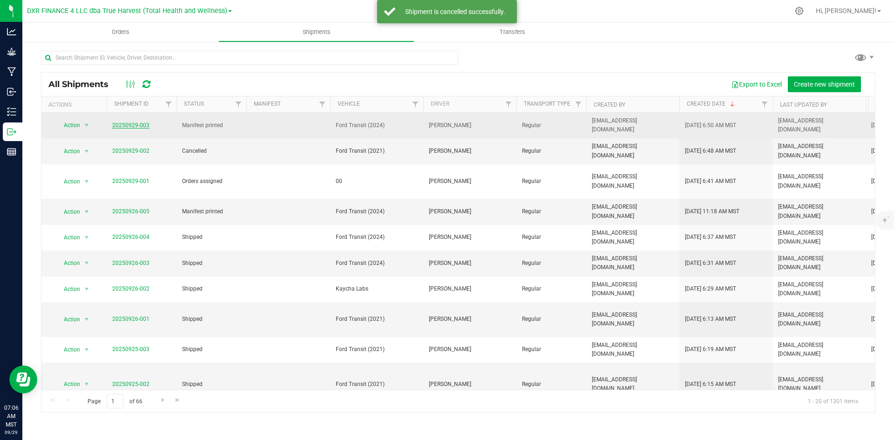
click at [141, 125] on link "20250929-003" at bounding box center [130, 125] width 37 height 7
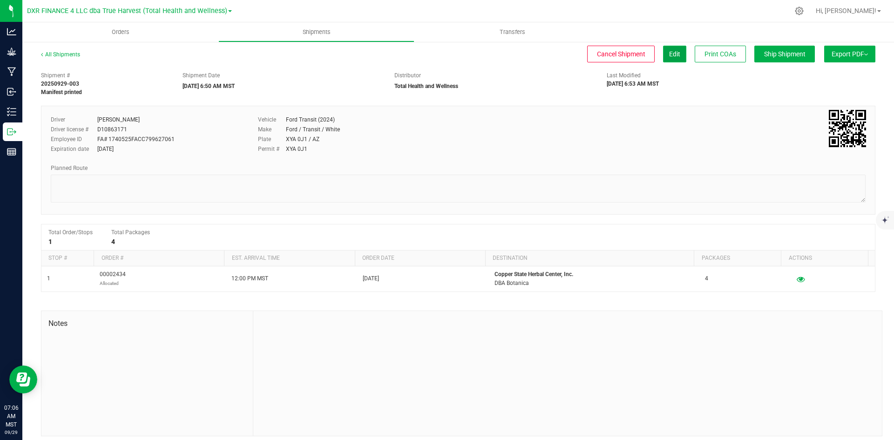
click at [669, 55] on span "Edit" at bounding box center [674, 53] width 11 height 7
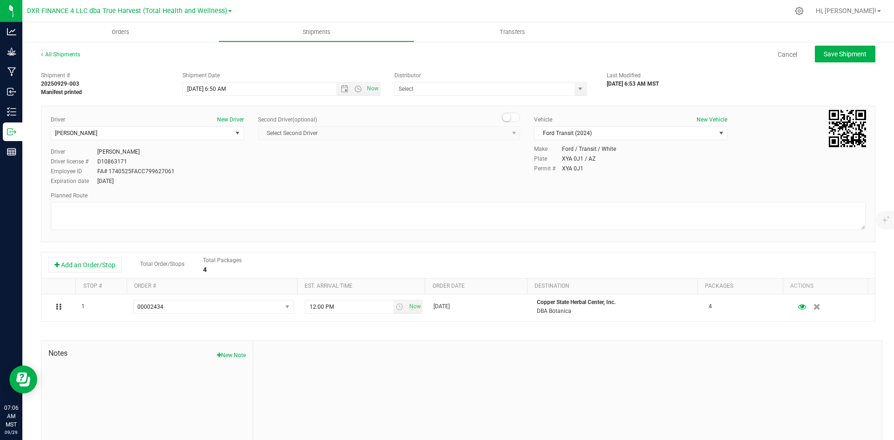
type input "Total Health and Wellness"
click at [62, 269] on button "Add an Order/Stop" at bounding box center [84, 265] width 73 height 16
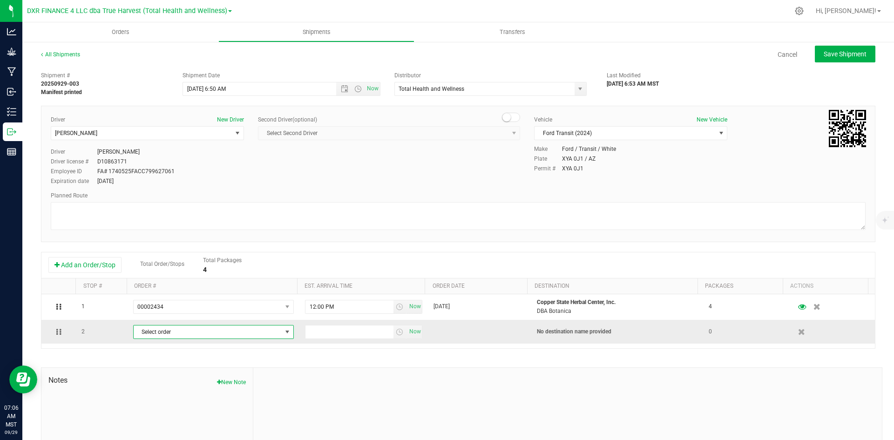
click at [185, 332] on span "Select order" at bounding box center [208, 331] width 148 height 13
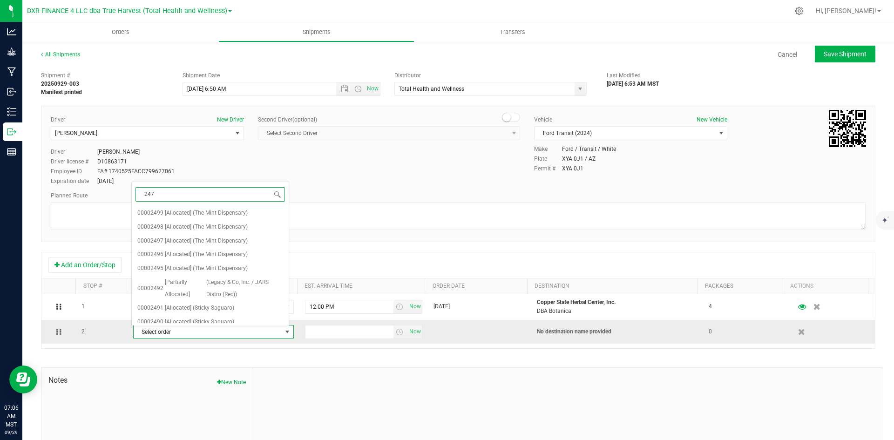
type input "2473"
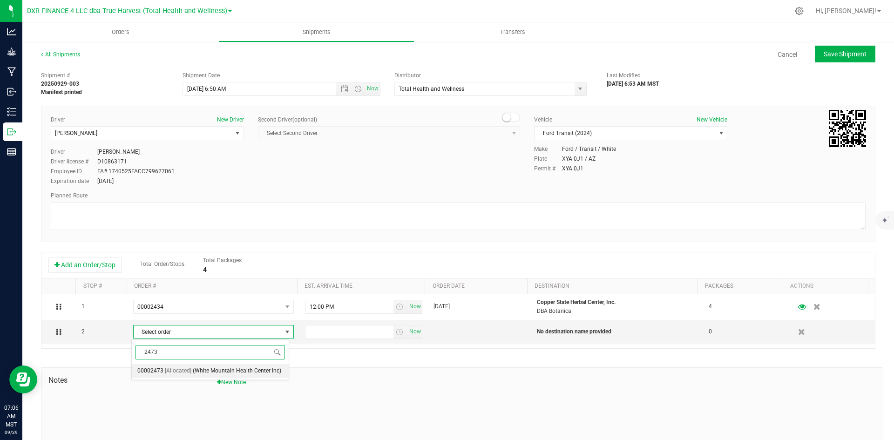
click at [200, 372] on span "(White Mountain Health Center Inc)" at bounding box center [237, 371] width 88 height 12
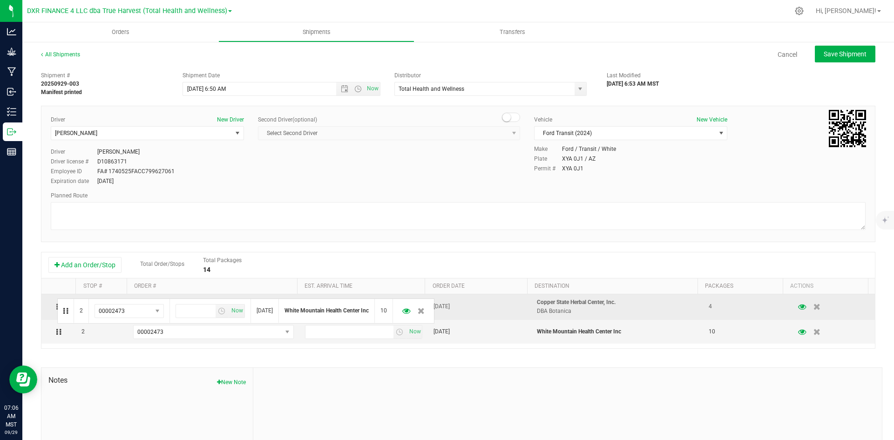
drag, startPoint x: 56, startPoint y: 331, endPoint x: 56, endPoint y: 296, distance: 34.9
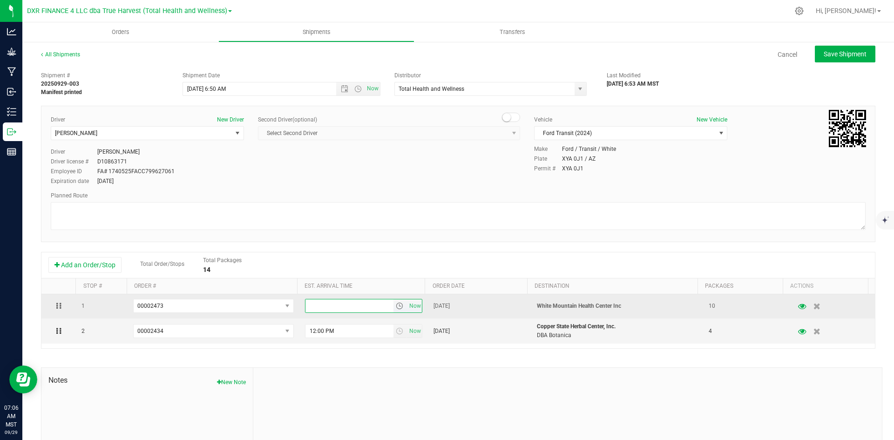
click at [324, 306] on input "text" at bounding box center [349, 305] width 88 height 13
type input "10:30 am"
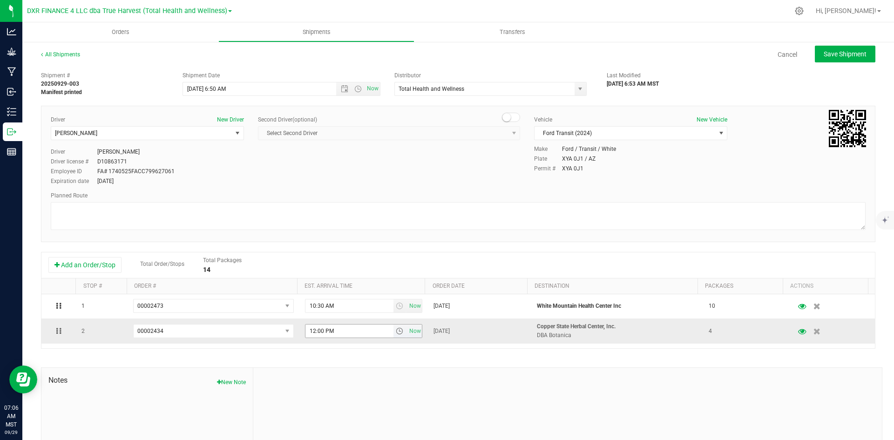
click at [312, 332] on input "12:00 PM" at bounding box center [349, 330] width 88 height 13
type input "1:00 PM"
click at [359, 356] on div "Shipment # 20250929-003 Manifest printed Shipment Date 9/29/2025 6:50 AM Now Di…" at bounding box center [458, 280] width 834 height 426
click at [842, 48] on button "Save Shipment" at bounding box center [845, 54] width 61 height 17
type input "9/29/2025 1:50 PM"
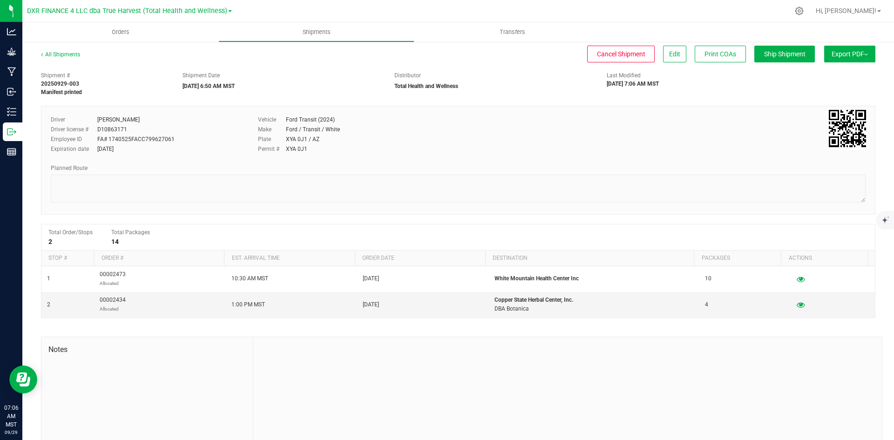
click at [843, 55] on span "Export PDF" at bounding box center [849, 53] width 36 height 7
click at [838, 79] on li "Manifest by Package ID" at bounding box center [847, 75] width 94 height 14
click at [121, 34] on span "Orders" at bounding box center [120, 32] width 43 height 8
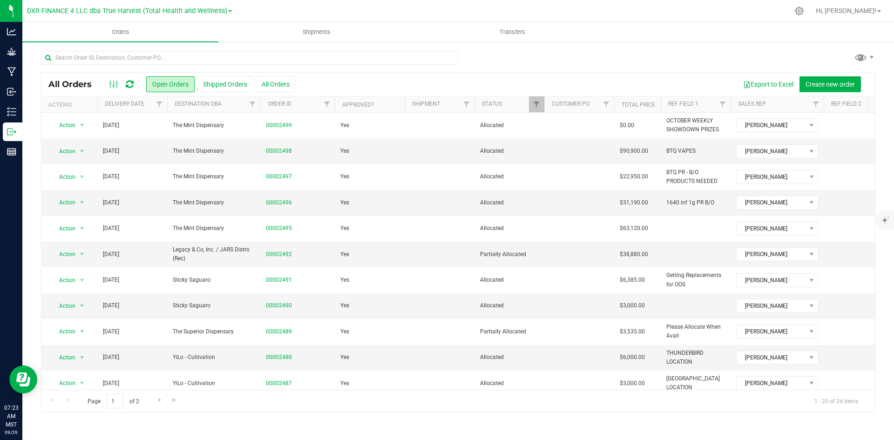
click at [146, 101] on th "Delivery Date" at bounding box center [132, 104] width 70 height 16
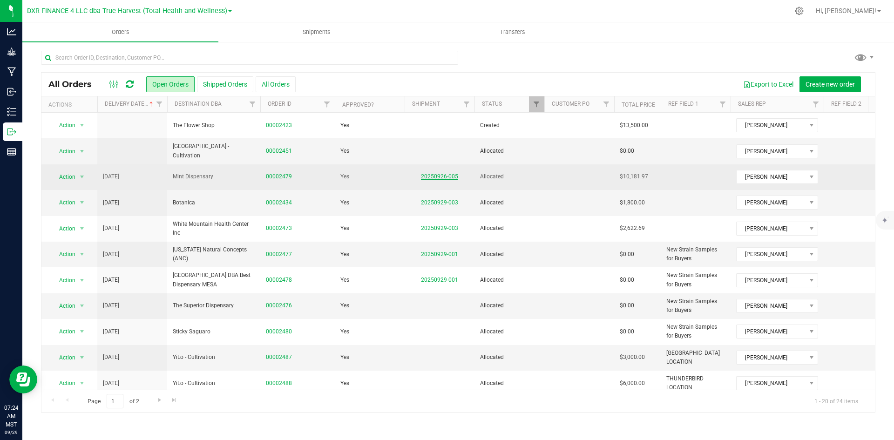
click at [435, 179] on link "20250926-005" at bounding box center [439, 176] width 37 height 7
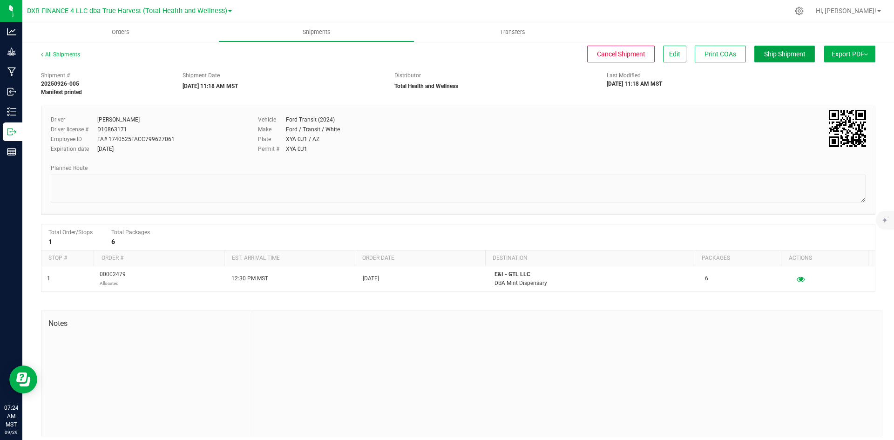
click at [782, 52] on span "Ship Shipment" at bounding box center [784, 53] width 41 height 7
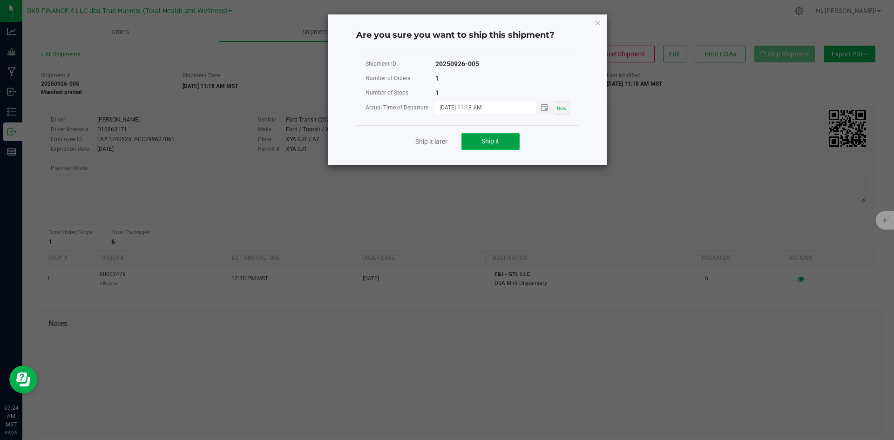
click at [492, 142] on span "Ship it" at bounding box center [490, 140] width 18 height 7
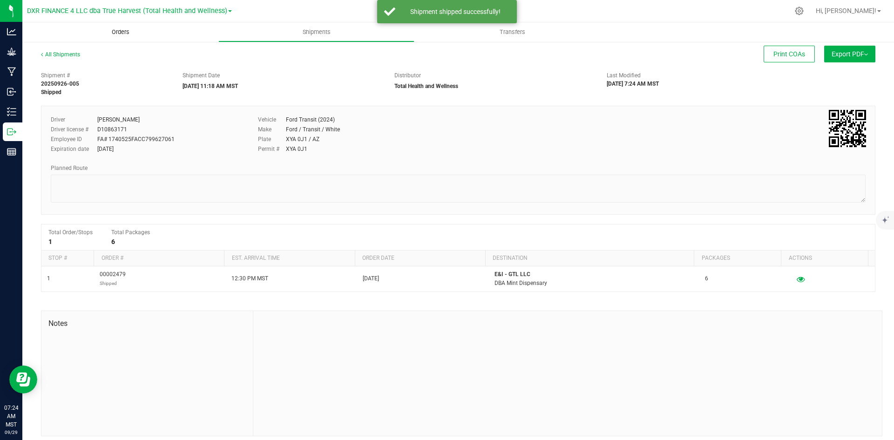
click at [115, 33] on span "Orders" at bounding box center [120, 32] width 43 height 8
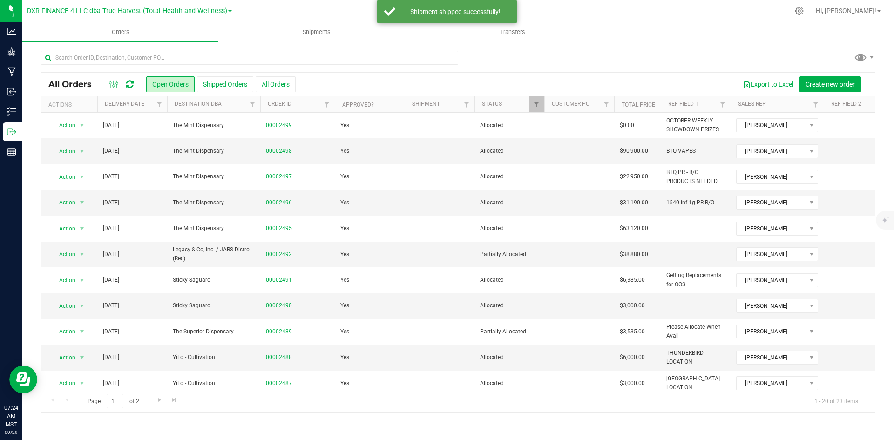
click at [141, 110] on th "Delivery Date" at bounding box center [132, 104] width 70 height 16
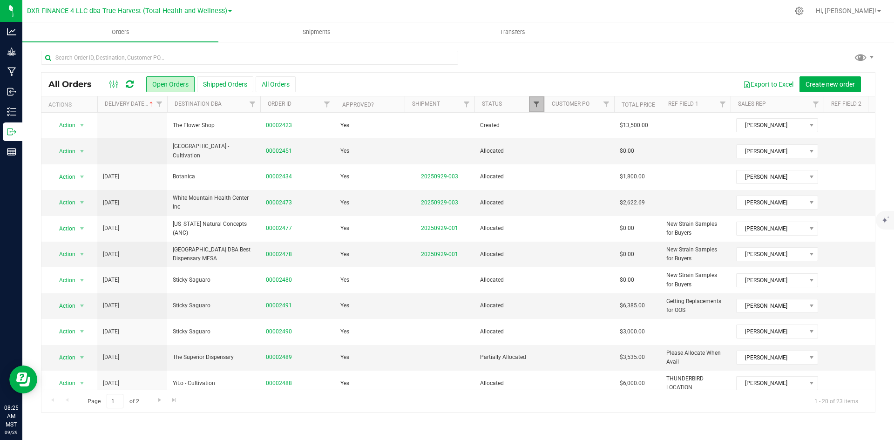
click at [534, 101] on span "Filter" at bounding box center [536, 104] width 7 height 7
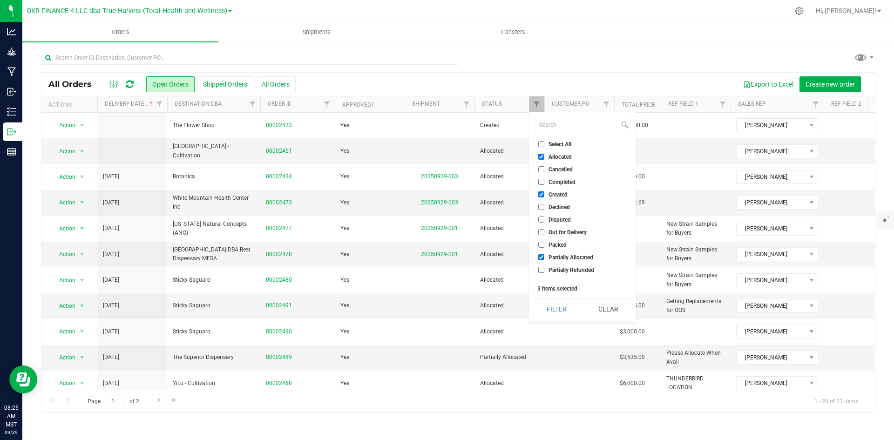
click at [544, 154] on input "Allocated" at bounding box center [541, 157] width 6 height 6
checkbox input "false"
click at [562, 310] on button "Filter" at bounding box center [556, 309] width 45 height 20
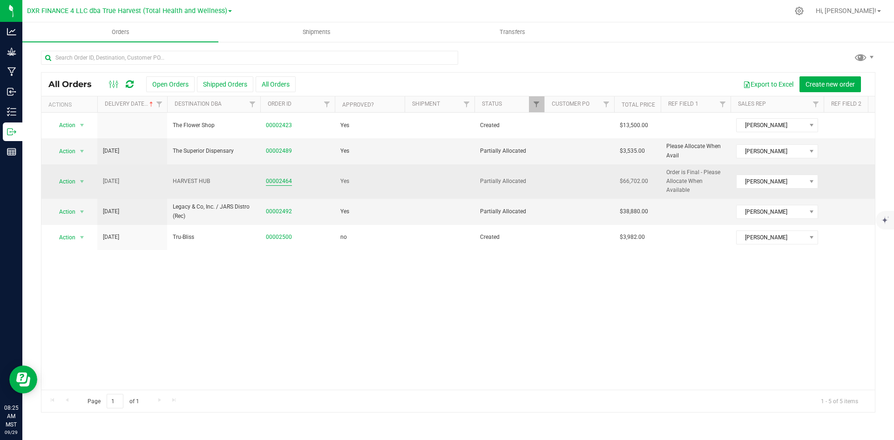
click at [276, 185] on link "00002464" at bounding box center [279, 181] width 26 height 9
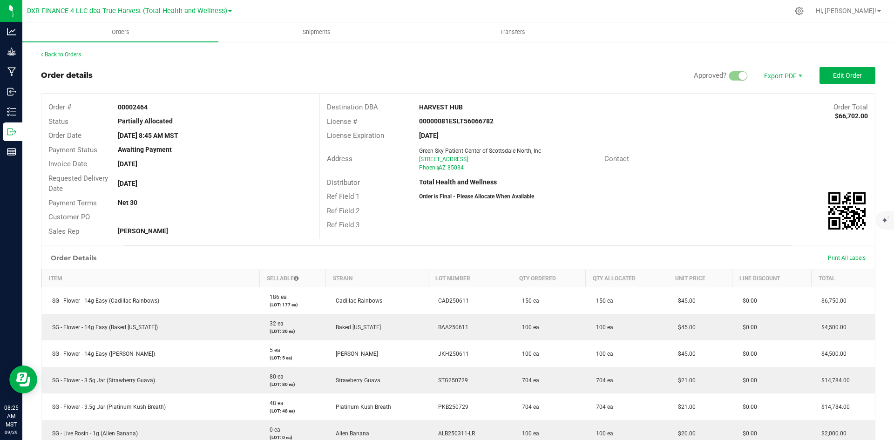
click at [71, 55] on link "Back to Orders" at bounding box center [61, 54] width 40 height 7
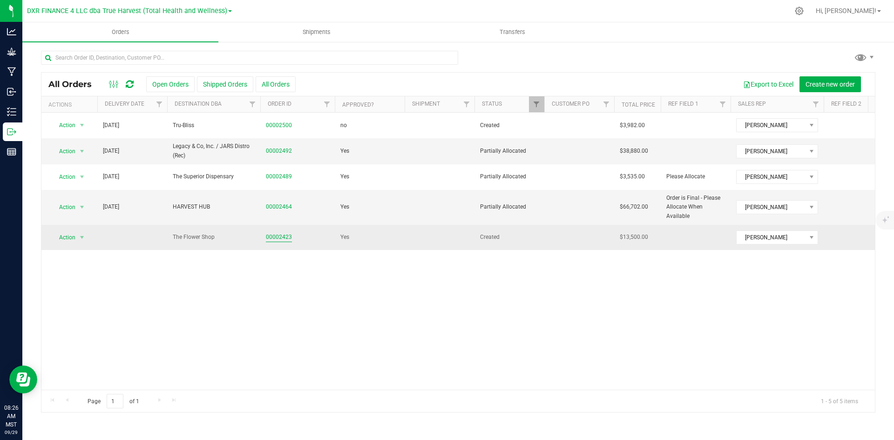
click at [273, 235] on link "00002423" at bounding box center [279, 237] width 26 height 9
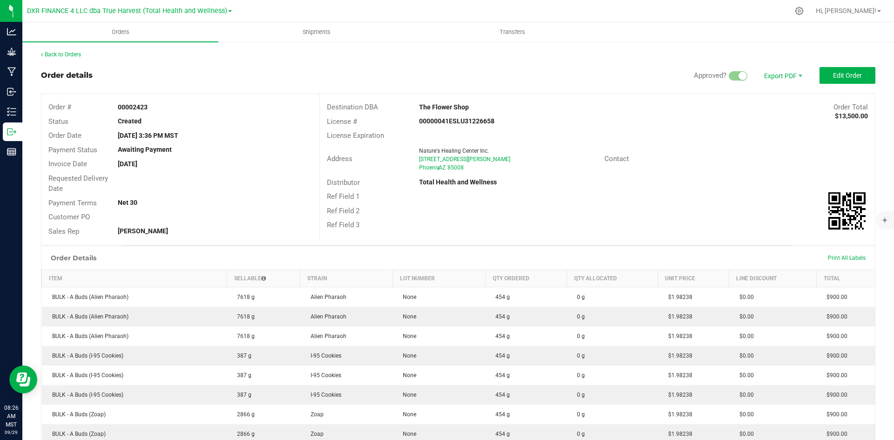
drag, startPoint x: 74, startPoint y: 51, endPoint x: 80, endPoint y: 59, distance: 10.1
click at [74, 51] on div "Back to Orders" at bounding box center [458, 54] width 834 height 8
click at [76, 51] on link "Back to Orders" at bounding box center [61, 54] width 40 height 7
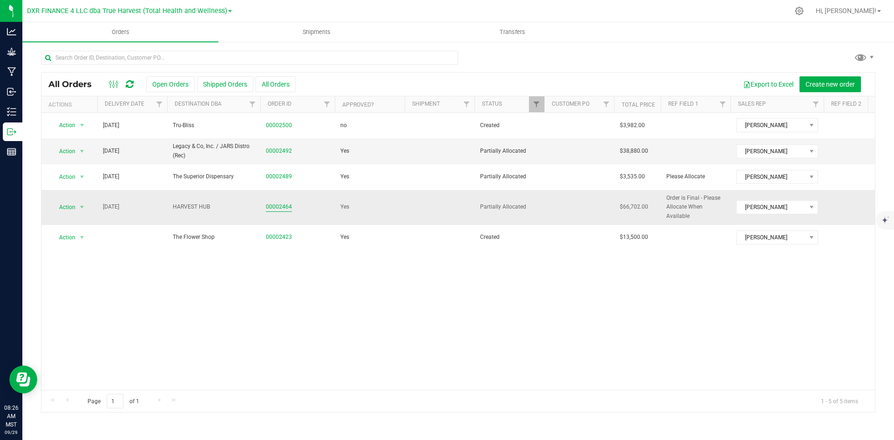
click at [278, 206] on link "00002464" at bounding box center [279, 207] width 26 height 9
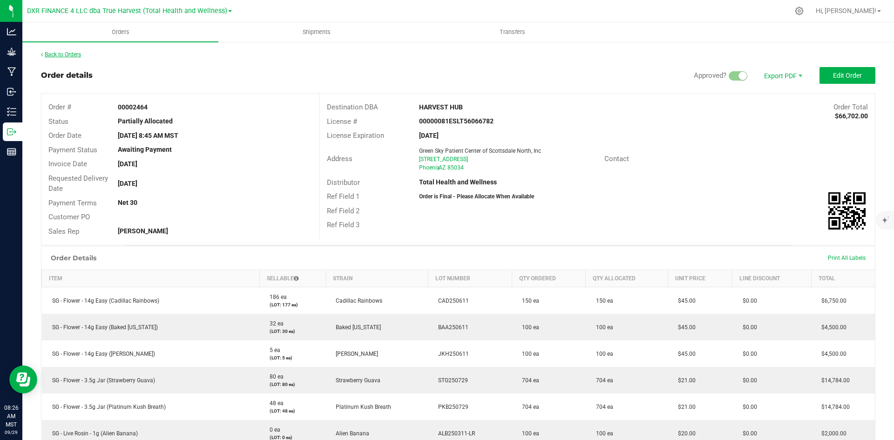
click at [68, 54] on link "Back to Orders" at bounding box center [61, 54] width 40 height 7
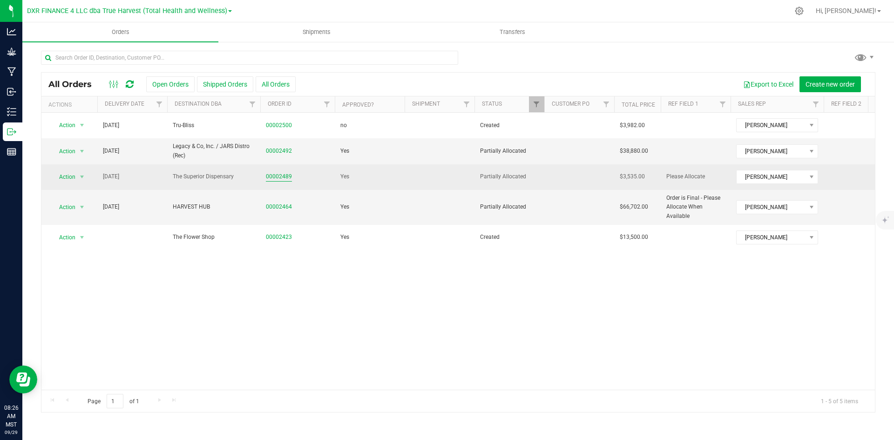
click at [282, 176] on link "00002489" at bounding box center [279, 176] width 26 height 9
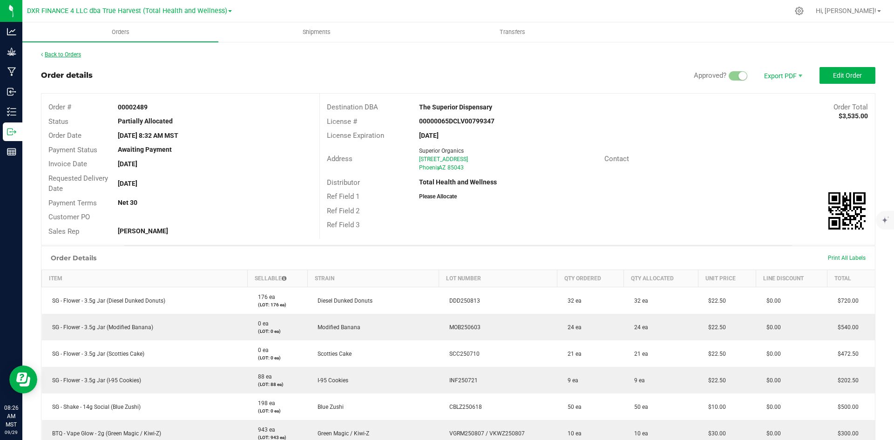
click at [72, 54] on link "Back to Orders" at bounding box center [61, 54] width 40 height 7
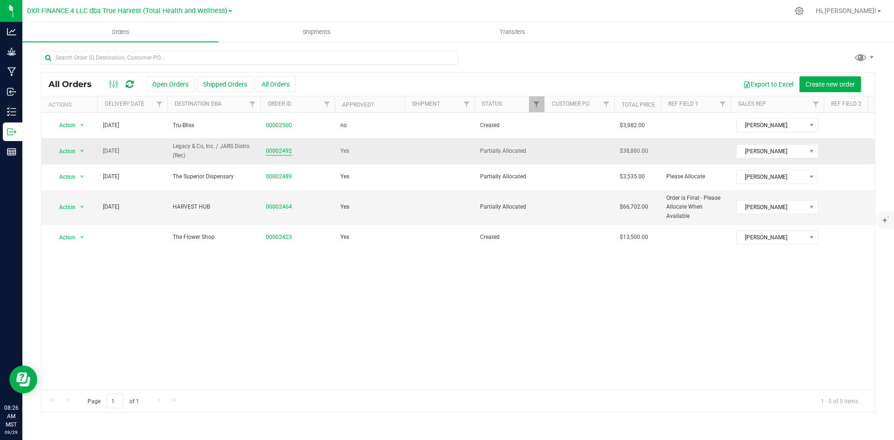
click at [284, 148] on link "00002492" at bounding box center [279, 151] width 26 height 9
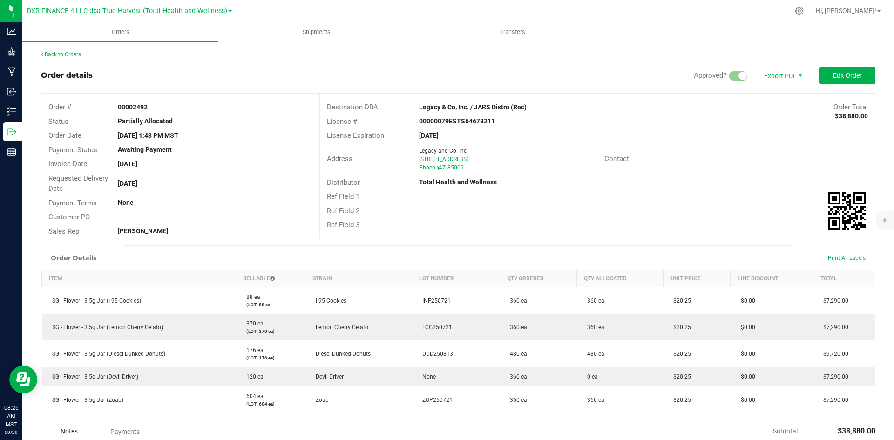
click at [76, 53] on link "Back to Orders" at bounding box center [61, 54] width 40 height 7
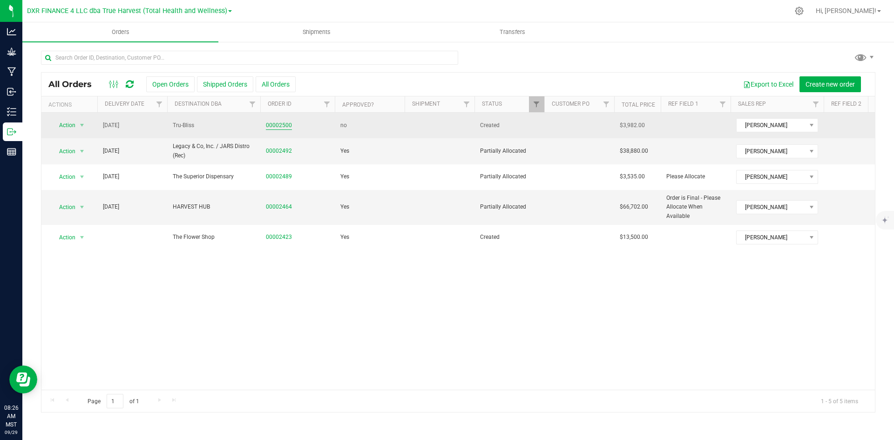
click at [289, 123] on link "00002500" at bounding box center [279, 125] width 26 height 9
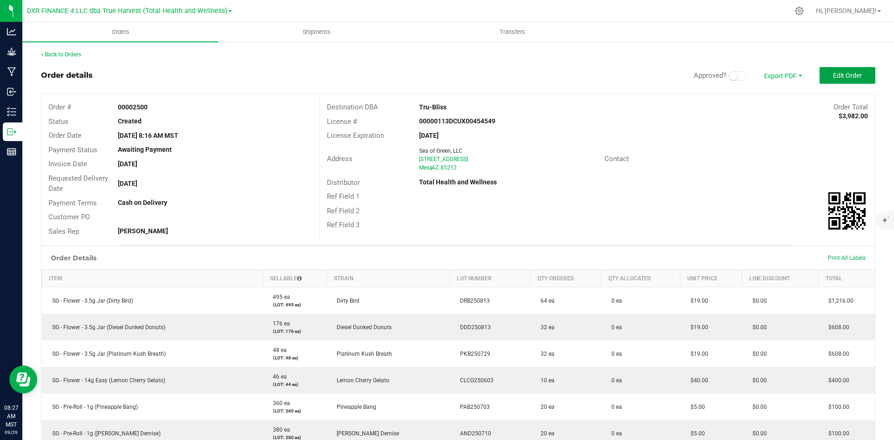
click at [838, 79] on span "Edit Order" at bounding box center [847, 75] width 29 height 7
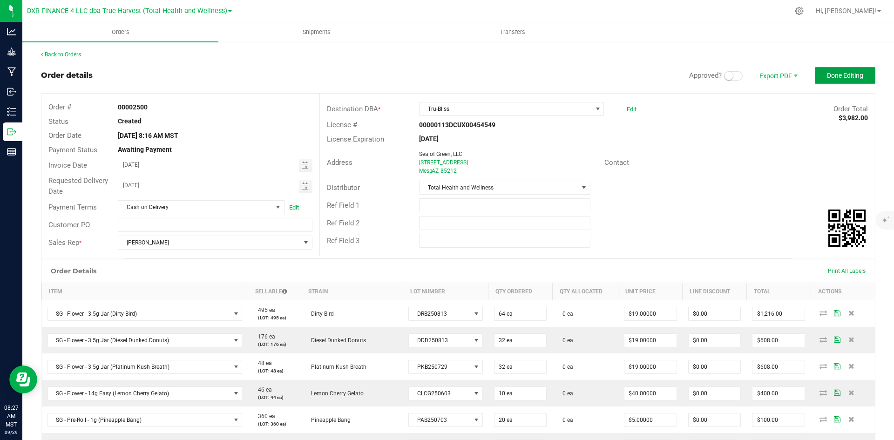
click at [832, 75] on span "Done Editing" at bounding box center [845, 75] width 36 height 7
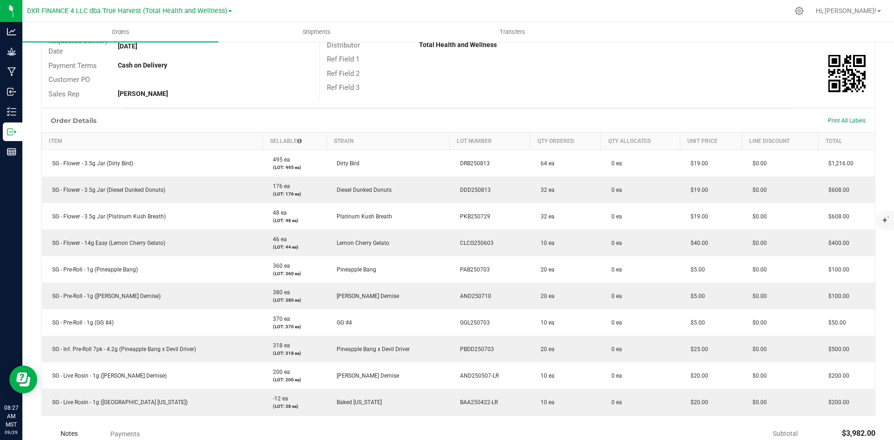
scroll to position [140, 0]
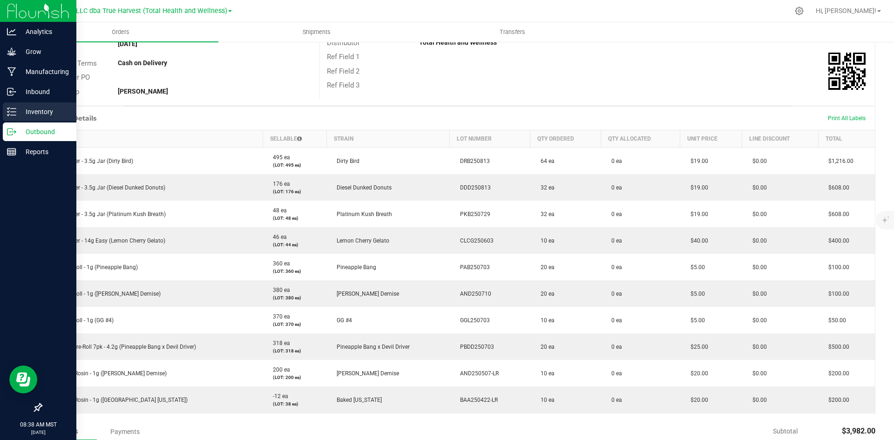
click at [15, 112] on line at bounding box center [13, 112] width 5 height 0
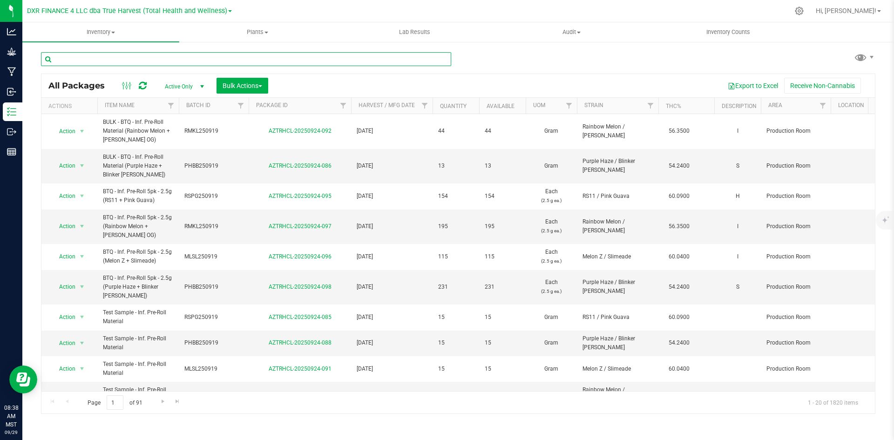
click at [115, 63] on input "text" at bounding box center [246, 59] width 410 height 14
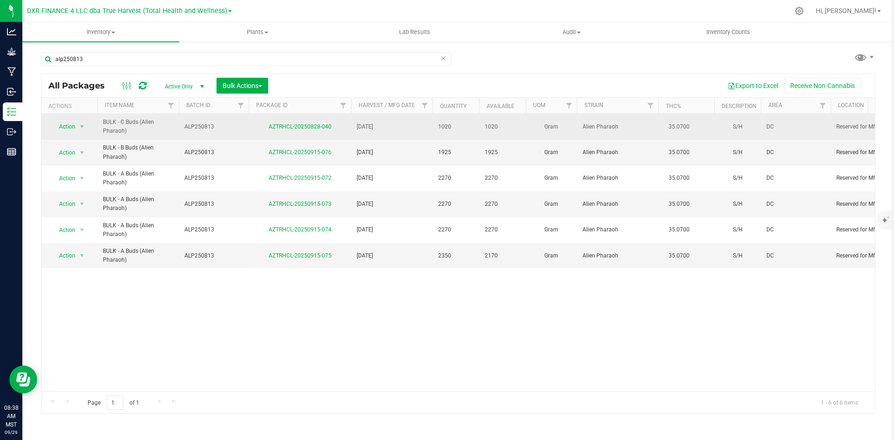
click at [197, 127] on span "ALP250813" at bounding box center [213, 126] width 59 height 9
click at [197, 127] on input "ALP250813" at bounding box center [211, 127] width 67 height 14
drag, startPoint x: 616, startPoint y: 125, endPoint x: 560, endPoint y: 129, distance: 56.0
copy tr "Alien Pharaoh"
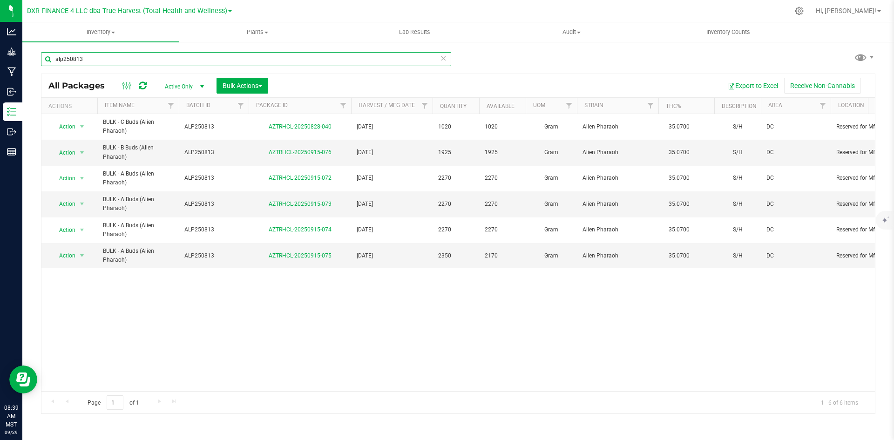
drag, startPoint x: 62, startPoint y: 60, endPoint x: 47, endPoint y: 50, distance: 18.1
click at [47, 50] on div "alp250813" at bounding box center [249, 59] width 417 height 30
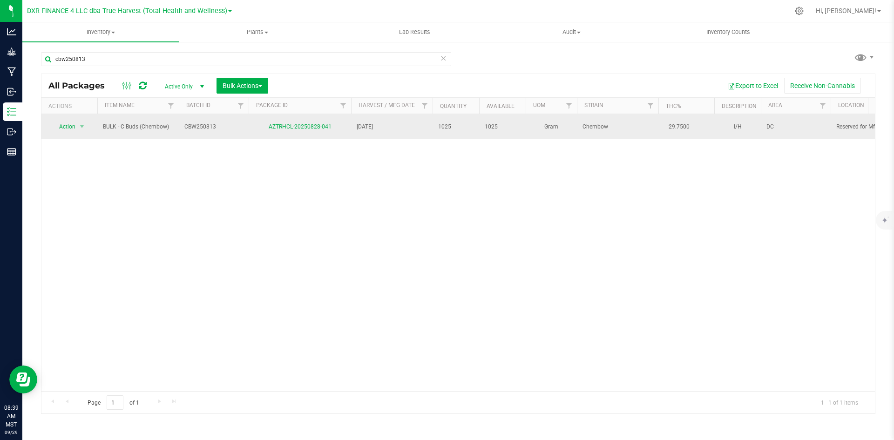
click at [201, 127] on span "CBW250813" at bounding box center [213, 126] width 59 height 9
click at [201, 127] on input "CBW250813" at bounding box center [211, 127] width 67 height 14
click at [594, 127] on span "Chembow" at bounding box center [617, 126] width 70 height 9
copy span "Chembow"
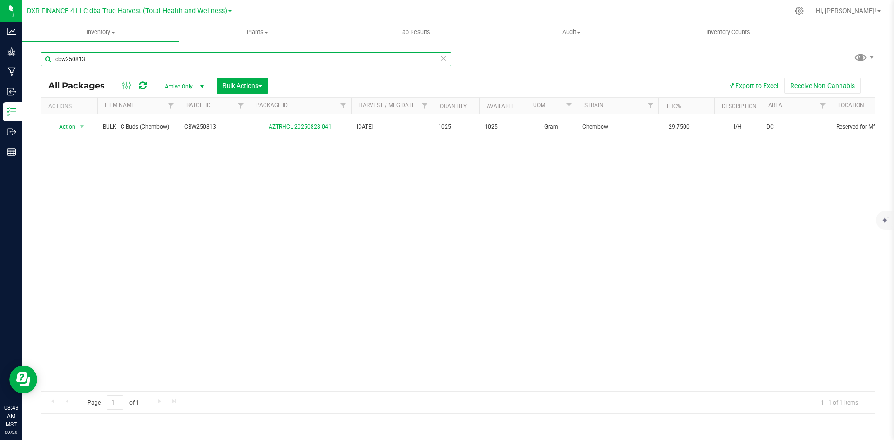
click at [89, 62] on input "cbw250813" at bounding box center [246, 59] width 410 height 14
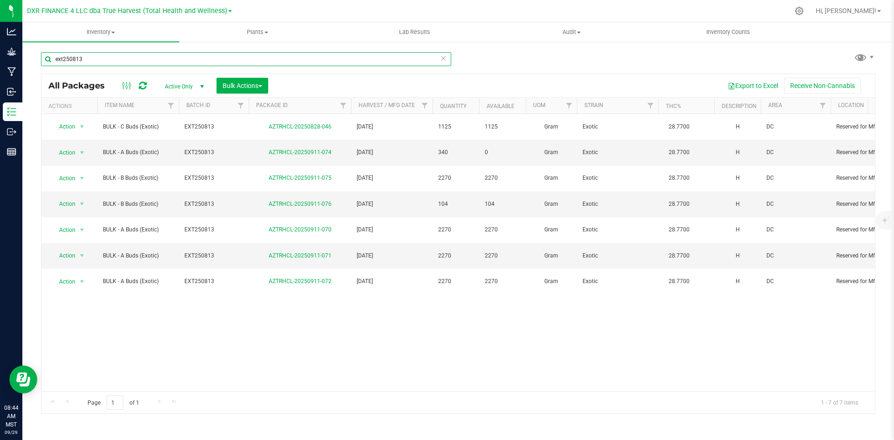
type input "ext250813"
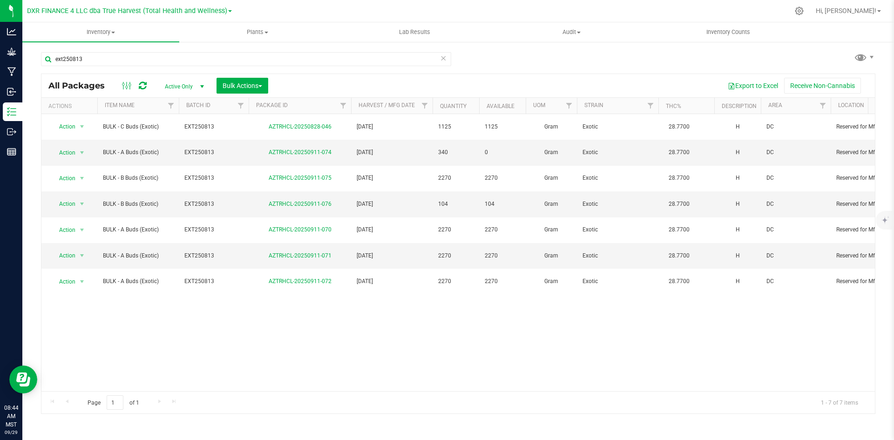
click at [200, 124] on span "EXT250813" at bounding box center [213, 126] width 59 height 9
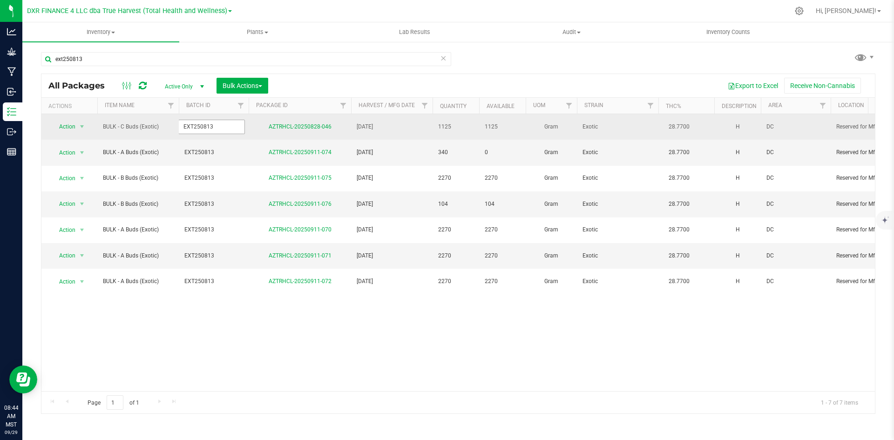
click at [199, 124] on input "EXT250813" at bounding box center [211, 127] width 67 height 14
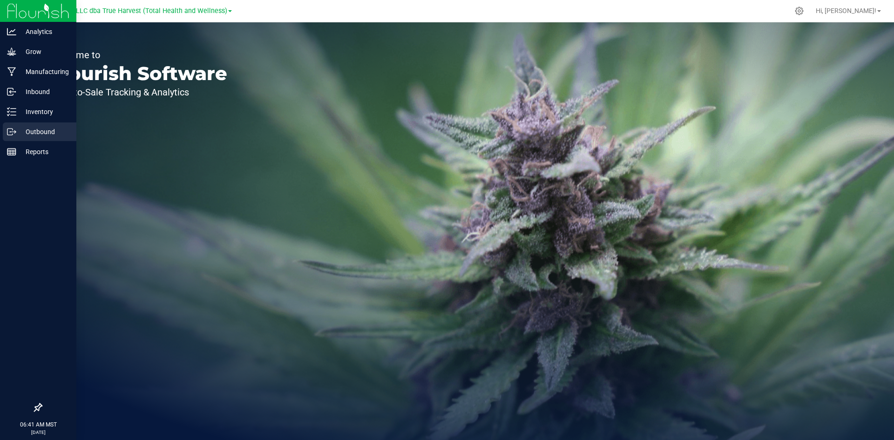
click at [37, 130] on p "Outbound" at bounding box center [44, 131] width 56 height 11
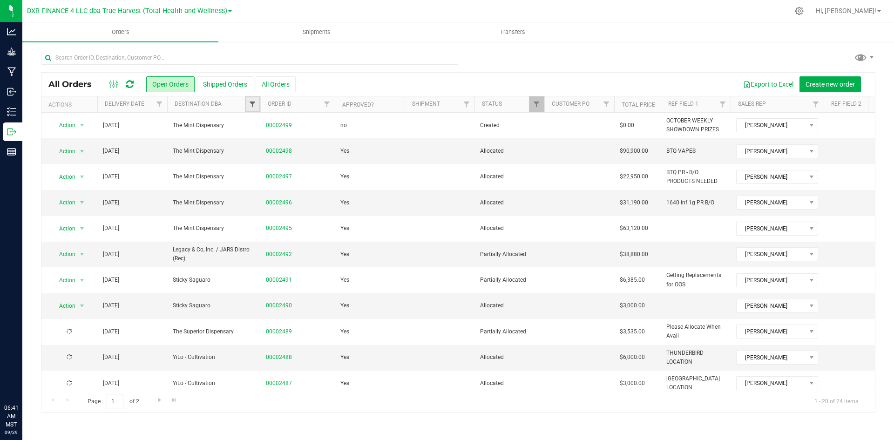
click at [255, 108] on span "Filter" at bounding box center [252, 104] width 7 height 7
click at [158, 109] on link "Filter" at bounding box center [159, 104] width 15 height 16
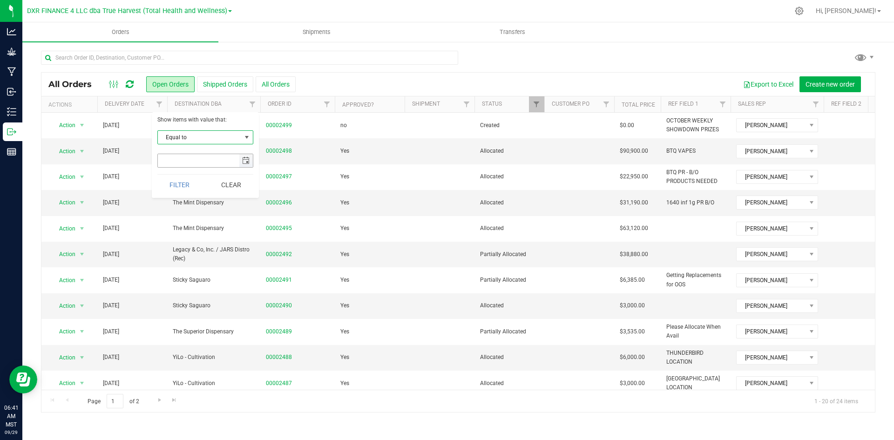
click at [245, 161] on span "select" at bounding box center [245, 160] width 7 height 7
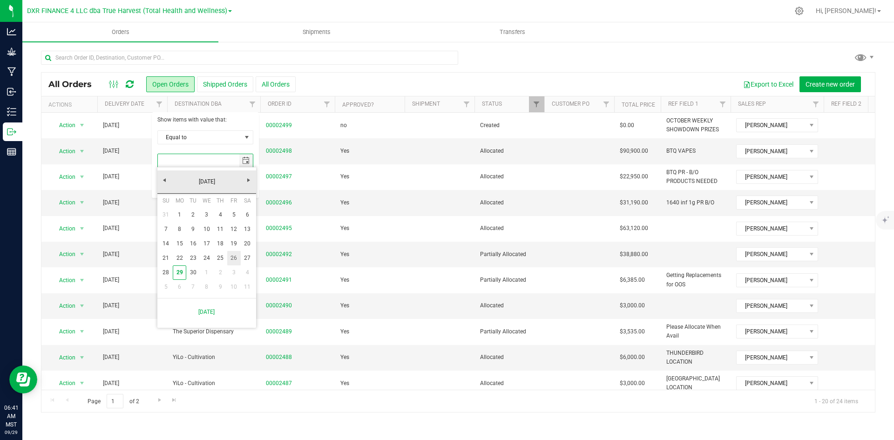
click at [237, 255] on link "26" at bounding box center [234, 258] width 14 height 14
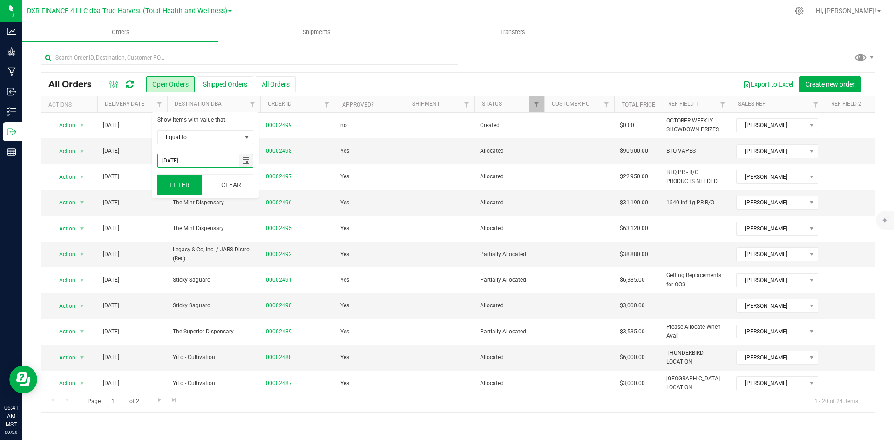
click at [176, 185] on button "Filter" at bounding box center [179, 185] width 45 height 20
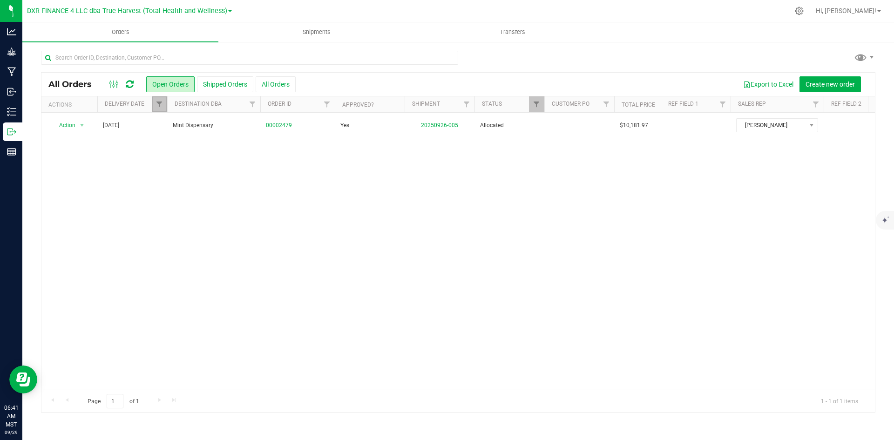
click at [161, 109] on link "Filter" at bounding box center [159, 104] width 15 height 16
click at [246, 157] on span "select" at bounding box center [245, 160] width 7 height 7
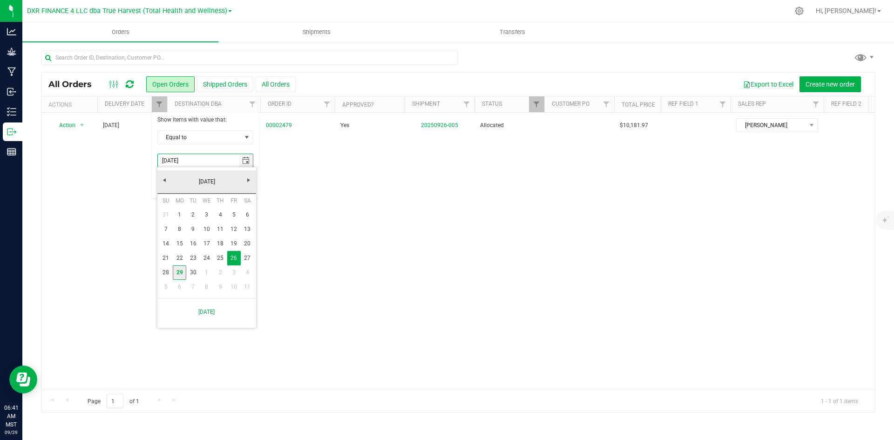
click at [181, 270] on link "29" at bounding box center [180, 272] width 14 height 14
type input "9/29/2025"
click at [180, 183] on button "Filter" at bounding box center [179, 185] width 45 height 20
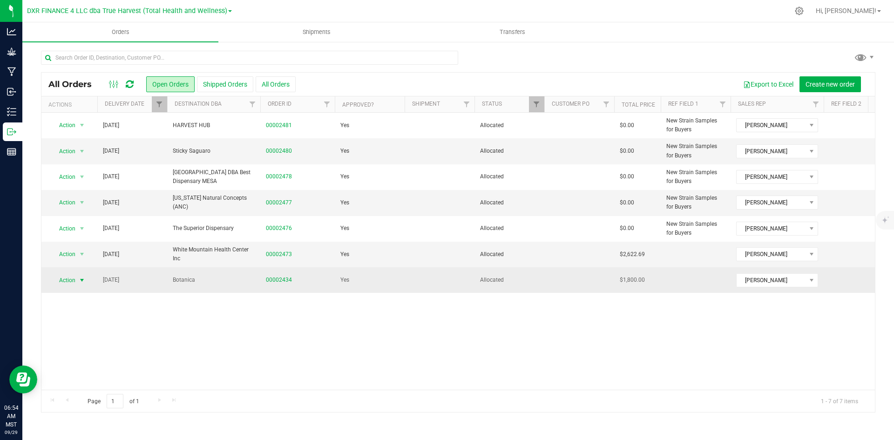
drag, startPoint x: 75, startPoint y: 280, endPoint x: 77, endPoint y: 285, distance: 5.4
click at [75, 280] on span "Action" at bounding box center [63, 280] width 25 height 13
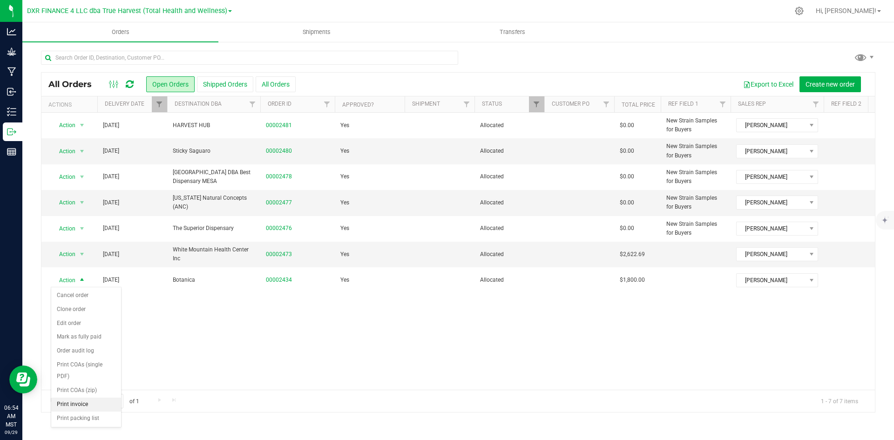
click at [91, 403] on li "Print invoice" at bounding box center [86, 405] width 70 height 14
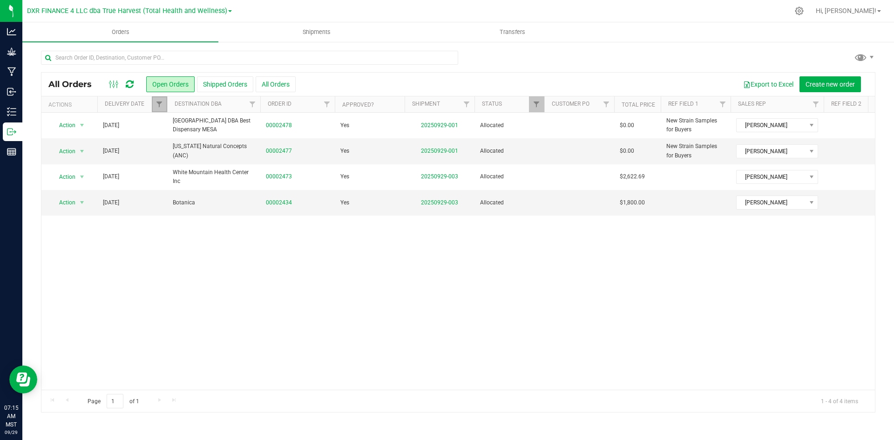
click at [164, 101] on link "Filter" at bounding box center [159, 104] width 15 height 16
click at [246, 188] on button "Clear" at bounding box center [231, 185] width 45 height 20
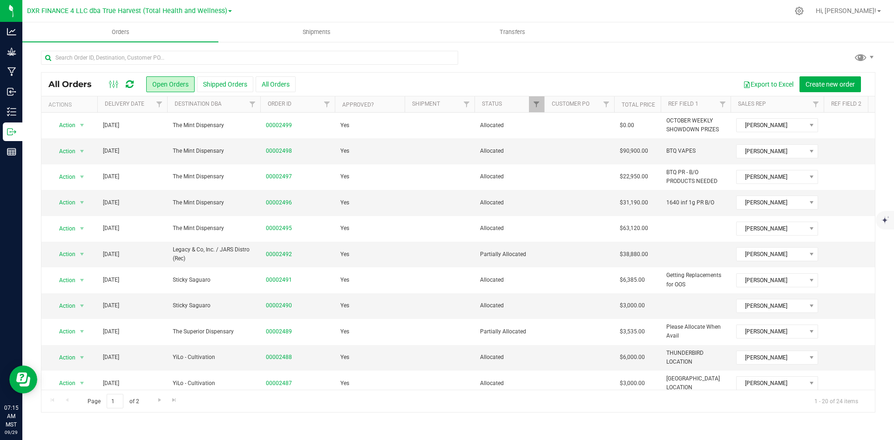
click at [147, 110] on th "Delivery Date" at bounding box center [132, 104] width 70 height 16
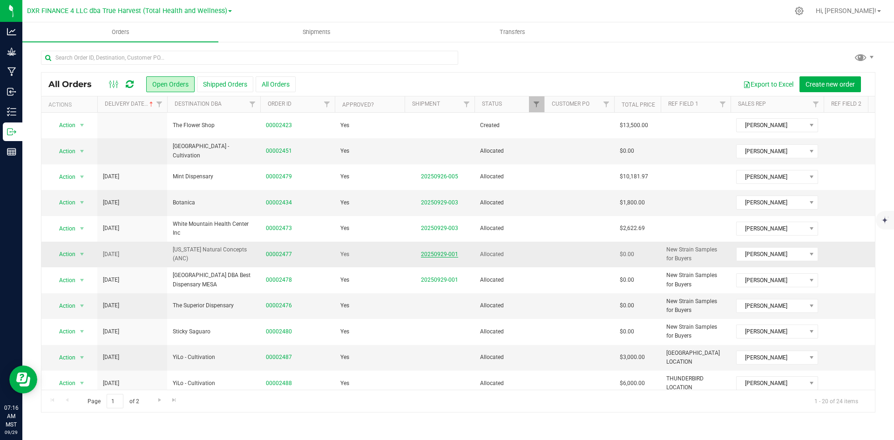
click at [428, 253] on link "20250929-001" at bounding box center [439, 254] width 37 height 7
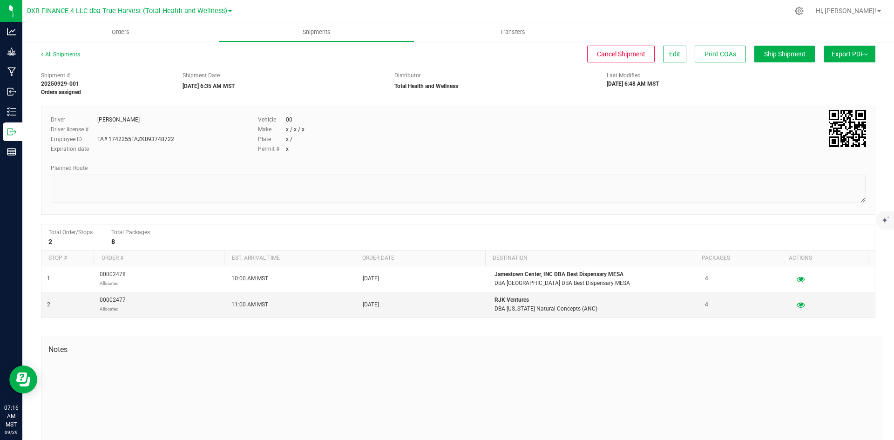
click at [831, 54] on span "Export PDF" at bounding box center [849, 53] width 36 height 7
click at [822, 78] on span "Manifest by Package ID" at bounding box center [835, 74] width 59 height 7
click at [118, 34] on span "Orders" at bounding box center [120, 32] width 43 height 8
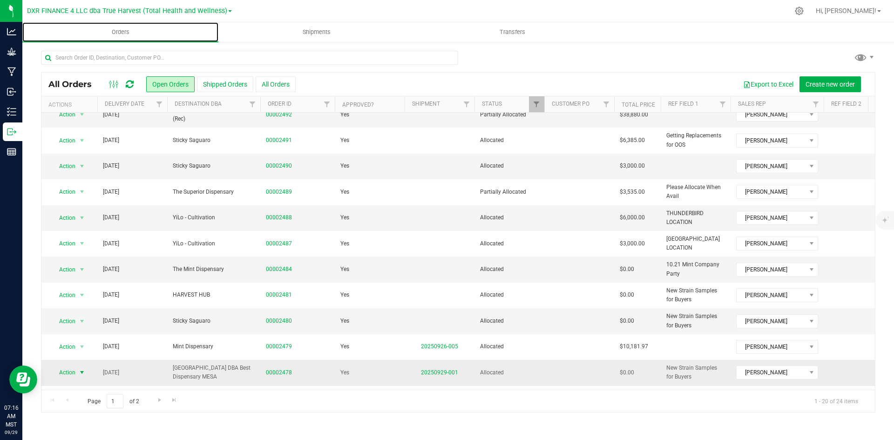
scroll to position [233, 0]
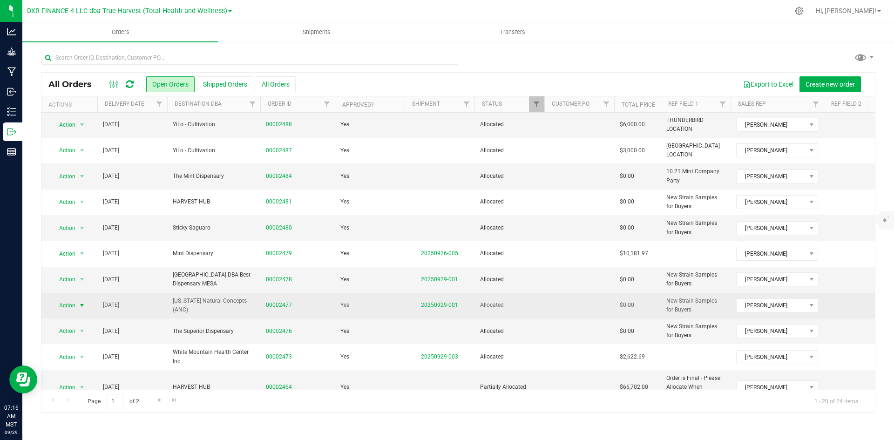
click at [61, 307] on span "Action" at bounding box center [63, 305] width 25 height 13
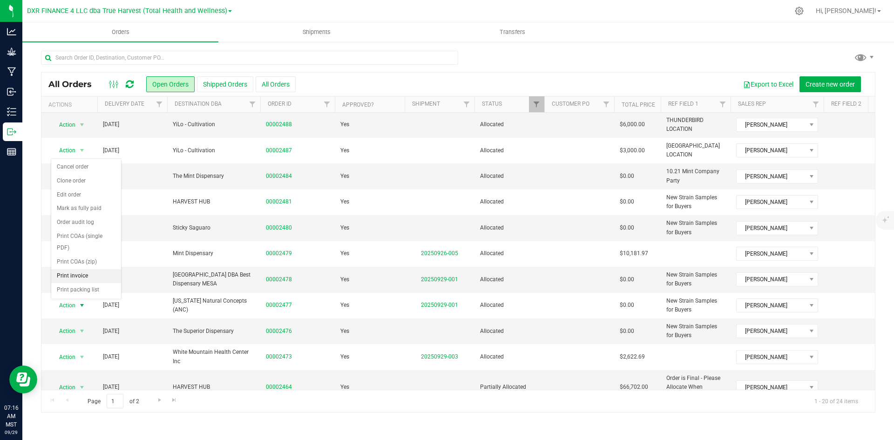
click at [76, 276] on li "Print invoice" at bounding box center [86, 276] width 70 height 14
click at [70, 278] on span "Action" at bounding box center [63, 279] width 25 height 13
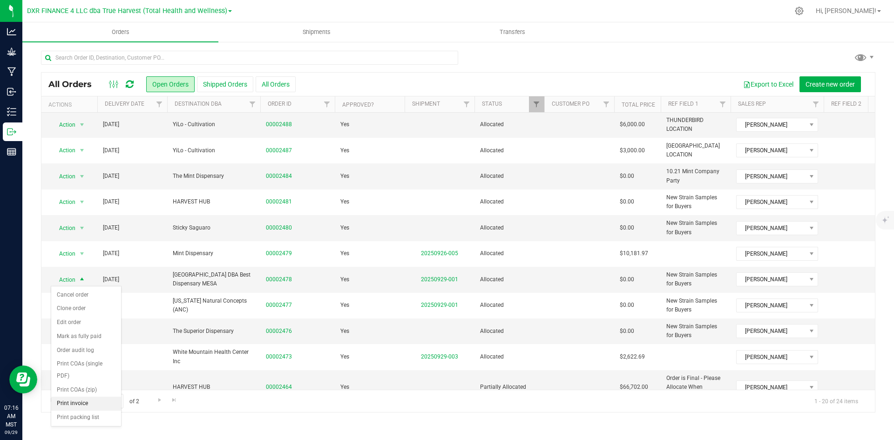
click at [98, 406] on li "Print invoice" at bounding box center [86, 404] width 70 height 14
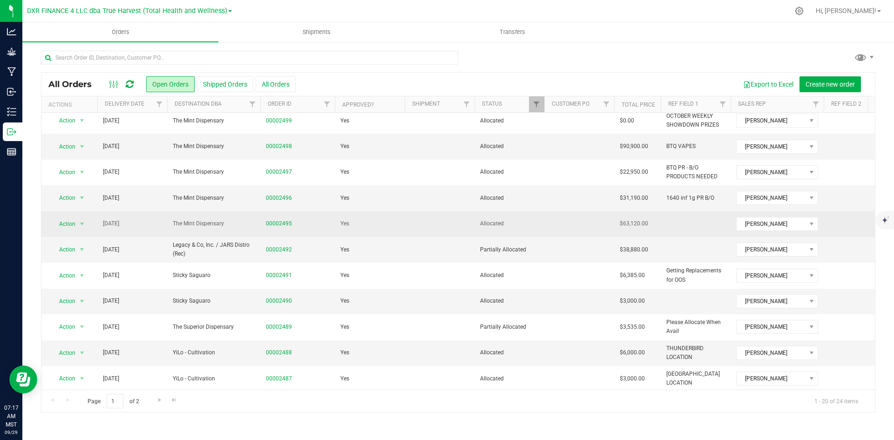
scroll to position [0, 0]
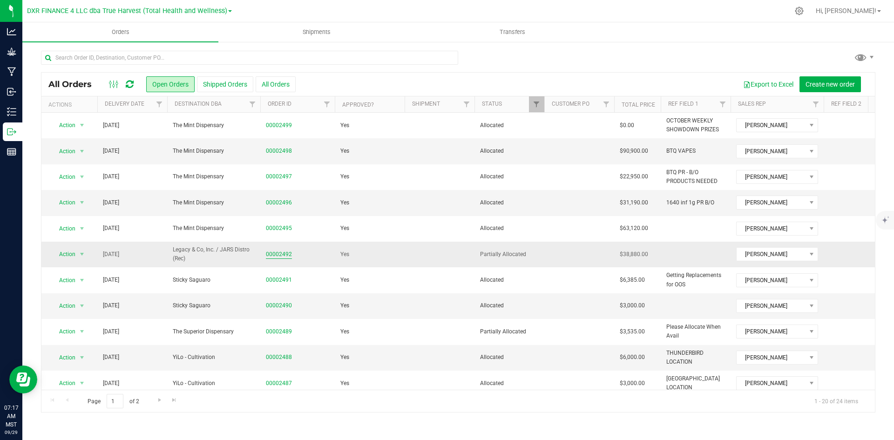
click at [280, 254] on link "00002492" at bounding box center [279, 254] width 26 height 9
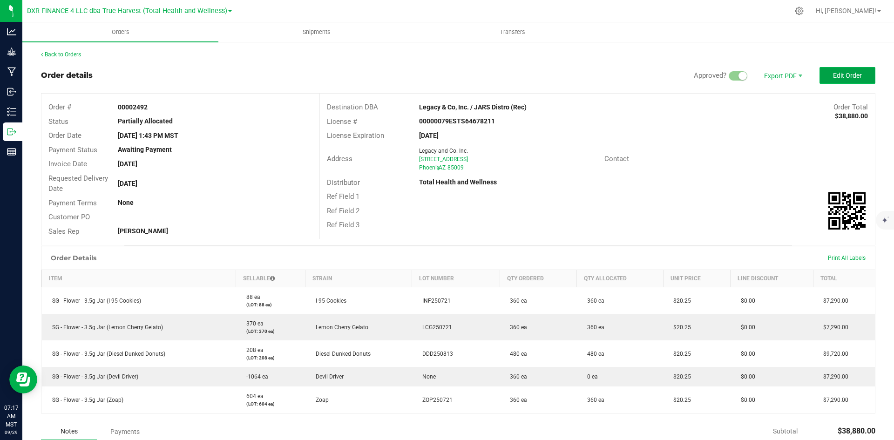
click at [831, 71] on button "Edit Order" at bounding box center [847, 75] width 56 height 17
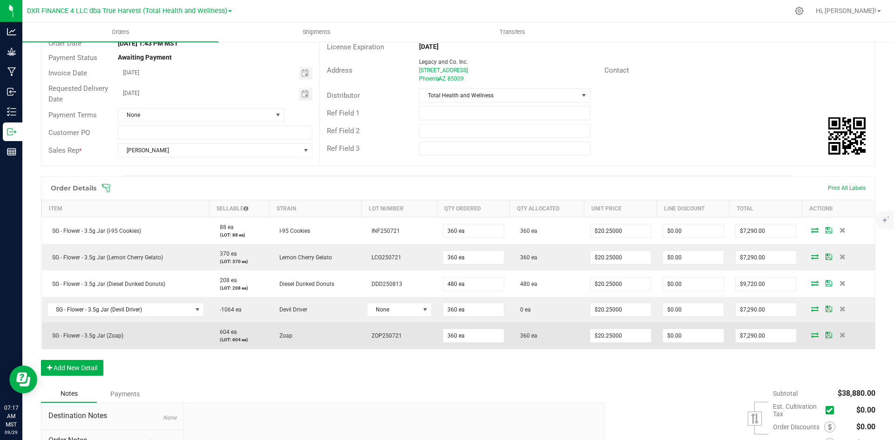
scroll to position [93, 0]
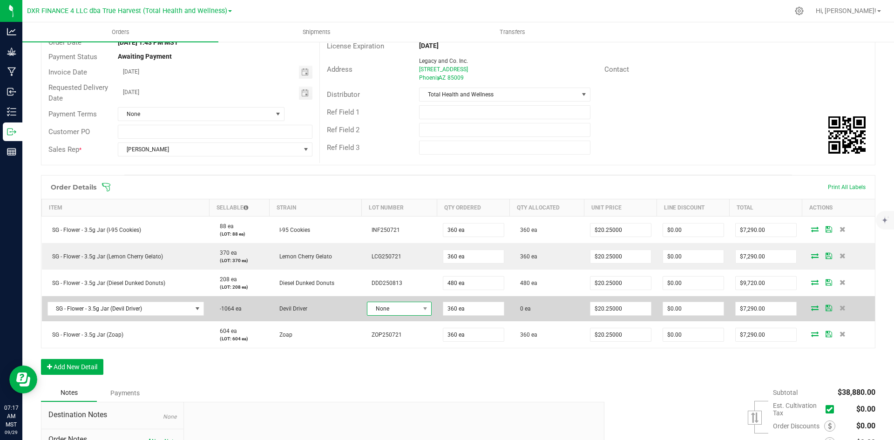
click at [398, 304] on span "None" at bounding box center [393, 308] width 52 height 13
click at [399, 310] on span "None" at bounding box center [393, 308] width 52 height 13
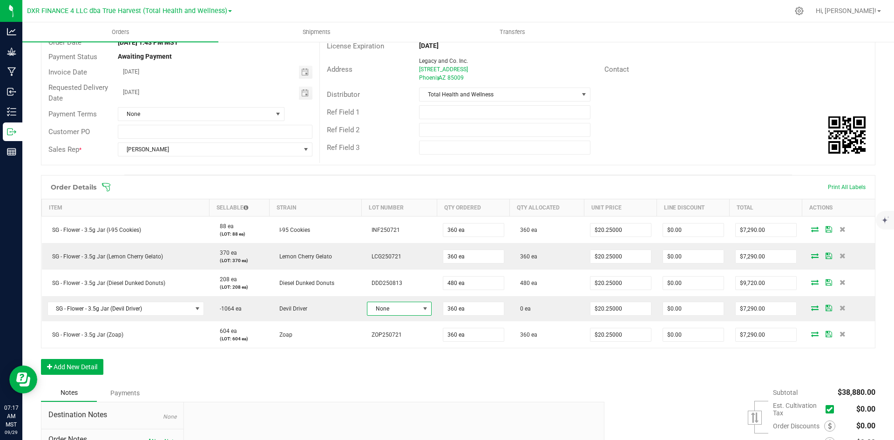
click at [672, 127] on div "Ref Field 2" at bounding box center [597, 130] width 555 height 18
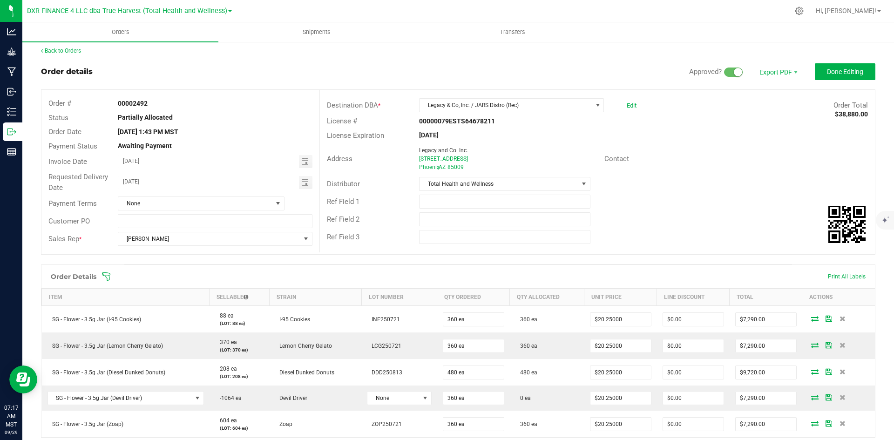
scroll to position [0, 0]
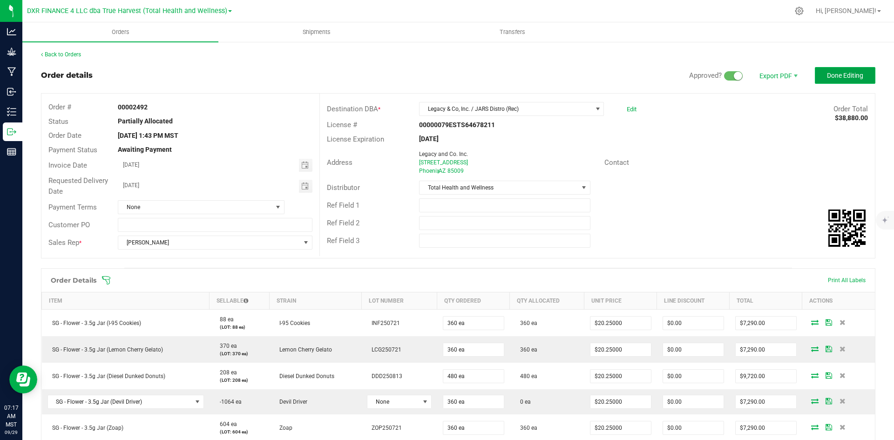
click at [837, 72] on span "Done Editing" at bounding box center [845, 75] width 36 height 7
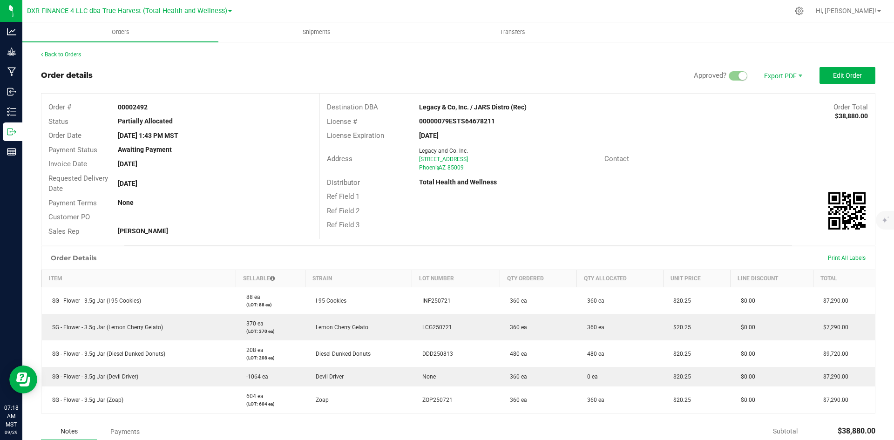
click at [81, 53] on link "Back to Orders" at bounding box center [61, 54] width 40 height 7
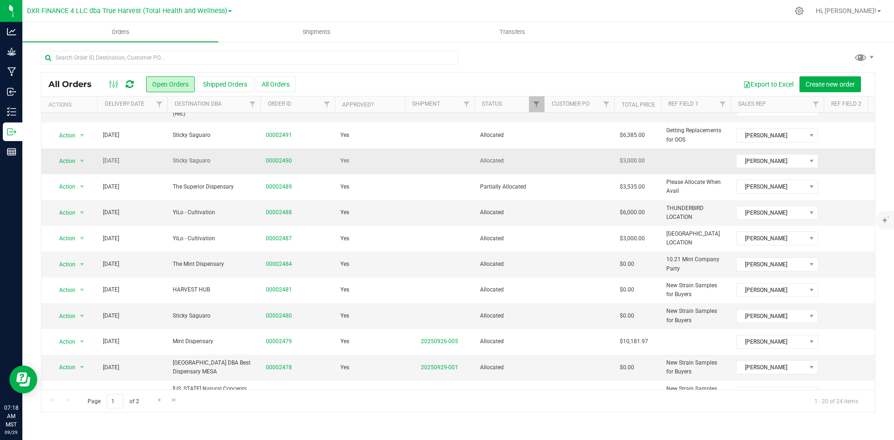
scroll to position [93, 0]
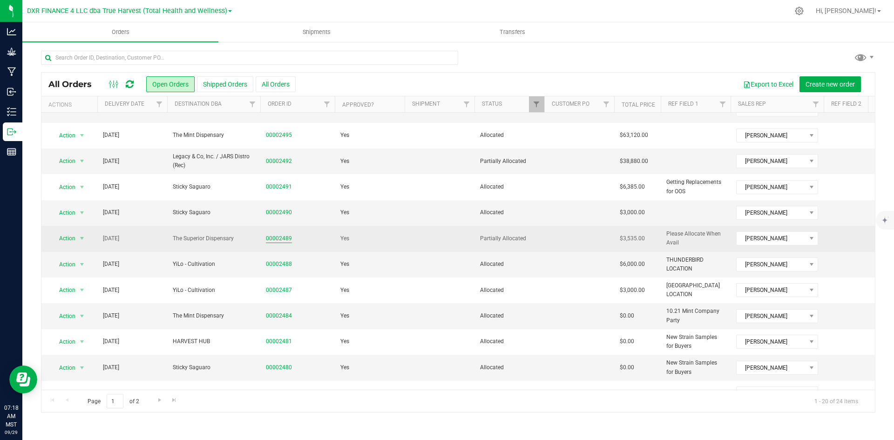
click at [284, 240] on link "00002489" at bounding box center [279, 238] width 26 height 9
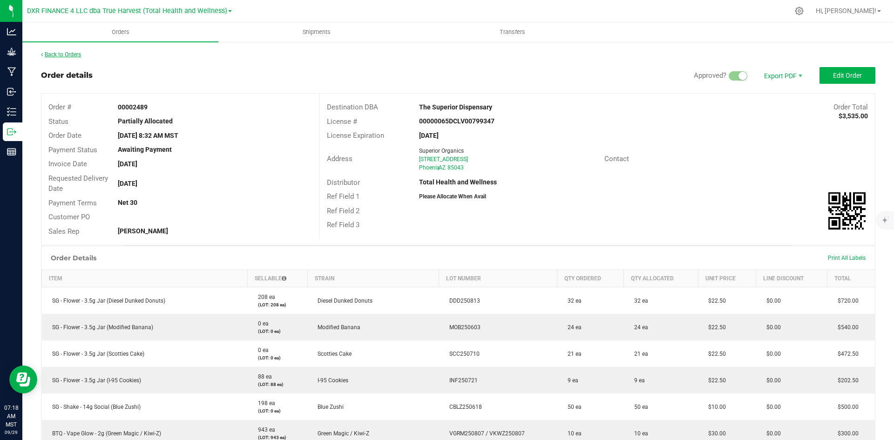
click at [71, 55] on link "Back to Orders" at bounding box center [61, 54] width 40 height 7
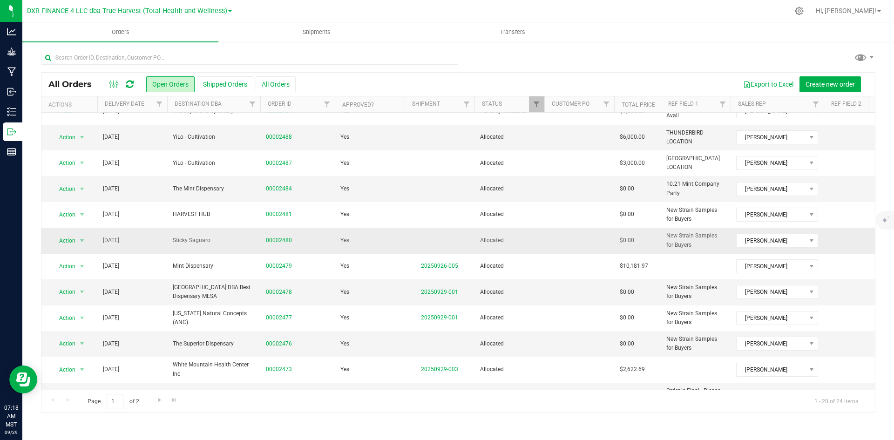
scroll to position [254, 0]
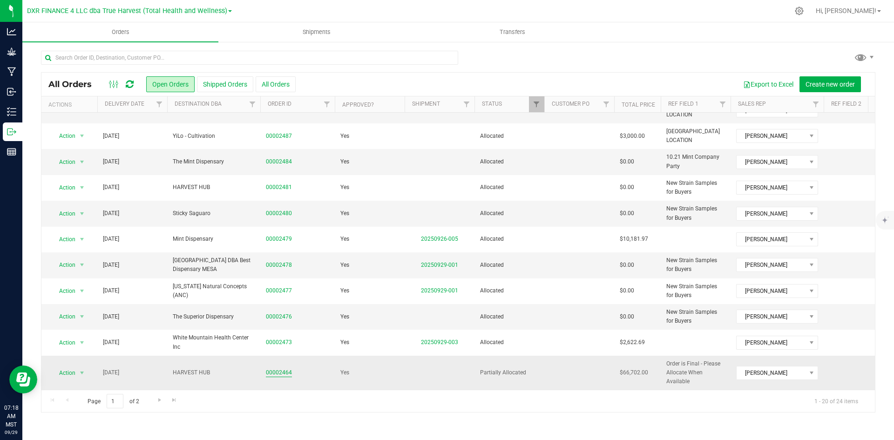
click at [284, 368] on link "00002464" at bounding box center [279, 372] width 26 height 9
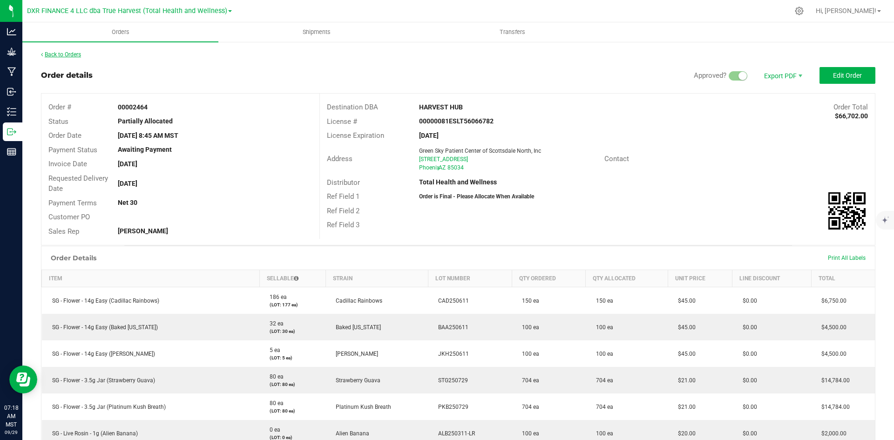
click at [64, 54] on link "Back to Orders" at bounding box center [61, 54] width 40 height 7
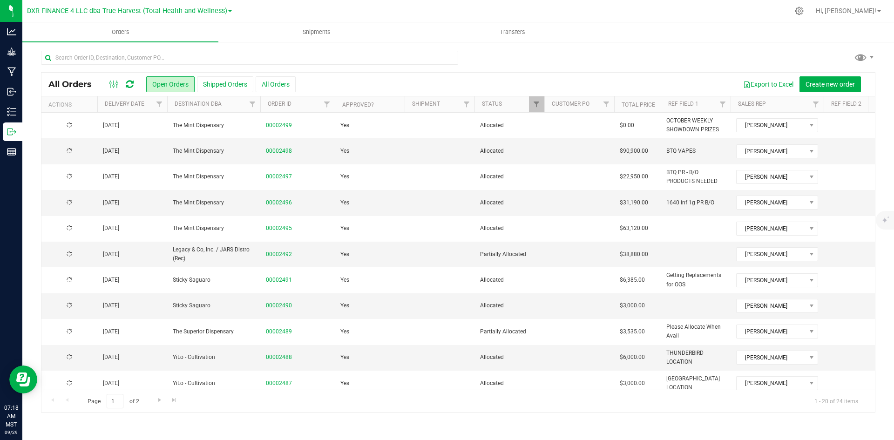
scroll to position [140, 0]
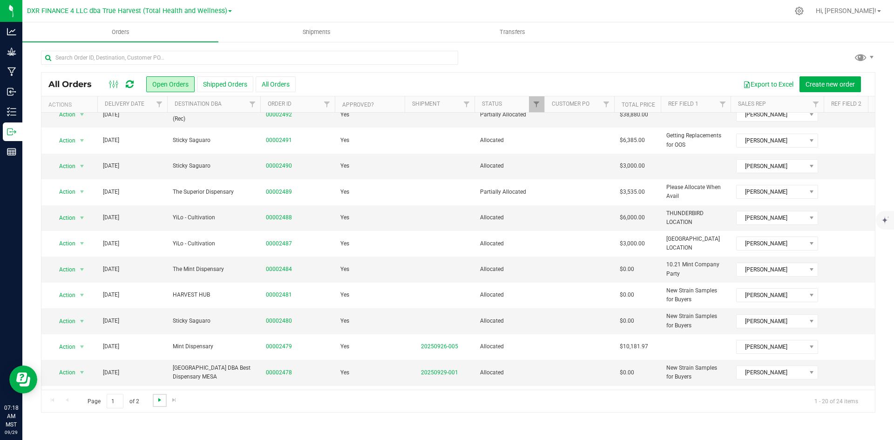
click at [160, 401] on span "Go to the next page" at bounding box center [159, 399] width 7 height 7
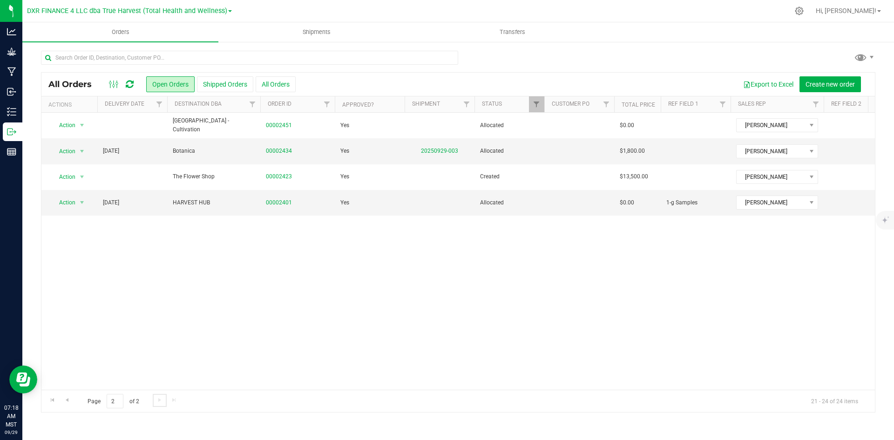
scroll to position [0, 0]
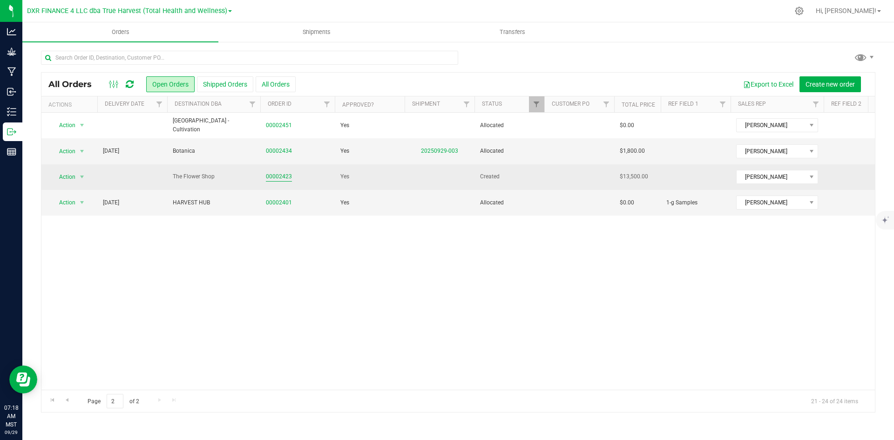
click at [269, 176] on link "00002423" at bounding box center [279, 176] width 26 height 9
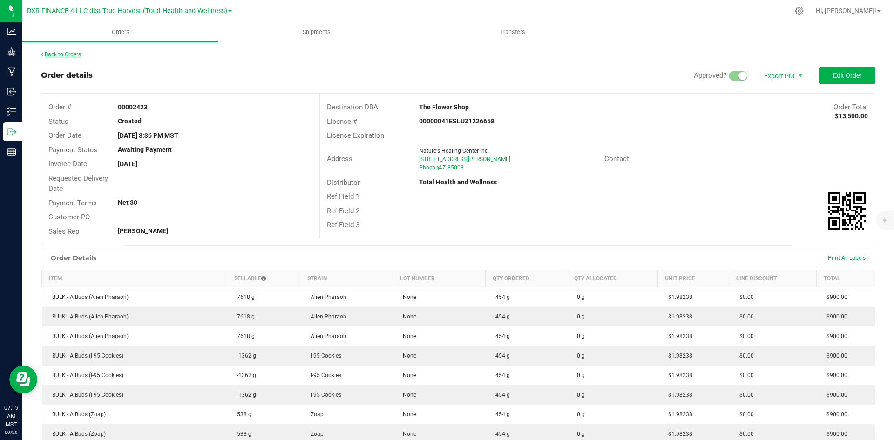
click at [73, 55] on link "Back to Orders" at bounding box center [61, 54] width 40 height 7
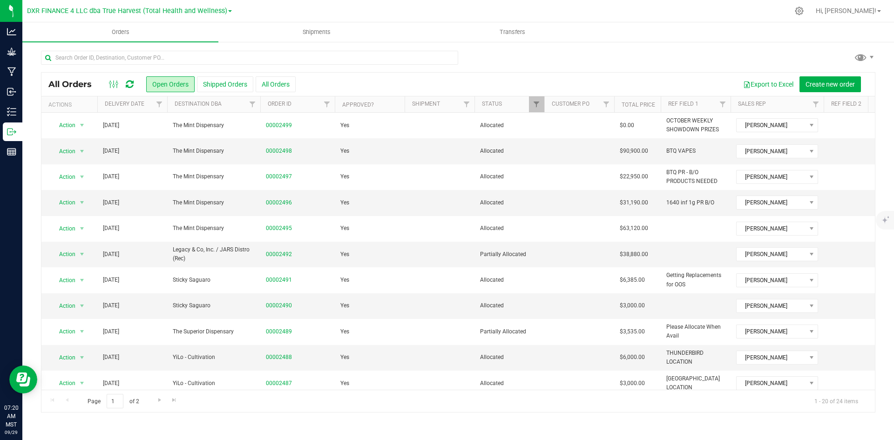
click at [149, 109] on th "Delivery Date" at bounding box center [132, 104] width 70 height 16
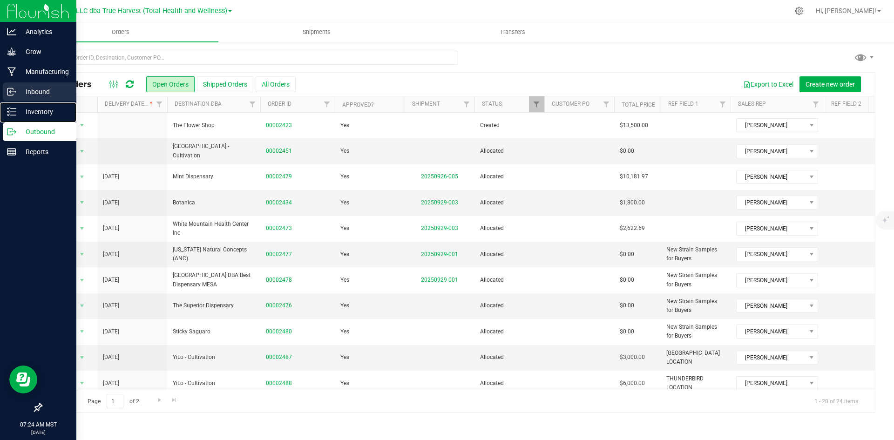
drag, startPoint x: 19, startPoint y: 111, endPoint x: 29, endPoint y: 97, distance: 17.7
click at [19, 111] on p "Inventory" at bounding box center [44, 111] width 56 height 11
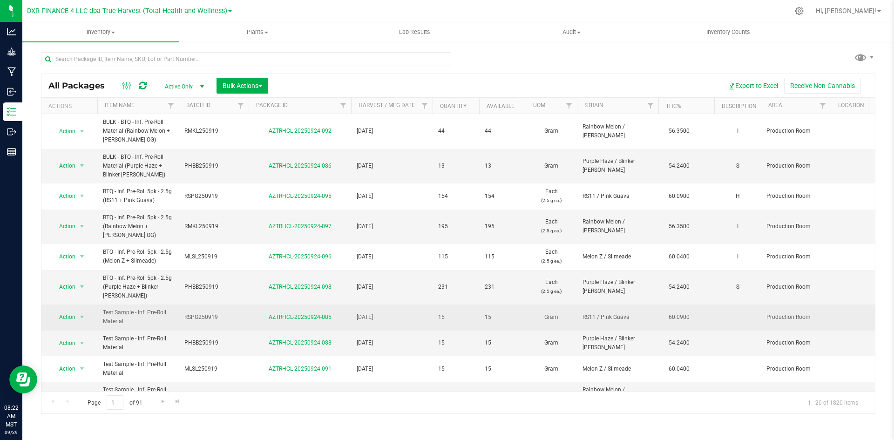
drag, startPoint x: 106, startPoint y: 311, endPoint x: 147, endPoint y: 326, distance: 43.9
click at [147, 326] on span "Test Sample - Inf. Pre-Roll Material" at bounding box center [138, 317] width 70 height 18
click at [117, 308] on span "Test Sample - Inf. Pre-Roll Material" at bounding box center [138, 317] width 70 height 18
drag, startPoint x: 140, startPoint y: 319, endPoint x: 95, endPoint y: 312, distance: 45.8
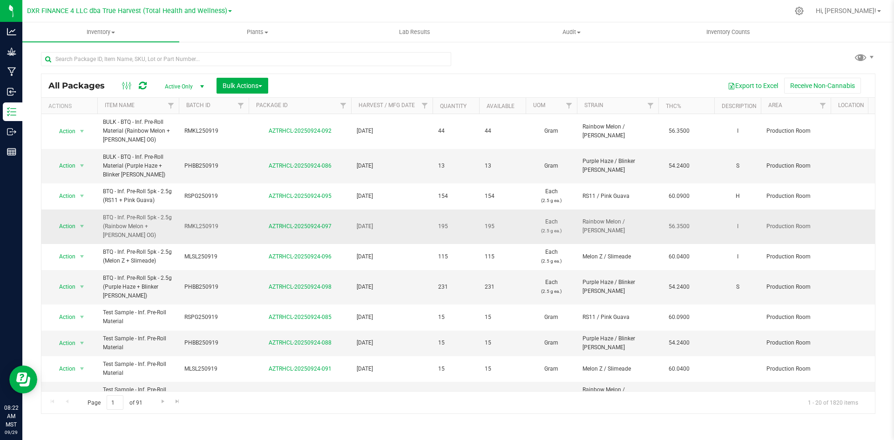
copy tr "Action Adjust qty Create package Edit attributes Global inventory Locate packag…"
click at [118, 54] on input "text" at bounding box center [246, 59] width 410 height 14
paste input "Test Sample - Inf. Pre-Roll Material"
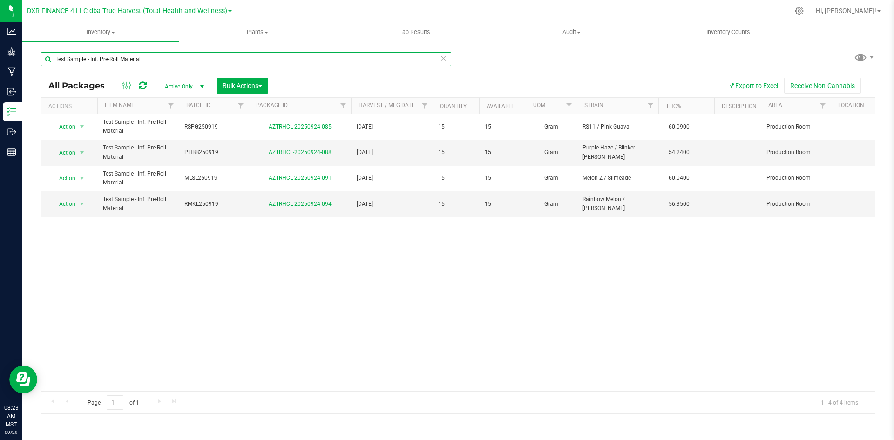
type input "Test Sample - Inf. Pre-Roll Material"
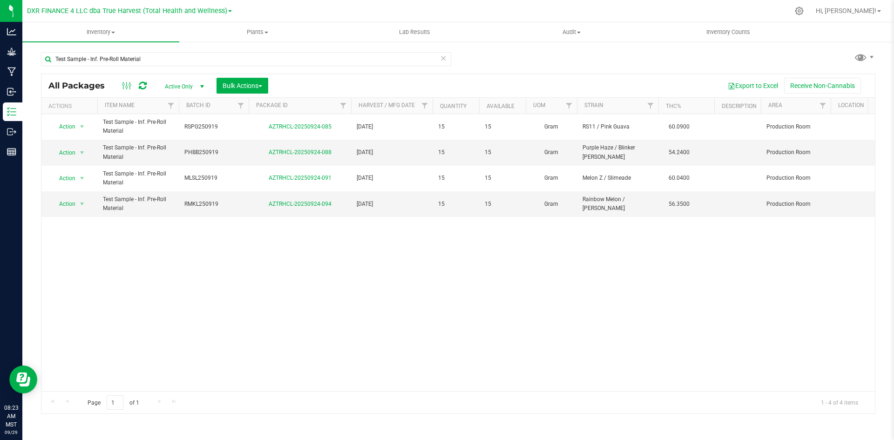
click at [289, 240] on div "Action Action Adjust qty Create package Edit attributes Global inventory Locate…" at bounding box center [457, 252] width 833 height 277
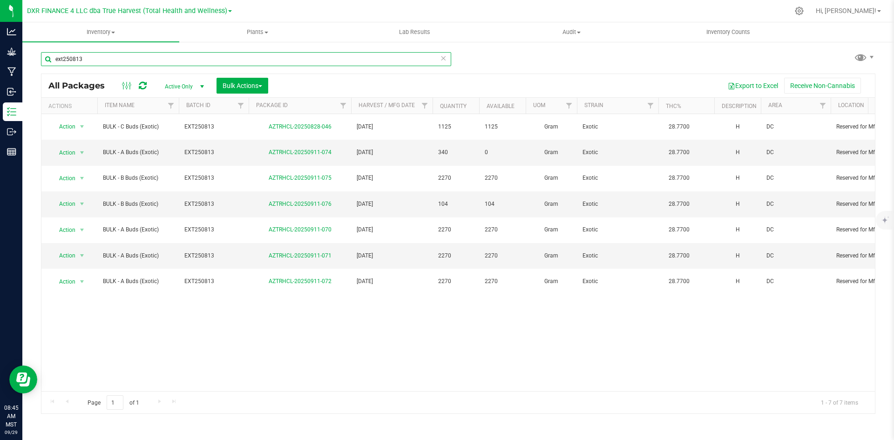
drag, startPoint x: 63, startPoint y: 62, endPoint x: 45, endPoint y: 66, distance: 18.2
click at [45, 66] on div "ext250813" at bounding box center [246, 62] width 410 height 21
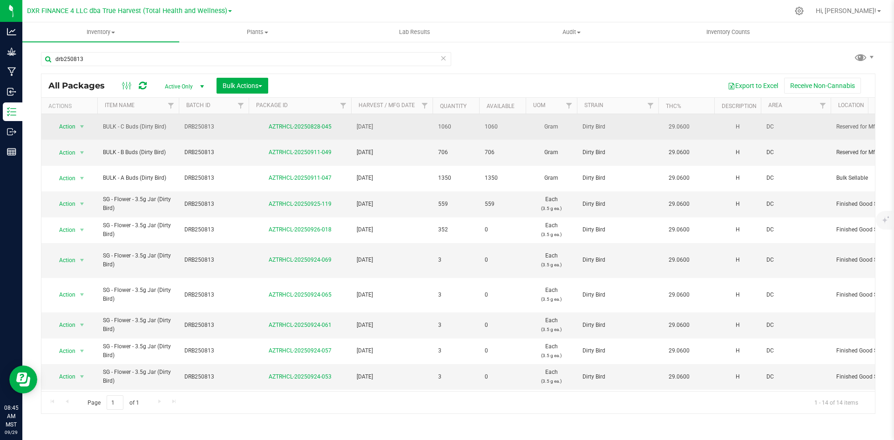
click at [197, 123] on span "DRB250813" at bounding box center [213, 126] width 59 height 9
click at [197, 123] on input "DRB250813" at bounding box center [211, 127] width 67 height 14
click at [204, 127] on input "DRB250813" at bounding box center [211, 127] width 67 height 14
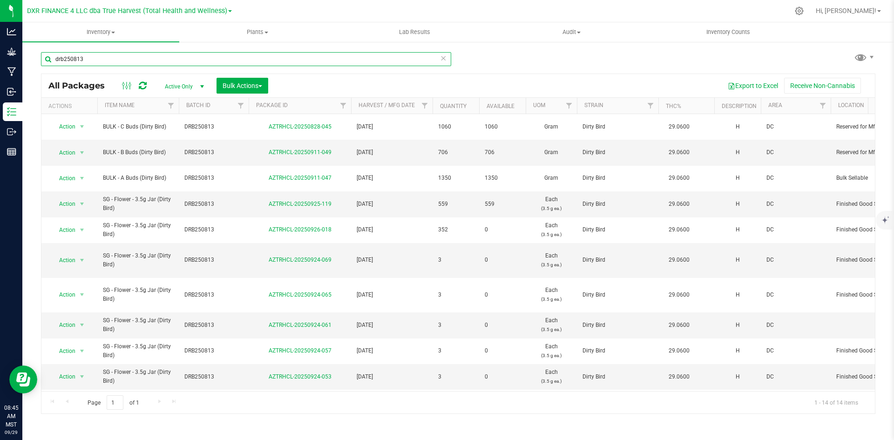
drag, startPoint x: 62, startPoint y: 62, endPoint x: 50, endPoint y: 58, distance: 13.0
click at [50, 58] on input "drb250813" at bounding box center [246, 59] width 410 height 14
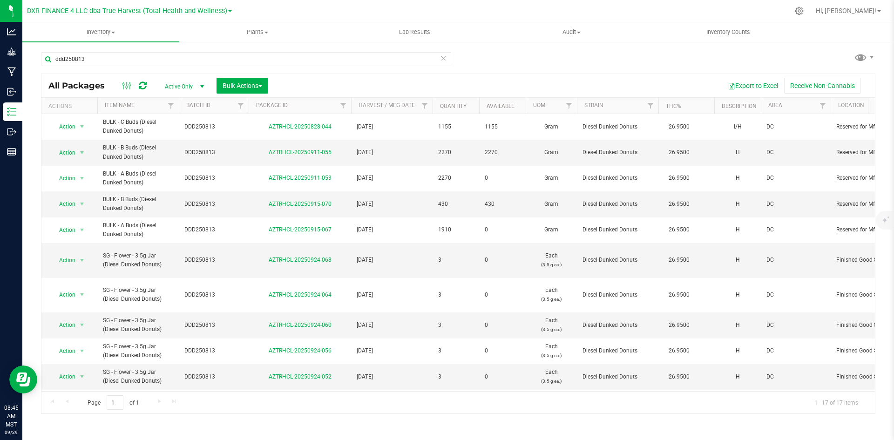
click at [204, 127] on span "DDD250813" at bounding box center [213, 126] width 59 height 9
click at [204, 127] on input "DDD250813" at bounding box center [211, 127] width 67 height 14
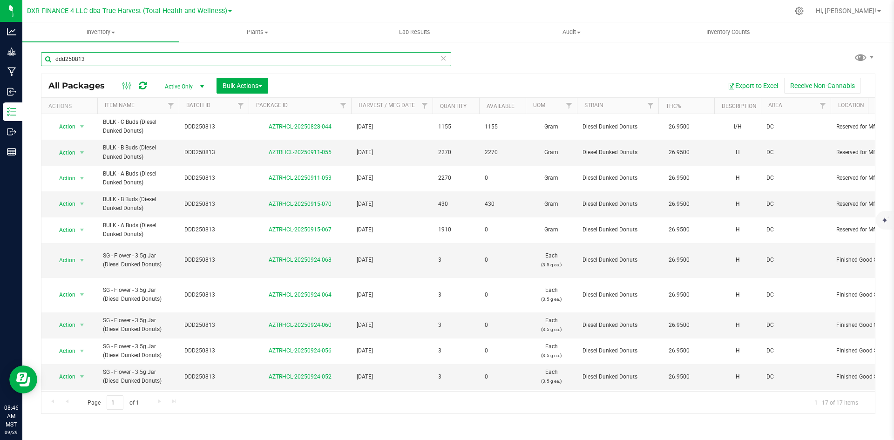
drag, startPoint x: 64, startPoint y: 63, endPoint x: 40, endPoint y: 58, distance: 24.7
click at [40, 58] on div "ddd250813 All Packages Active Only Active Only Lab Samples Locked All Bulk Acti…" at bounding box center [458, 183] width 872 height 284
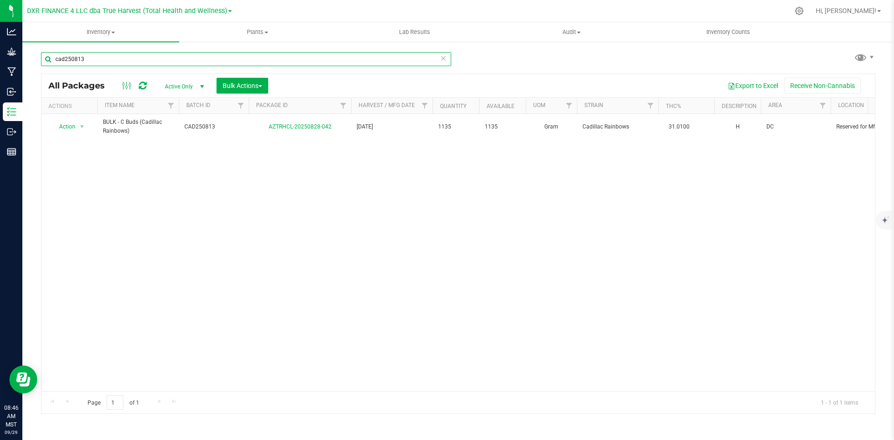
type input "cad250813"
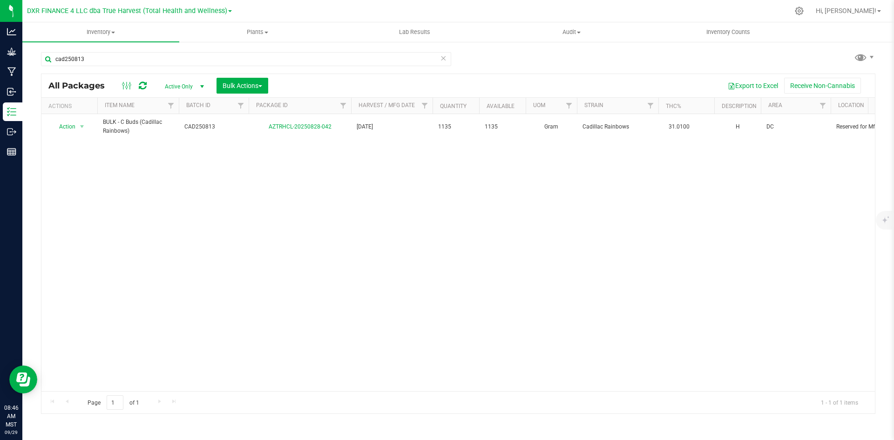
click at [202, 125] on span "CAD250813" at bounding box center [213, 126] width 59 height 9
